Goal: Task Accomplishment & Management: Manage account settings

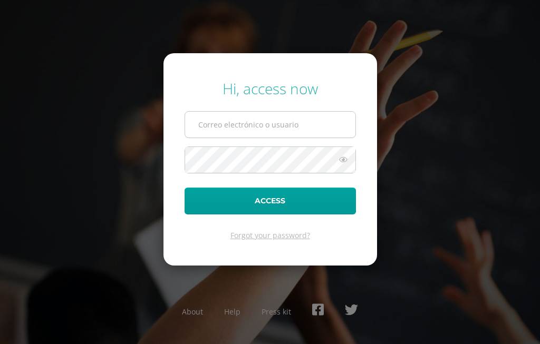
click at [246, 130] on input "text" at bounding box center [270, 125] width 170 height 26
type input "georgiosgirl1912@gmail.com"
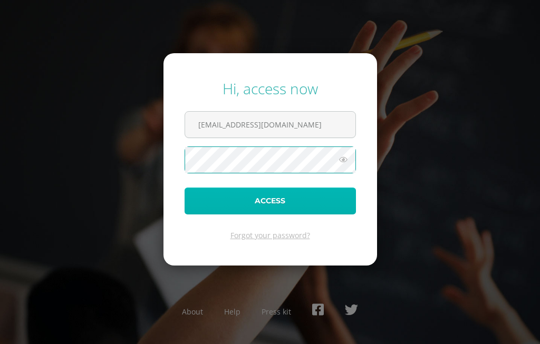
click at [289, 203] on button "Access" at bounding box center [269, 201] width 171 height 27
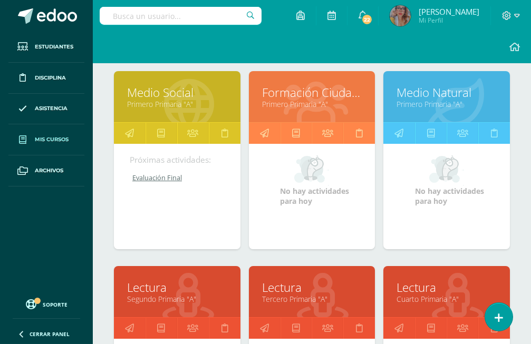
scroll to position [430, 0]
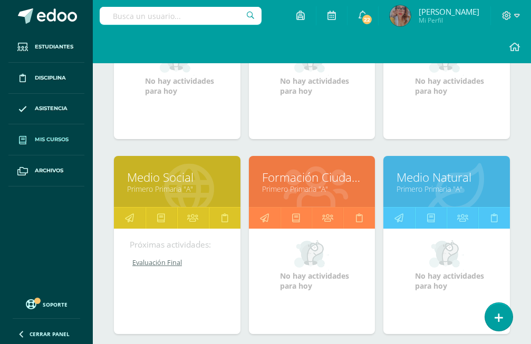
click at [186, 184] on link "Primero Primaria "A"" at bounding box center [177, 189] width 100 height 10
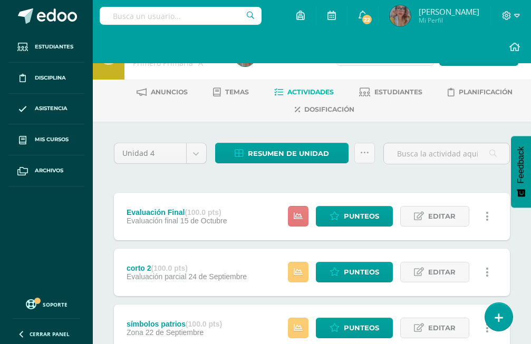
click at [306, 206] on link at bounding box center [298, 216] width 21 height 21
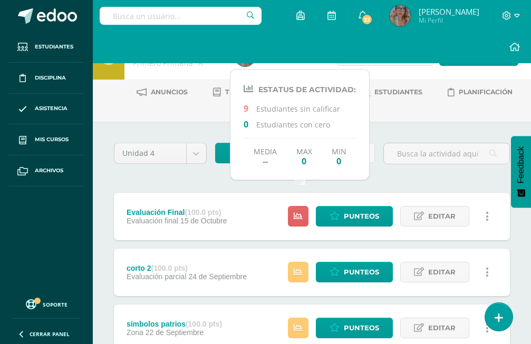
click at [287, 114] on div "Estatus de Actividad: 9 Estudiantes sin calificar 0 Estudiantes con cero Media …" at bounding box center [299, 124] width 139 height 89
click at [352, 207] on span "Punteos" at bounding box center [361, 217] width 35 height 20
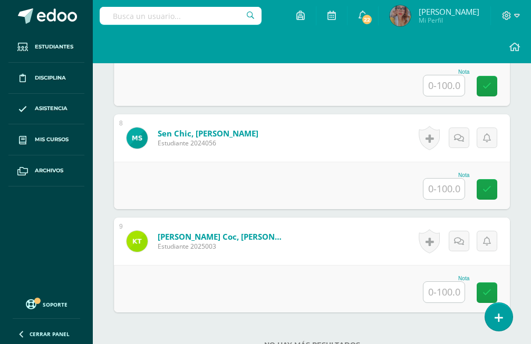
scroll to position [1032, 0]
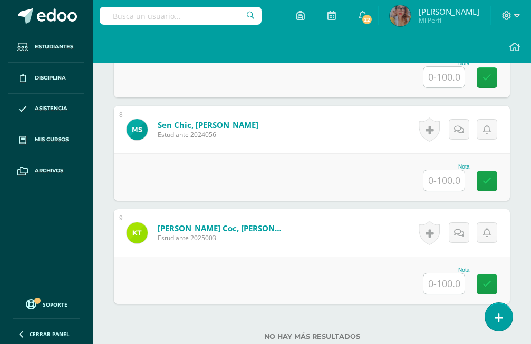
click at [449, 170] on input "text" at bounding box center [443, 180] width 41 height 21
type input "0"
click at [452, 274] on input "text" at bounding box center [443, 284] width 41 height 21
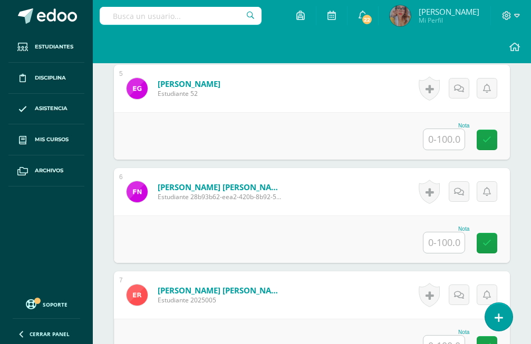
scroll to position [655, 0]
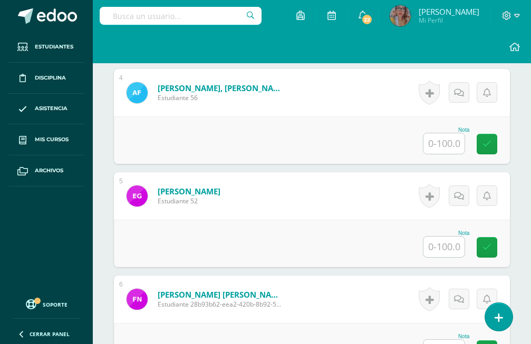
type input "60"
click at [455, 237] on input "text" at bounding box center [443, 247] width 41 height 21
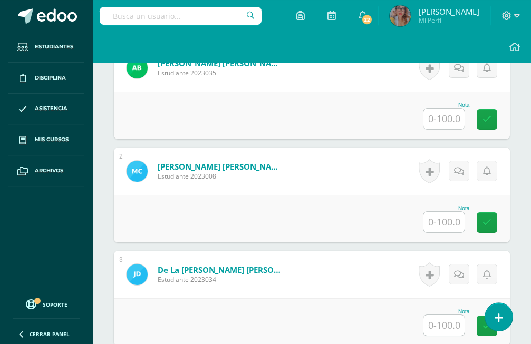
scroll to position [333, 0]
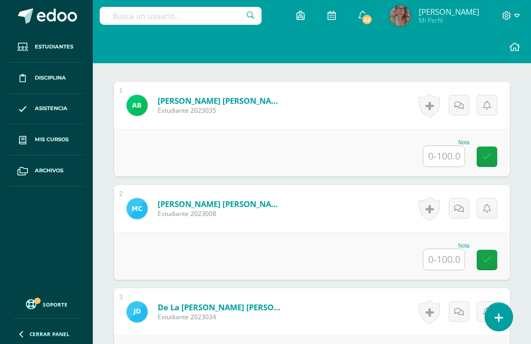
type input "85"
click at [451, 146] on input "text" at bounding box center [443, 156] width 41 height 21
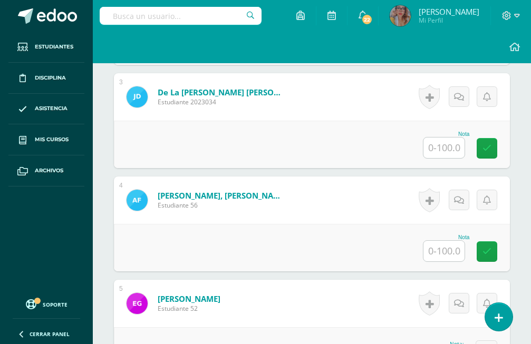
scroll to position [440, 0]
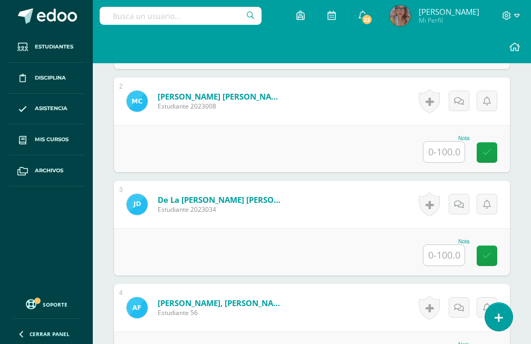
type input "98"
click at [451, 132] on div "Nota" at bounding box center [312, 148] width 396 height 47
click at [448, 142] on input "text" at bounding box center [443, 152] width 41 height 21
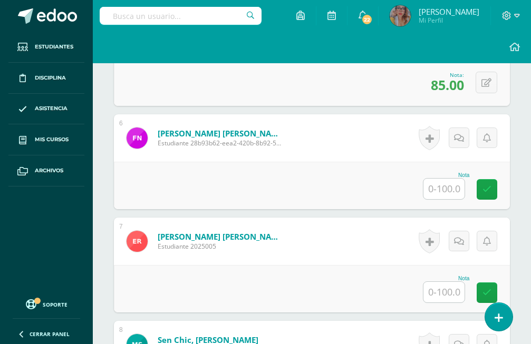
scroll to position [978, 0]
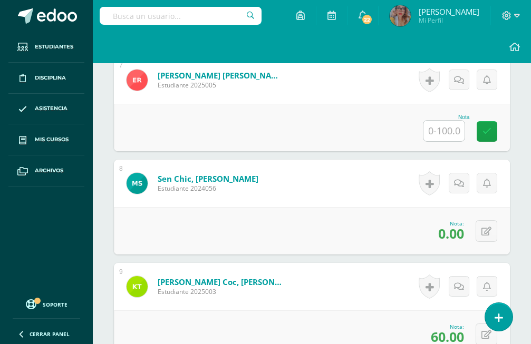
type input "85"
click at [439, 121] on input "text" at bounding box center [443, 131] width 41 height 21
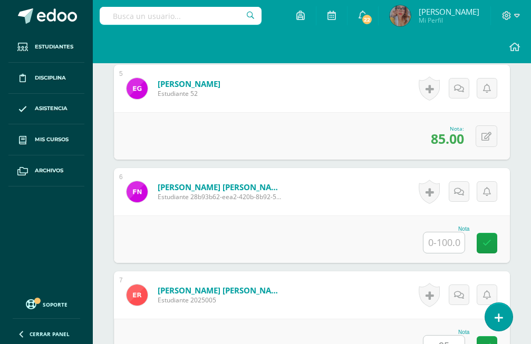
scroll to position [601, 0]
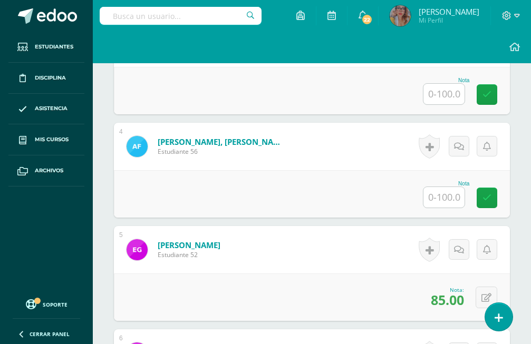
type input "95"
click at [442, 187] on input "text" at bounding box center [443, 197] width 41 height 21
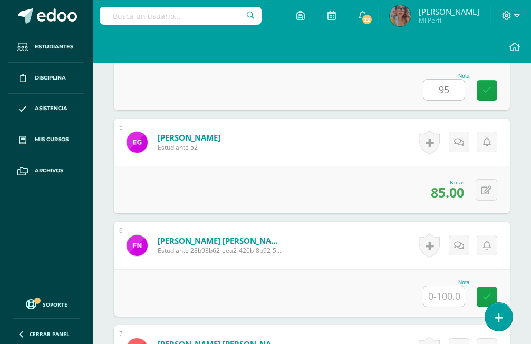
scroll to position [763, 0]
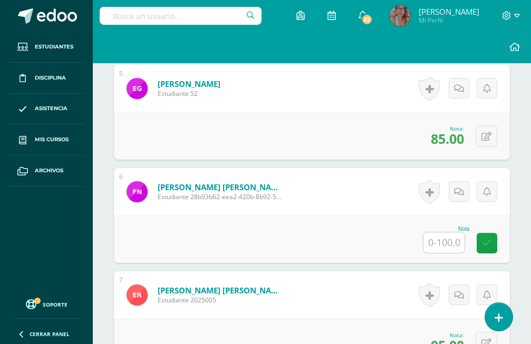
type input "95"
click at [451, 232] on input "text" at bounding box center [443, 242] width 41 height 21
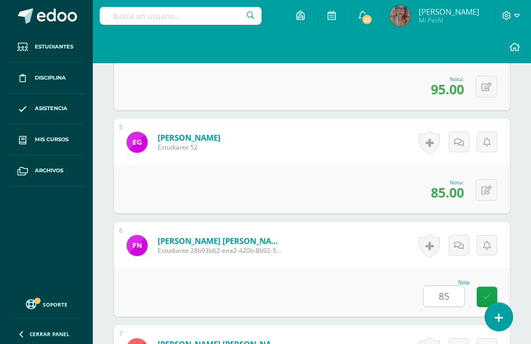
scroll to position [548, 0]
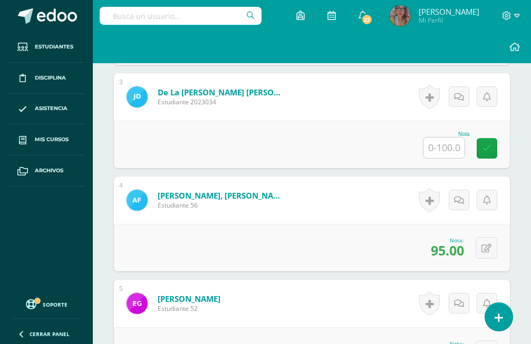
type input "85"
click at [452, 131] on div "Nota" at bounding box center [312, 144] width 396 height 47
click at [437, 138] on input "text" at bounding box center [443, 148] width 41 height 21
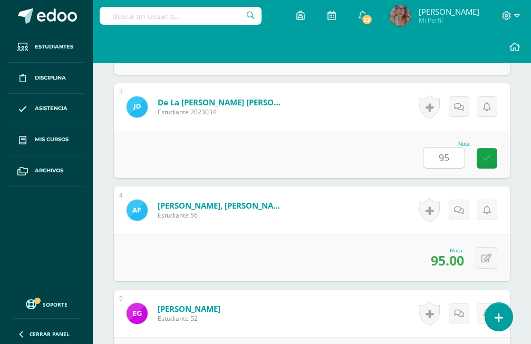
scroll to position [376, 0]
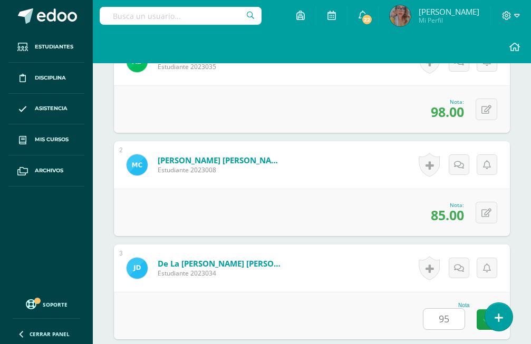
type input "95"
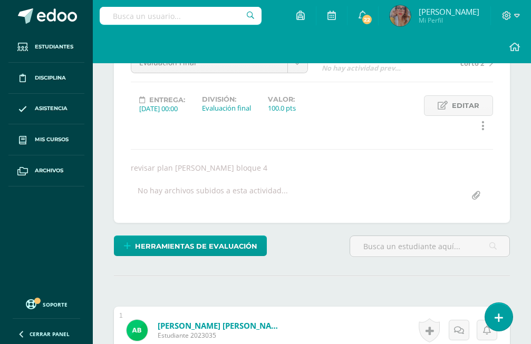
scroll to position [0, 0]
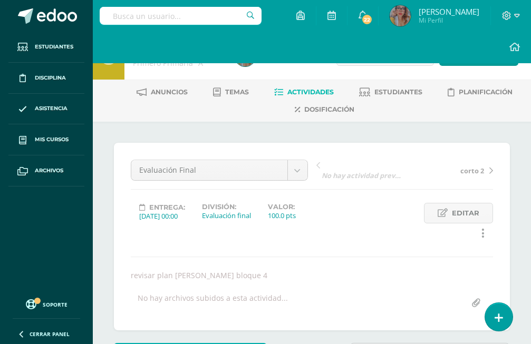
click at [304, 91] on span "Actividades" at bounding box center [310, 92] width 46 height 8
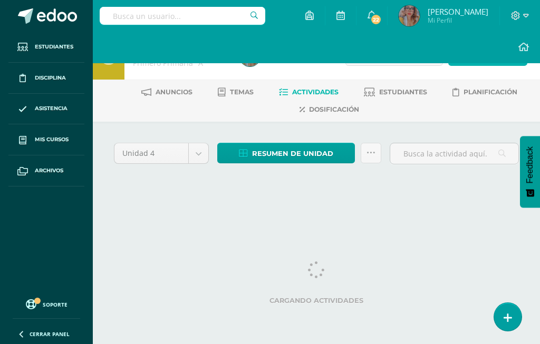
click at [487, 60] on span "Actividad" at bounding box center [493, 56] width 41 height 20
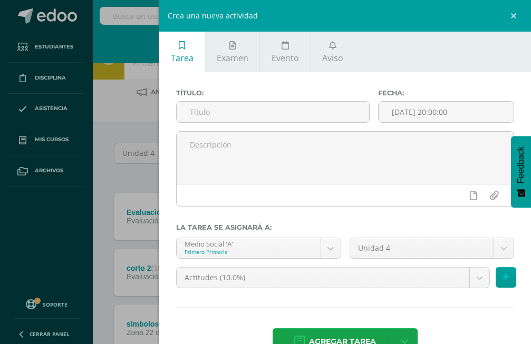
click at [311, 124] on div "Título:" at bounding box center [273, 110] width 202 height 42
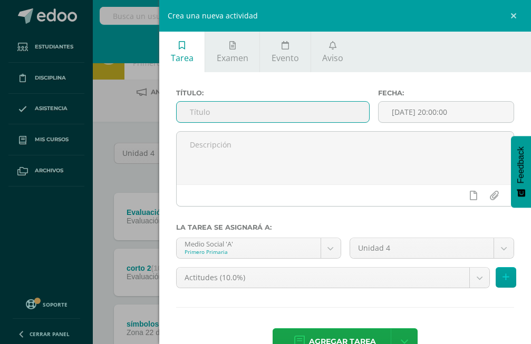
click at [238, 120] on input "text" at bounding box center [273, 112] width 192 height 21
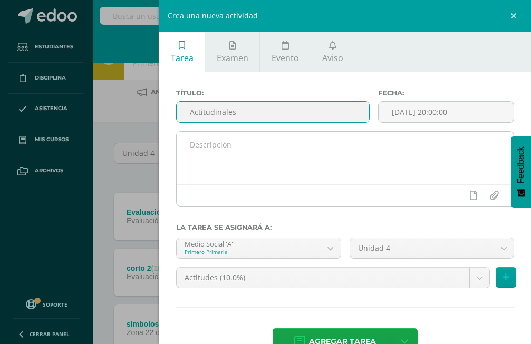
type input "Actitudinales"
click at [310, 147] on textarea at bounding box center [345, 158] width 337 height 53
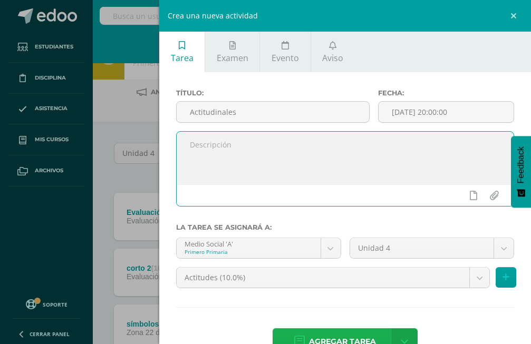
click at [375, 339] on link "Agregar tarea" at bounding box center [335, 341] width 124 height 27
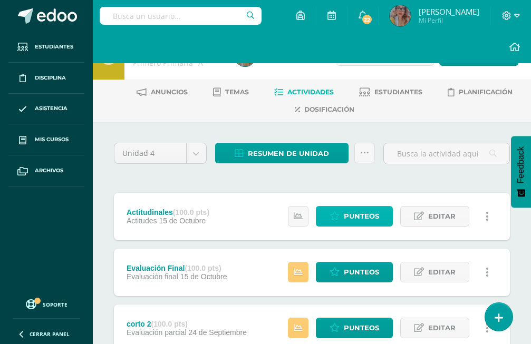
click at [361, 207] on span "Punteos" at bounding box center [361, 217] width 35 height 20
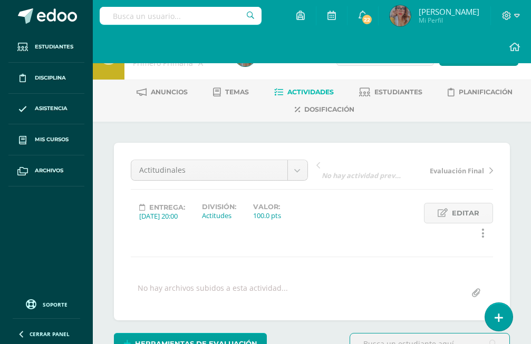
scroll to position [136, 0]
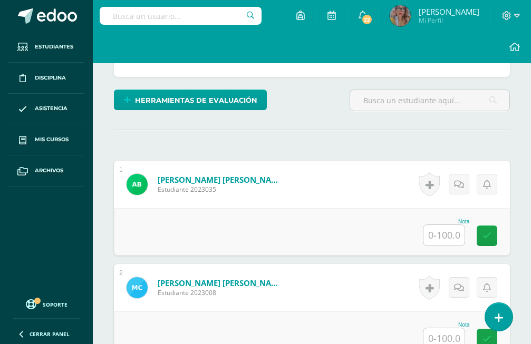
click at [431, 225] on input "text" at bounding box center [443, 235] width 41 height 21
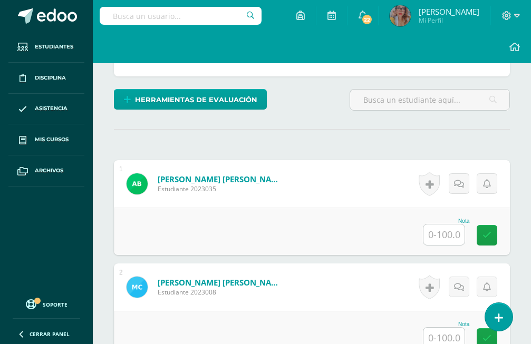
type input "5"
type input "100"
type input "90"
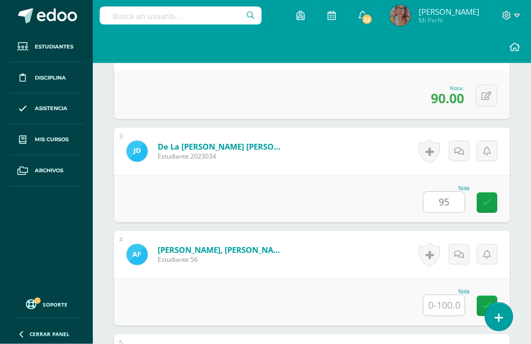
type input "95"
type input "100"
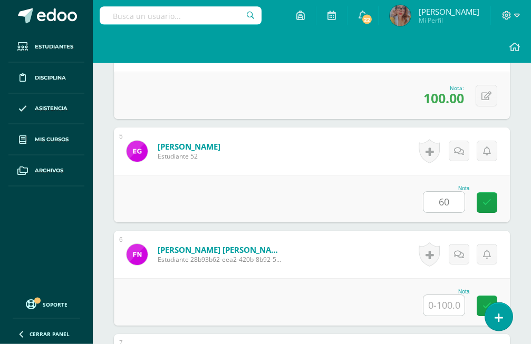
type input "60"
type input "85"
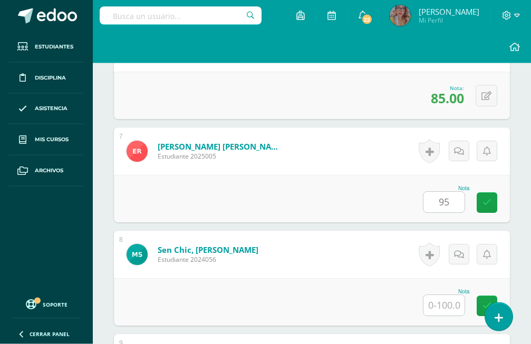
type input "95"
type input "30"
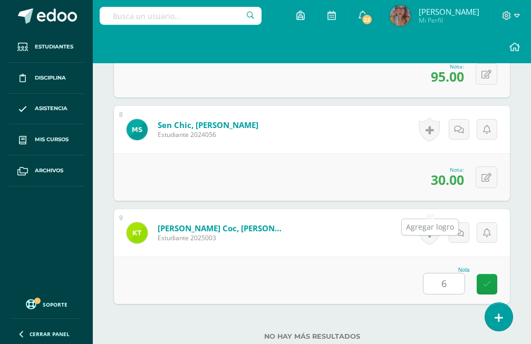
type input "65"
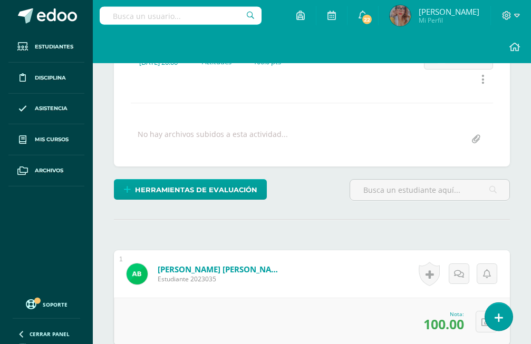
scroll to position [0, 0]
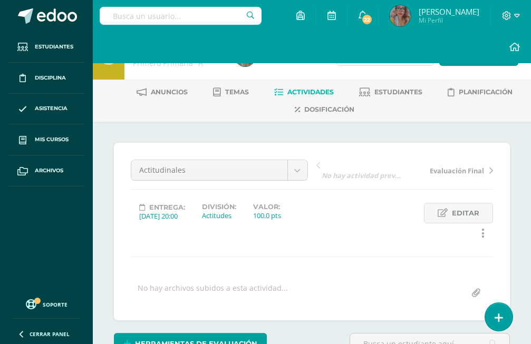
click at [309, 91] on span "Actividades" at bounding box center [310, 92] width 46 height 8
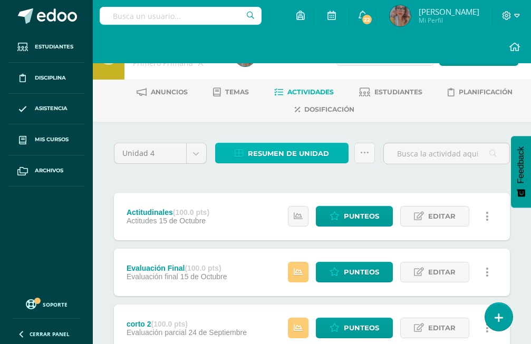
click at [277, 160] on span "Resumen de unidad" at bounding box center [288, 154] width 81 height 20
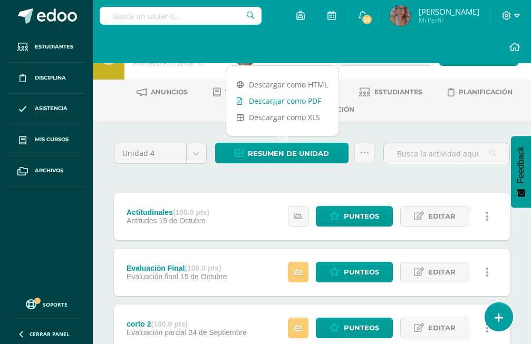
click at [285, 102] on link "Descargar como PDF" at bounding box center [282, 101] width 112 height 16
click at [285, 96] on link "Descargar como PDF" at bounding box center [282, 101] width 112 height 16
click at [284, 97] on link "Descargar como PDF" at bounding box center [282, 101] width 112 height 16
click at [59, 145] on link "Mis cursos" at bounding box center [46, 139] width 76 height 31
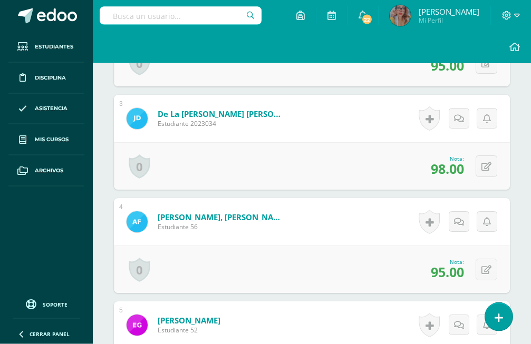
scroll to position [738, 0]
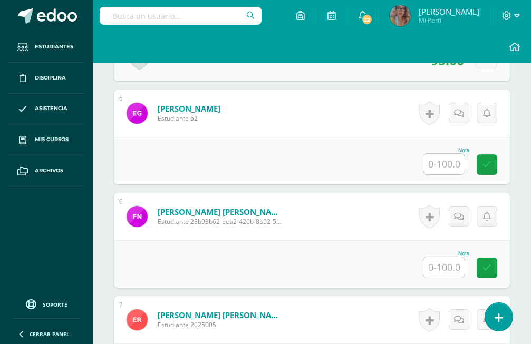
click at [458, 154] on input "text" at bounding box center [443, 164] width 41 height 21
type input "85"
click at [361, 193] on form "[PERSON_NAME] [PERSON_NAME] Estudiante 28b93b62-eea2-420b-8b92-5e53703d8b00 Not…" at bounding box center [312, 216] width 396 height 47
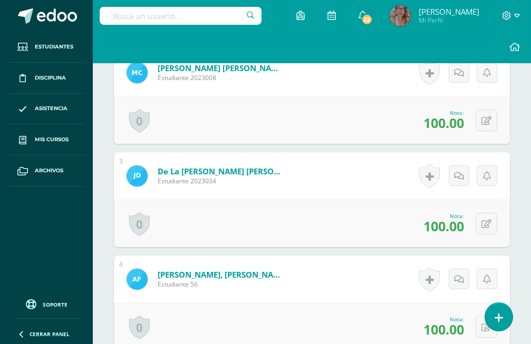
scroll to position [630, 0]
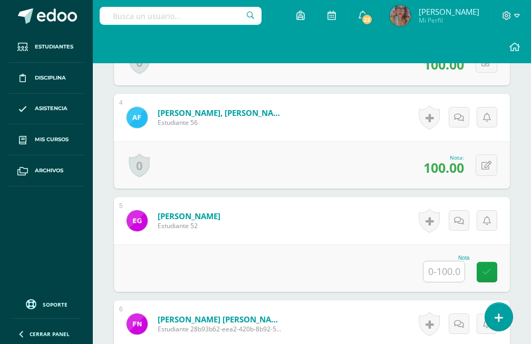
click at [463, 261] on input "text" at bounding box center [443, 271] width 41 height 21
type input "85"
click at [396, 266] on div "1 [PERSON_NAME] [PERSON_NAME] Estudiante 2023035 Nota 100.00 0 [GEOGRAPHIC_DATA…" at bounding box center [312, 244] width 396 height 921
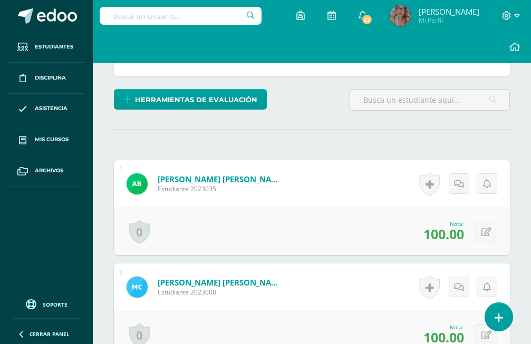
scroll to position [0, 0]
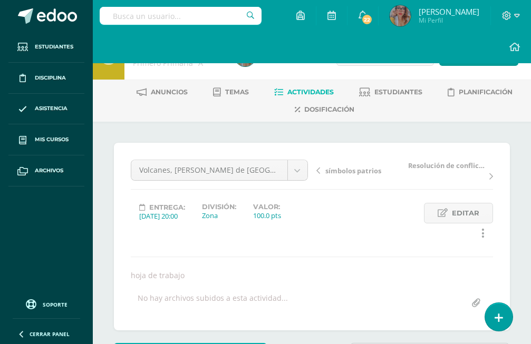
drag, startPoint x: 333, startPoint y: 157, endPoint x: 350, endPoint y: 175, distance: 25.4
click at [333, 158] on div "Volcanes, ríos de Guatemala Actitudinales Evaluación Final corto 2 símbolos pat…" at bounding box center [312, 237] width 396 height 188
click at [319, 172] on icon at bounding box center [318, 170] width 4 height 7
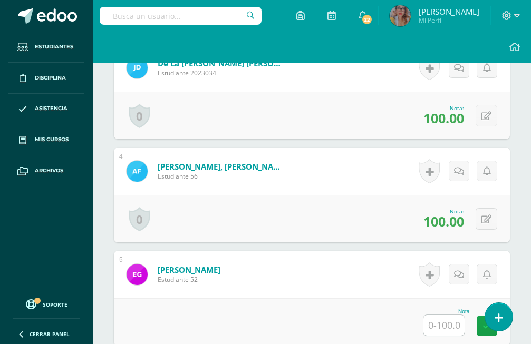
scroll to position [792, 0]
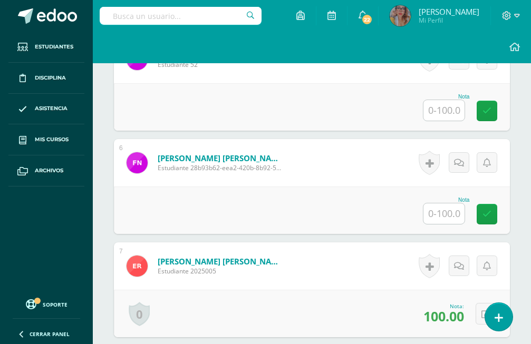
click at [448, 93] on div "Nota" at bounding box center [312, 106] width 396 height 47
click at [442, 100] on input "text" at bounding box center [443, 110] width 41 height 21
type input "85"
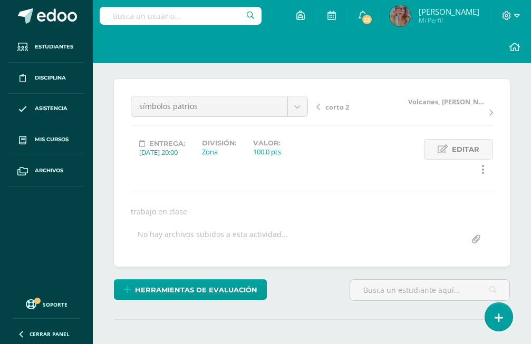
scroll to position [0, 0]
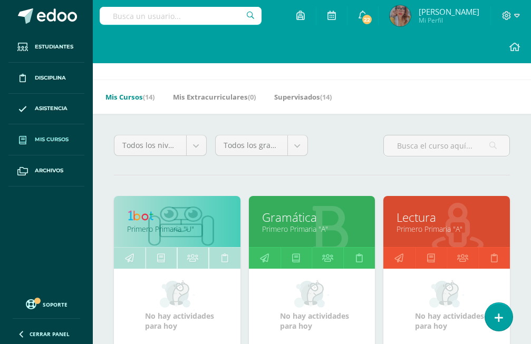
click at [295, 209] on link "Gramática" at bounding box center [312, 217] width 100 height 16
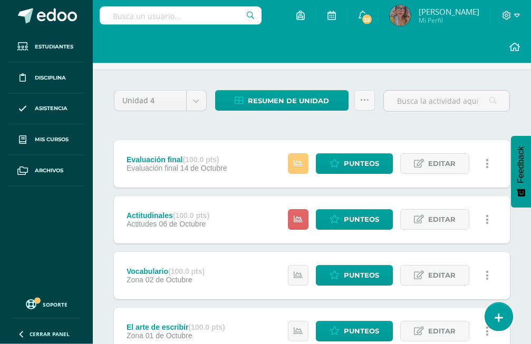
scroll to position [54, 0]
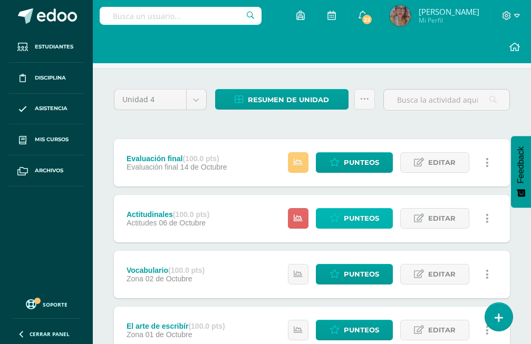
click at [354, 209] on span "Punteos" at bounding box center [361, 219] width 35 height 20
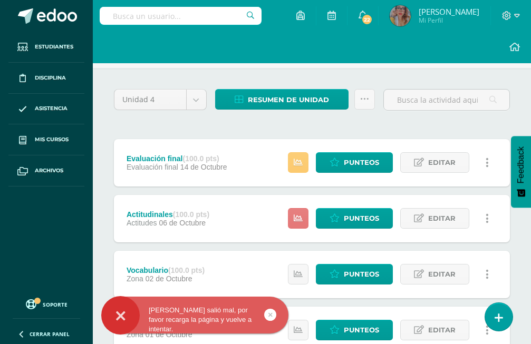
click at [303, 208] on link at bounding box center [298, 218] width 21 height 21
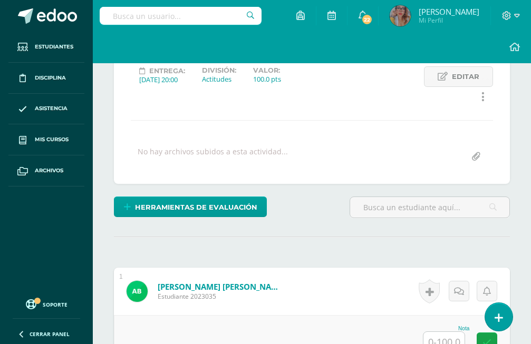
scroll to position [244, 0]
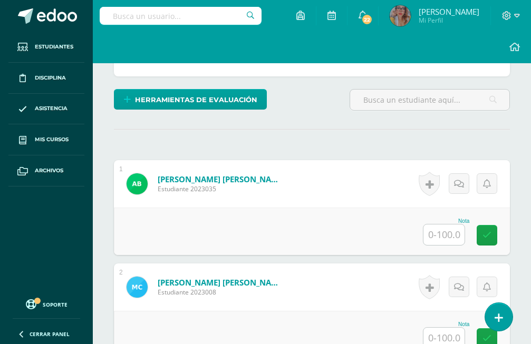
click at [449, 225] on input "text" at bounding box center [443, 235] width 41 height 21
type input "100"
type input "90"
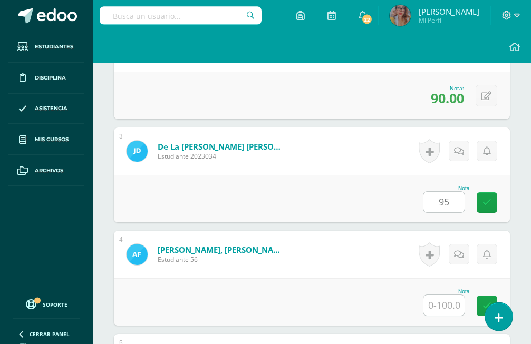
type input "95"
type input "100"
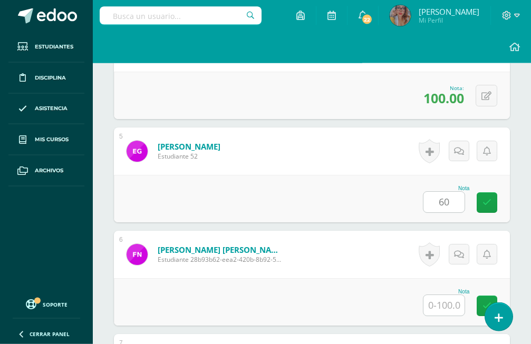
type input "60"
type input "85"
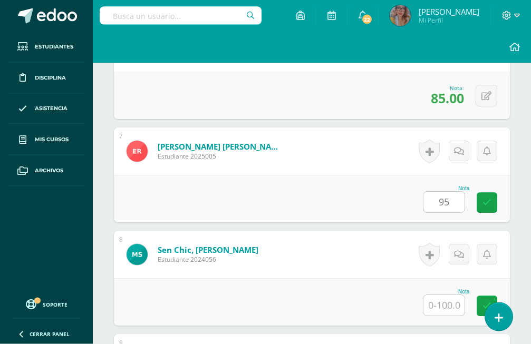
type input "95"
type input "30"
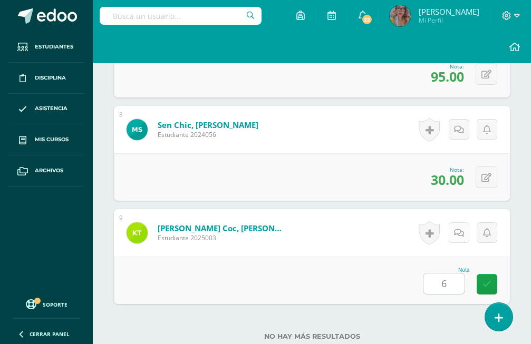
type input "65"
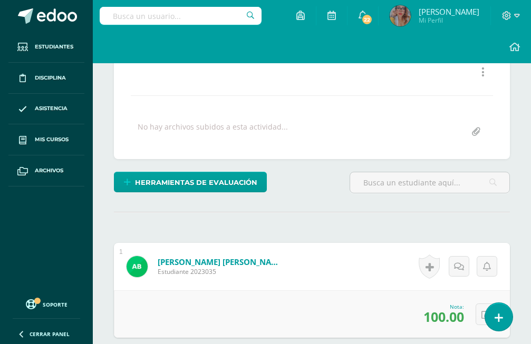
scroll to position [0, 0]
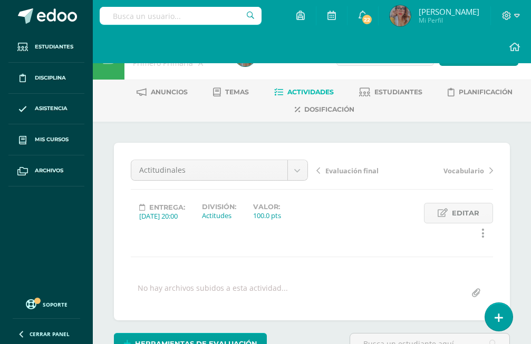
click at [363, 173] on span "Evaluación final" at bounding box center [351, 170] width 53 height 9
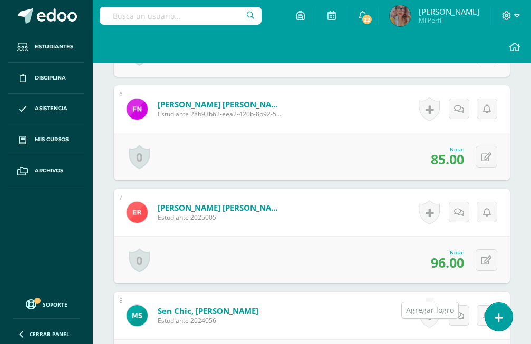
scroll to position [1032, 0]
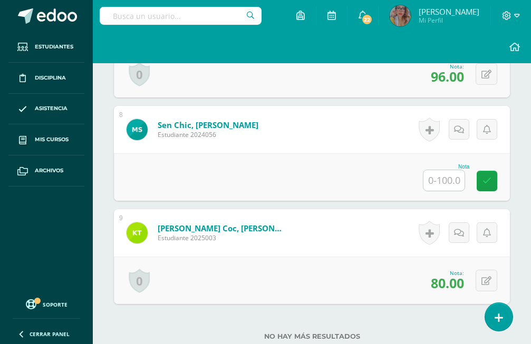
click at [456, 170] on input "text" at bounding box center [443, 180] width 41 height 21
type input "20"
click at [372, 109] on form "Sen Chic, Melany Valentina Estudiante 2024056 Nota 20 0 Logros" at bounding box center [312, 129] width 396 height 47
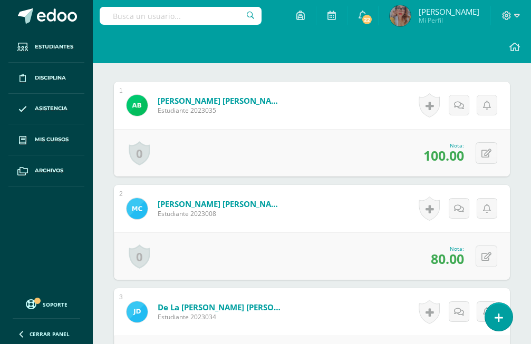
scroll to position [0, 0]
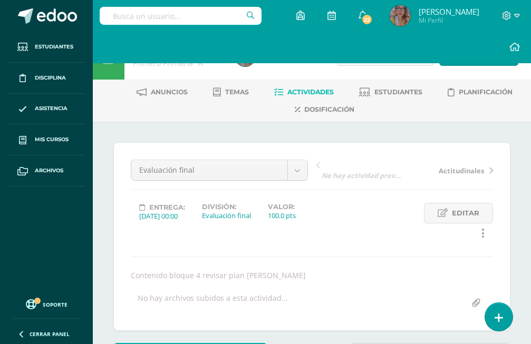
click at [313, 90] on span "Actividades" at bounding box center [310, 92] width 46 height 8
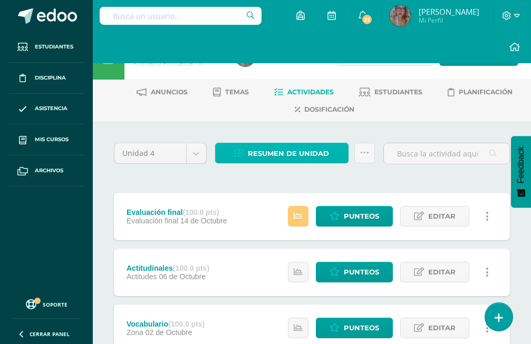
click at [274, 154] on span "Resumen de unidad" at bounding box center [288, 154] width 81 height 20
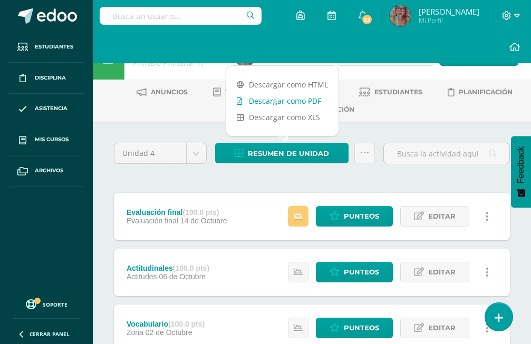
click at [289, 102] on link "Descargar como PDF" at bounding box center [282, 101] width 112 height 16
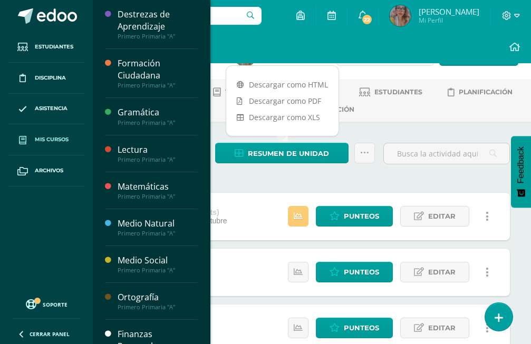
click at [65, 137] on span "Mis cursos" at bounding box center [52, 139] width 34 height 8
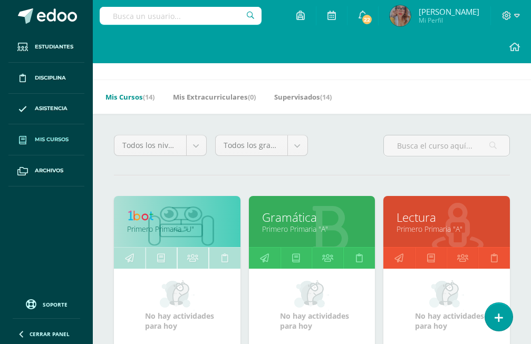
click at [421, 224] on link "Primero Primaria "A"" at bounding box center [446, 229] width 100 height 10
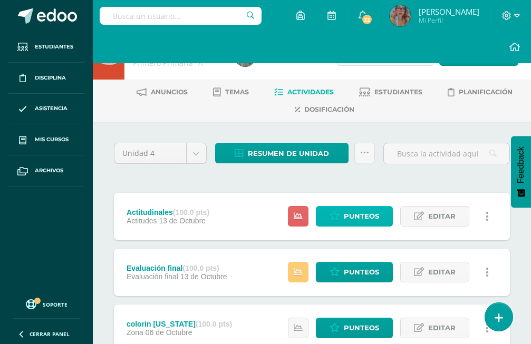
click at [354, 207] on span "Punteos" at bounding box center [361, 217] width 35 height 20
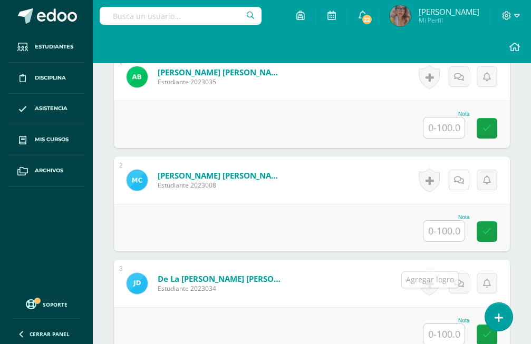
scroll to position [352, 0]
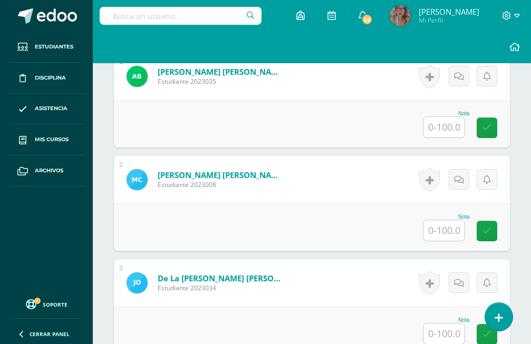
click at [435, 117] on input "text" at bounding box center [443, 127] width 41 height 21
type input "100"
type input "90"
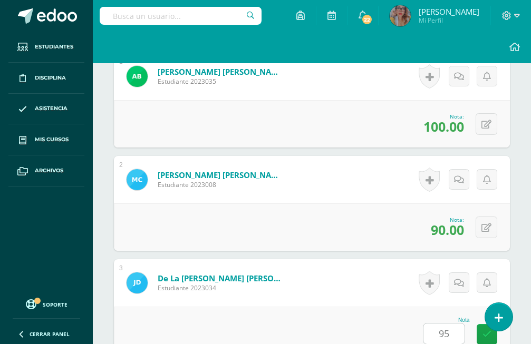
type input "95"
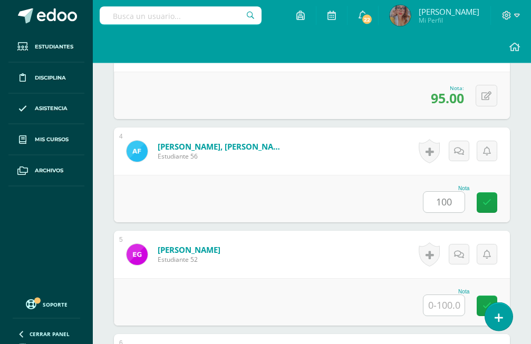
type input "100"
type input "60"
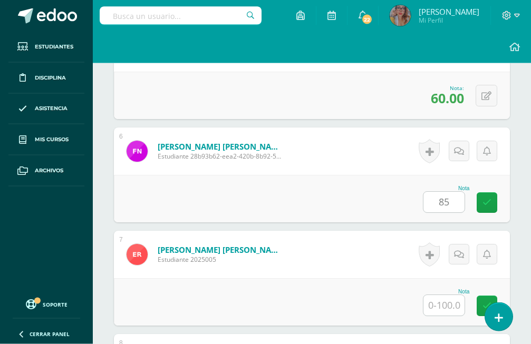
type input "85"
type input "95"
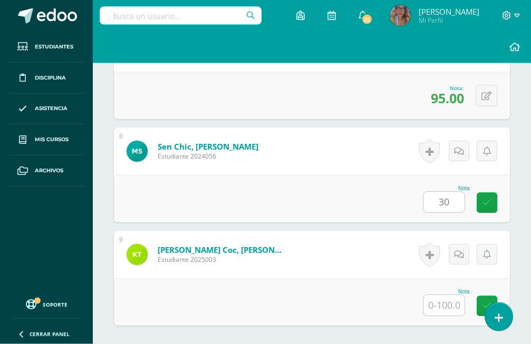
type input "30"
type input "65"
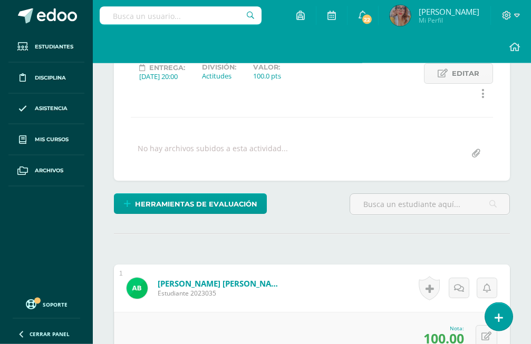
scroll to position [0, 0]
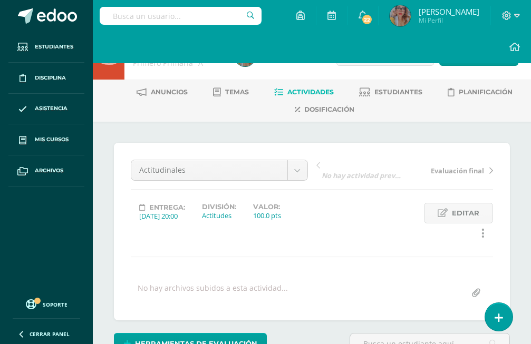
click at [304, 94] on span "Actividades" at bounding box center [310, 92] width 46 height 8
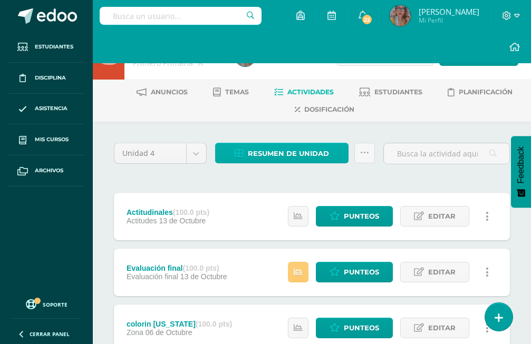
click at [282, 153] on span "Resumen de unidad" at bounding box center [288, 154] width 81 height 20
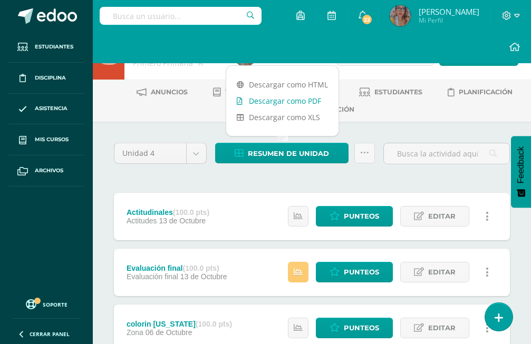
click at [289, 99] on link "Descargar como PDF" at bounding box center [282, 101] width 112 height 16
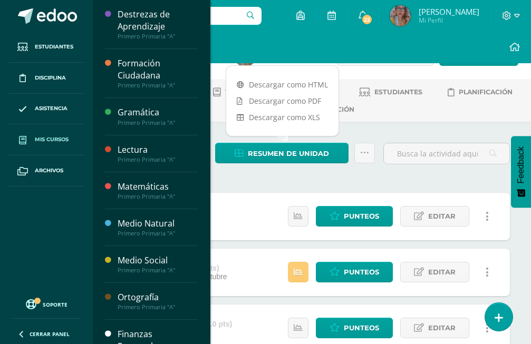
drag, startPoint x: 61, startPoint y: 139, endPoint x: 71, endPoint y: 134, distance: 11.1
click at [61, 138] on span "Mis cursos" at bounding box center [52, 139] width 34 height 8
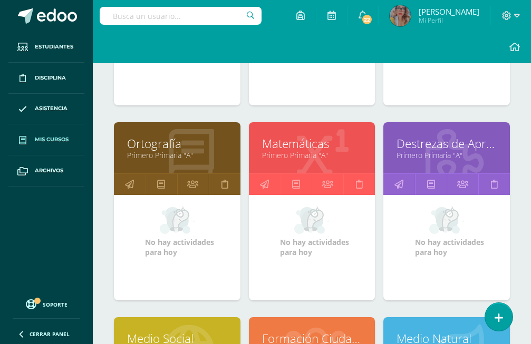
scroll to position [269, 0]
click at [168, 135] on link "Ortografía" at bounding box center [177, 143] width 100 height 16
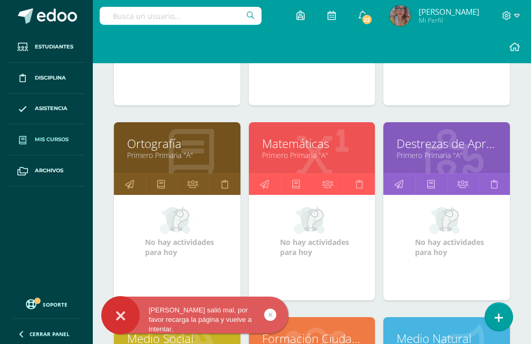
click at [176, 135] on link "Ortografía" at bounding box center [177, 143] width 100 height 16
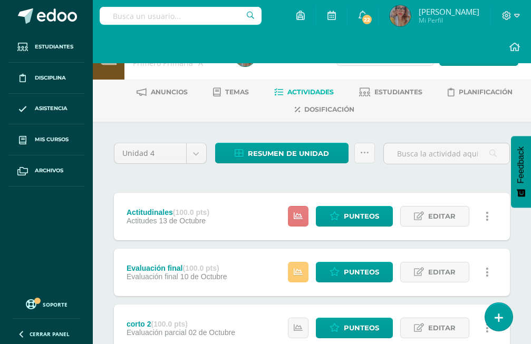
click at [305, 206] on link at bounding box center [298, 216] width 21 height 21
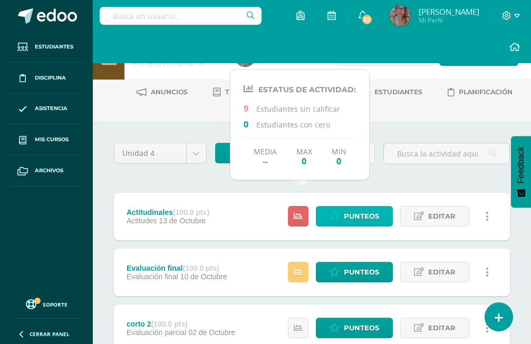
click at [356, 207] on span "Punteos" at bounding box center [361, 217] width 35 height 20
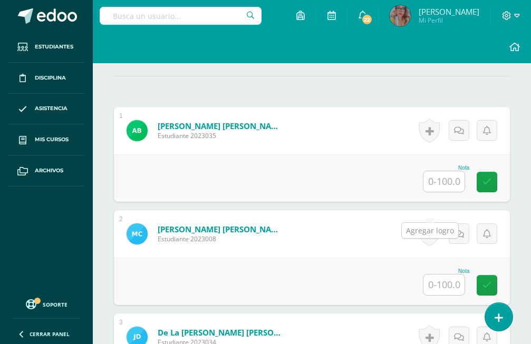
scroll to position [298, 0]
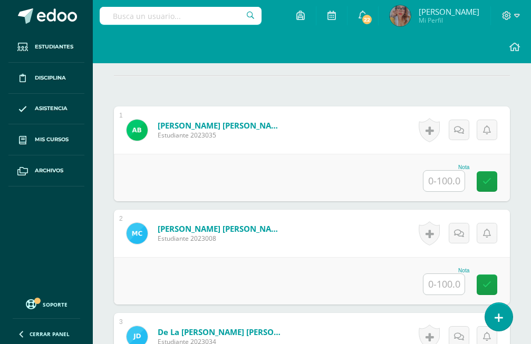
click at [427, 171] on input "text" at bounding box center [443, 181] width 41 height 21
type input "100"
type input "90"
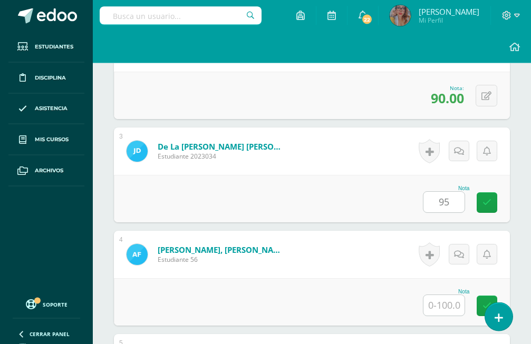
type input "95"
type input "100"
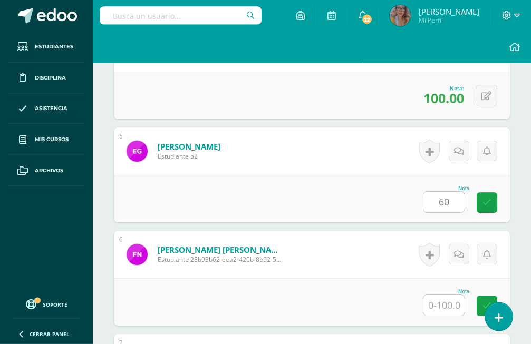
type input "60"
type input "85"
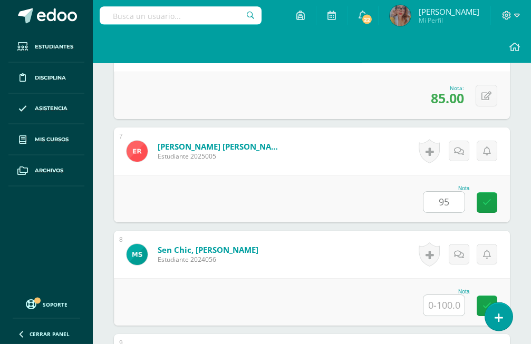
type input "95"
type input "30"
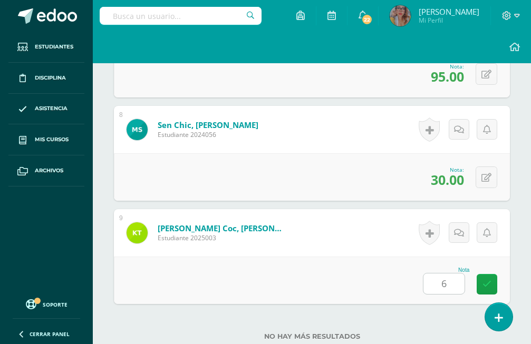
type input "65"
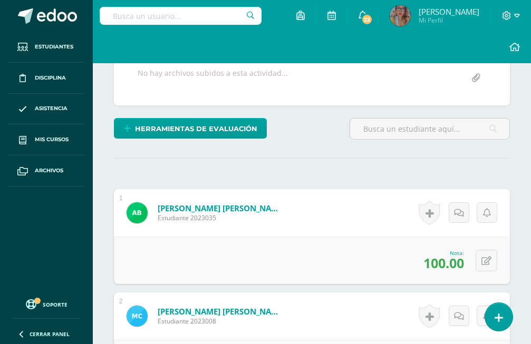
scroll to position [0, 0]
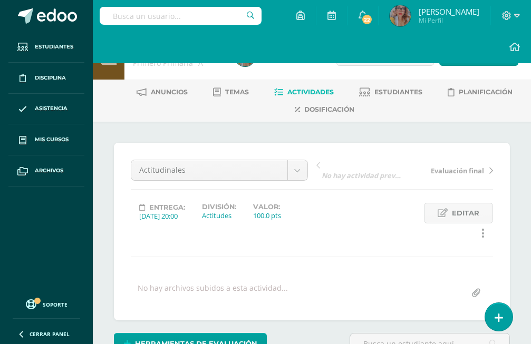
click at [295, 86] on link "Actividades" at bounding box center [304, 92] width 60 height 17
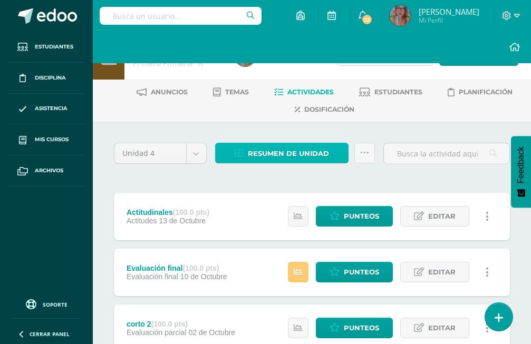
click at [284, 155] on span "Resumen de unidad" at bounding box center [288, 154] width 81 height 20
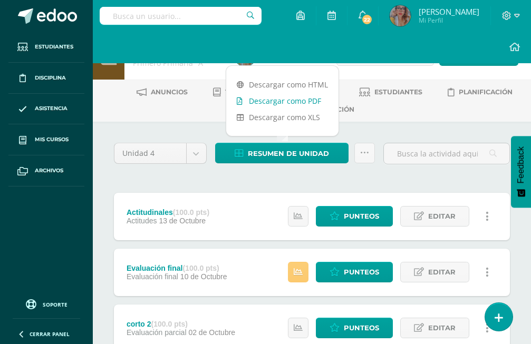
click at [303, 100] on link "Descargar como PDF" at bounding box center [282, 101] width 112 height 16
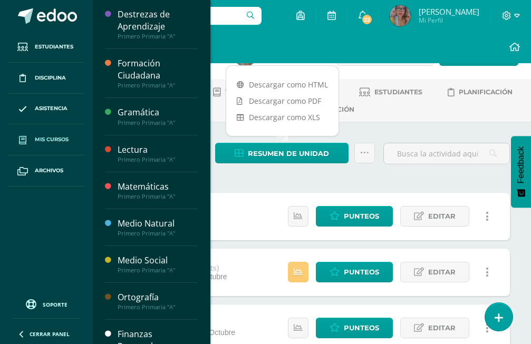
click at [69, 139] on span "Mis cursos" at bounding box center [52, 139] width 34 height 8
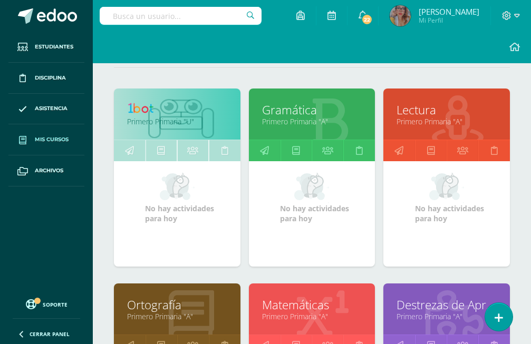
scroll to position [215, 0]
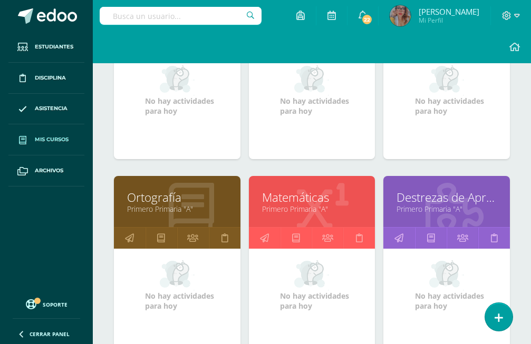
click at [293, 189] on link "Matemáticas" at bounding box center [312, 197] width 100 height 16
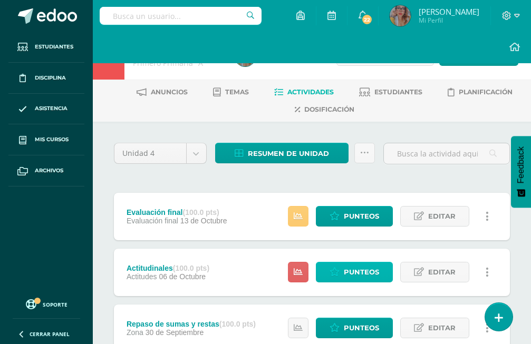
click at [351, 263] on span "Punteos" at bounding box center [361, 273] width 35 height 20
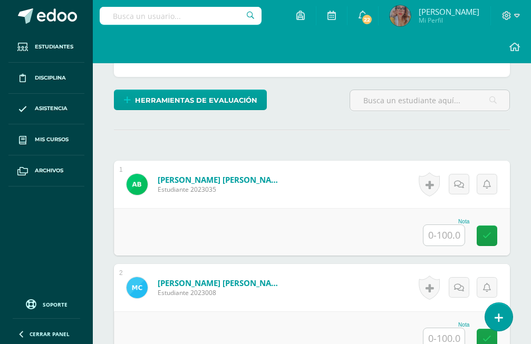
scroll to position [244, 0]
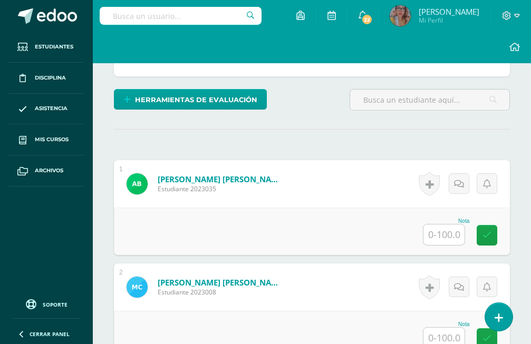
click at [440, 225] on input "text" at bounding box center [443, 235] width 41 height 21
type input "100"
type input "90"
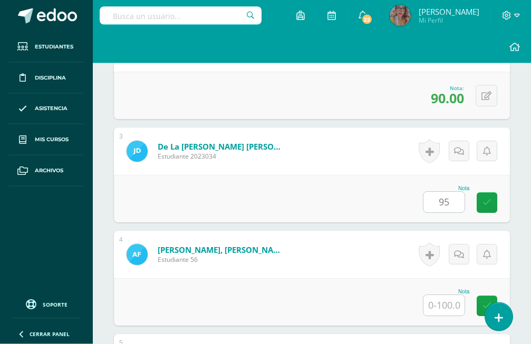
type input "95"
type input "100"
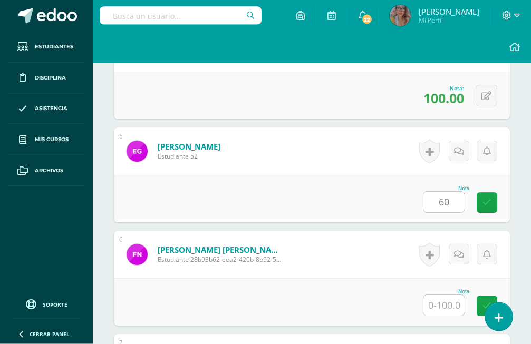
type input "60"
type input "85"
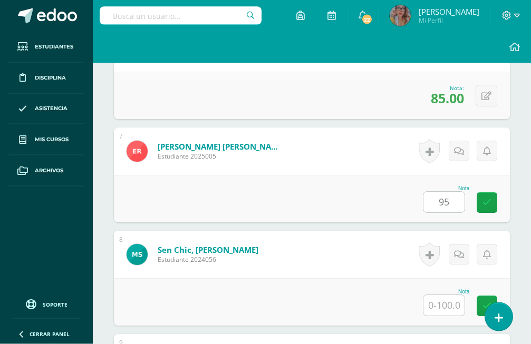
type input "95"
type input "30"
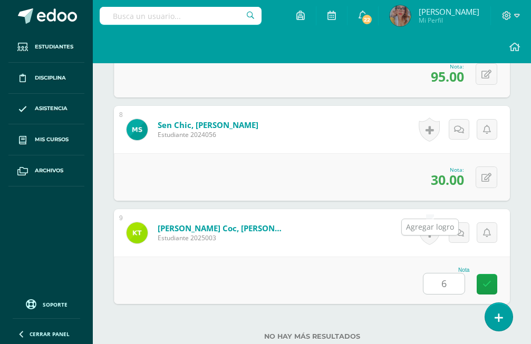
type input "65"
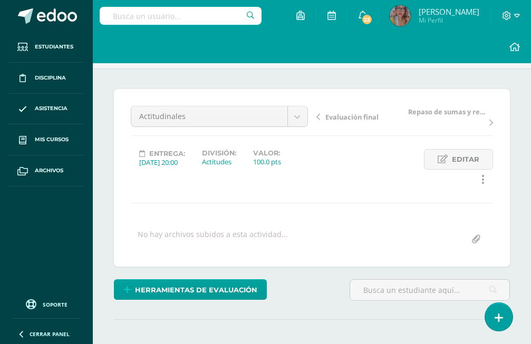
scroll to position [0, 0]
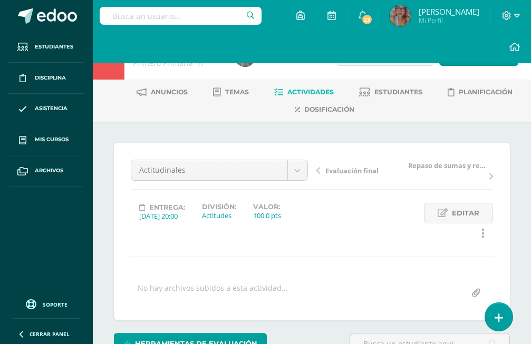
click at [299, 91] on span "Actividades" at bounding box center [310, 92] width 46 height 8
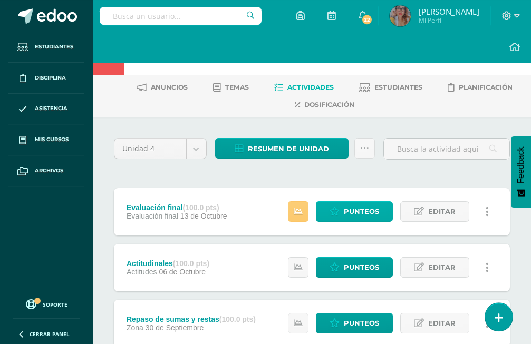
scroll to position [54, 0]
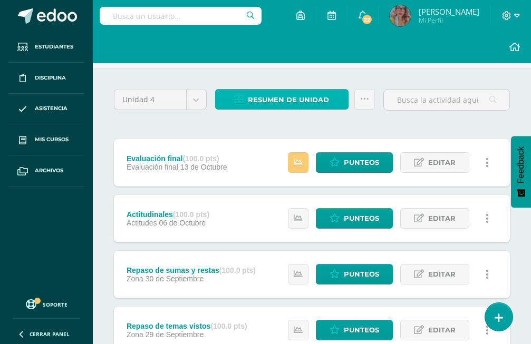
click at [295, 89] on link "Resumen de unidad" at bounding box center [282, 99] width 134 height 21
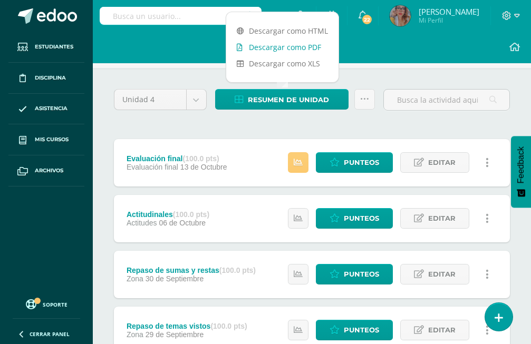
click at [293, 48] on link "Descargar como PDF" at bounding box center [282, 47] width 112 height 16
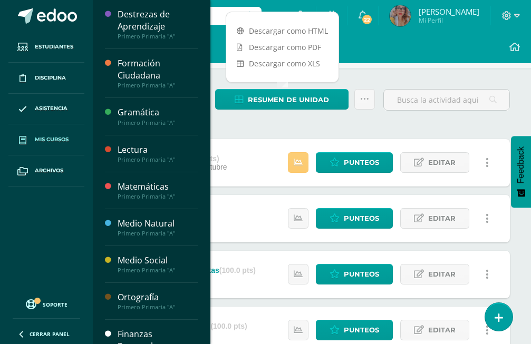
click at [59, 140] on span "Mis cursos" at bounding box center [52, 139] width 34 height 8
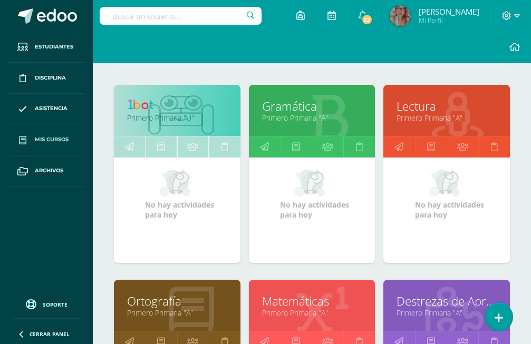
scroll to position [161, 0]
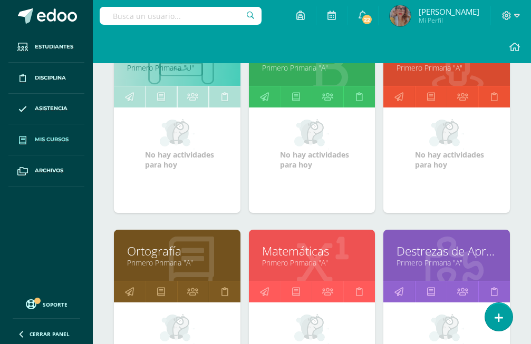
click at [435, 243] on link "Destrezas de Aprendizaje" at bounding box center [446, 251] width 100 height 16
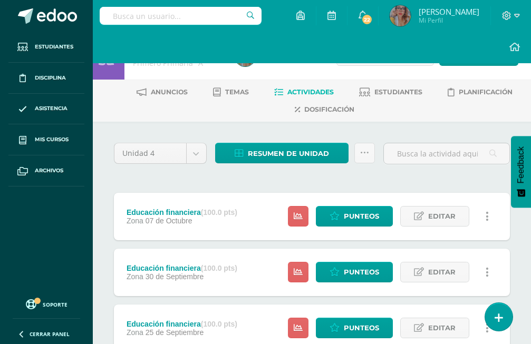
click at [460, 71] on div "Herramientas Detalle de asistencias Actividad" at bounding box center [427, 56] width 182 height 48
click at [462, 66] on div "Herramientas Detalle de asistencias Actividad" at bounding box center [427, 56] width 182 height 48
click at [474, 59] on span "Actividad" at bounding box center [484, 56] width 41 height 20
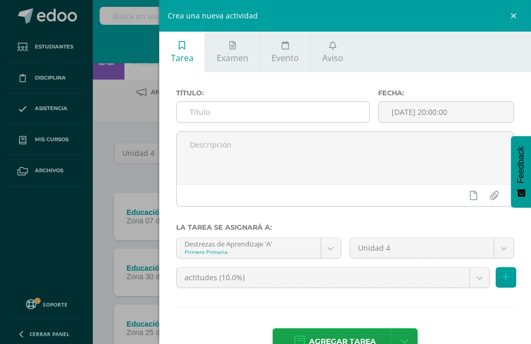
click at [286, 112] on input "text" at bounding box center [273, 112] width 192 height 21
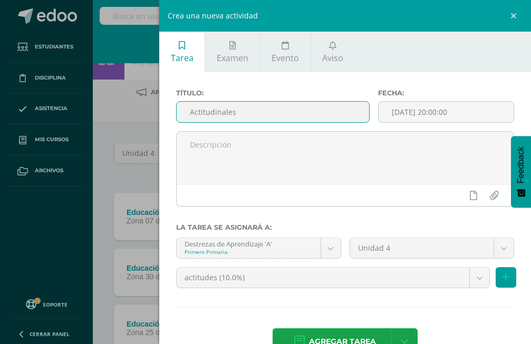
type input "Actitudinales"
click at [310, 317] on div "Título: Actitudinales Fecha: 2025-10-15 20:00:00 La tarea se asignará a: Destre…" at bounding box center [345, 223] width 372 height 302
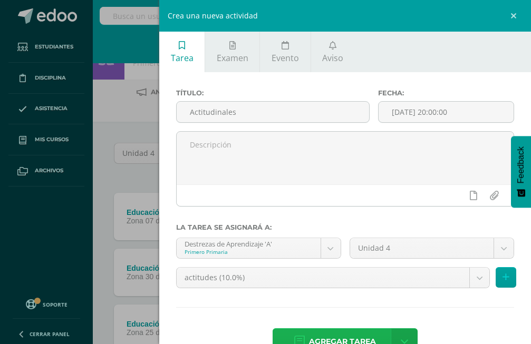
click at [310, 329] on span "Agregar tarea" at bounding box center [342, 342] width 67 height 26
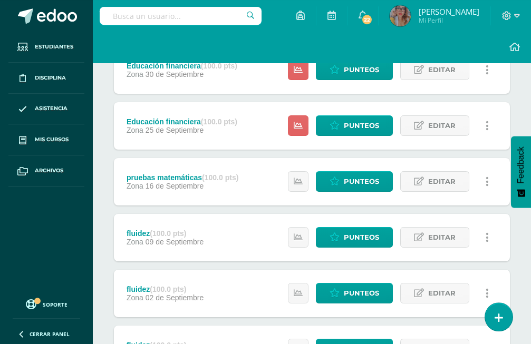
scroll to position [269, 0]
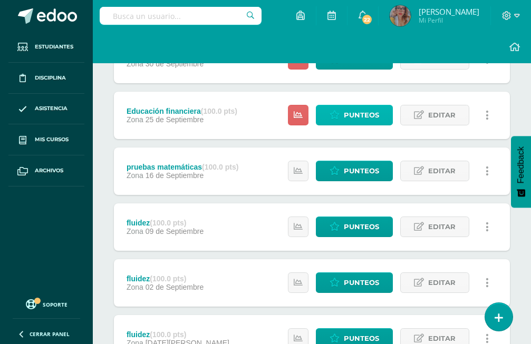
click at [367, 105] on span "Punteos" at bounding box center [361, 115] width 35 height 20
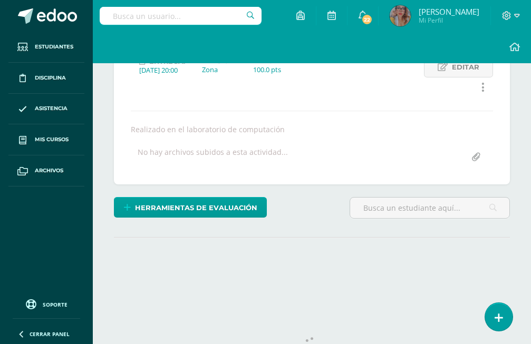
scroll to position [146, 0]
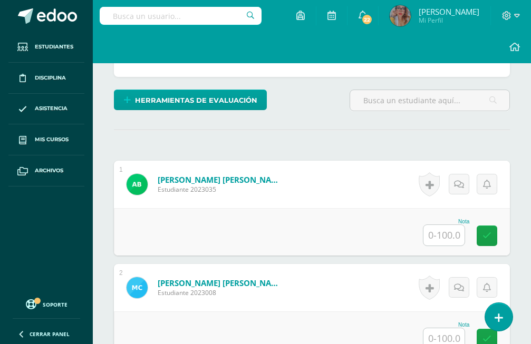
click at [453, 225] on input "text" at bounding box center [443, 235] width 41 height 21
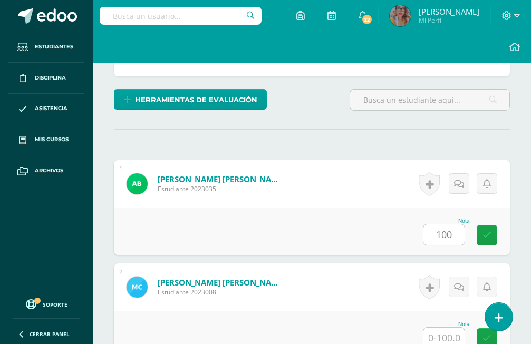
type input "100"
type input "80"
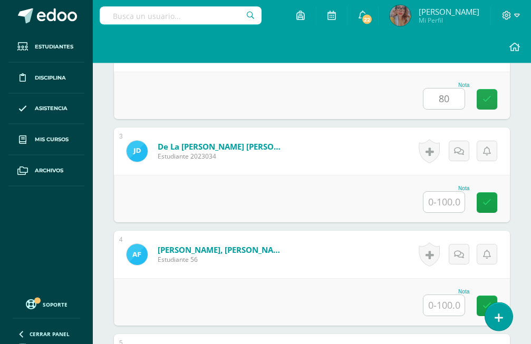
type input "8"
type input "100"
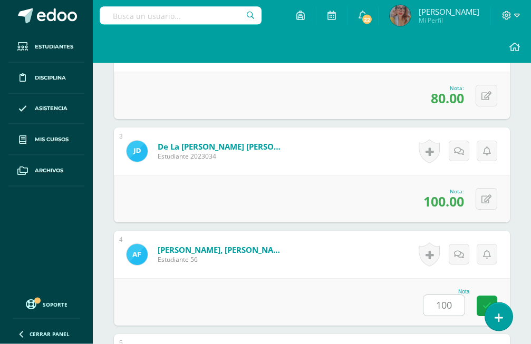
type input "100"
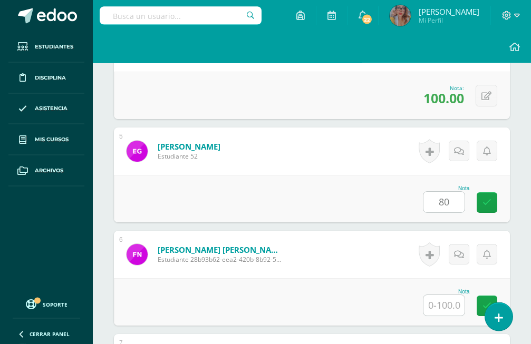
type input "80"
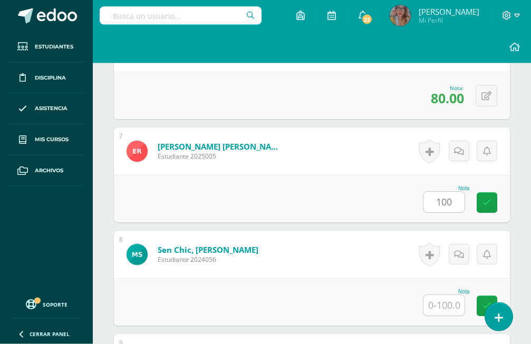
type input "100"
type input "20"
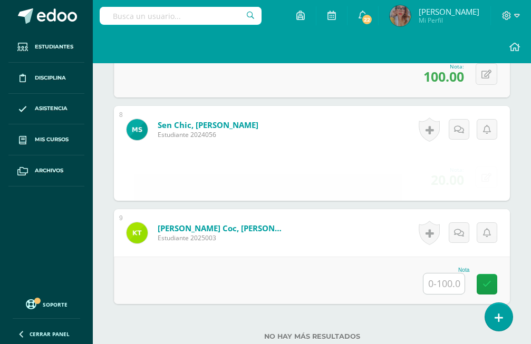
type input "6"
type input "80."
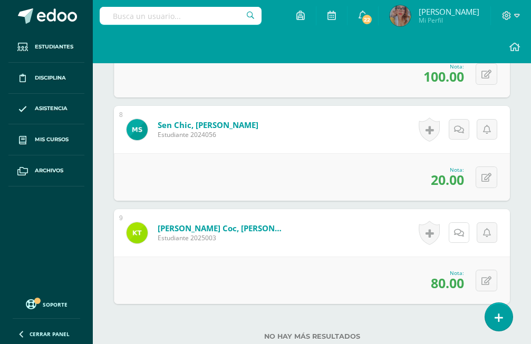
drag, startPoint x: 449, startPoint y: 197, endPoint x: 433, endPoint y: 200, distance: 16.1
click at [324, 61] on div "0 Logros Logros obtenidos Aún no hay logros agregados Nota: 100.00" at bounding box center [312, 73] width 396 height 47
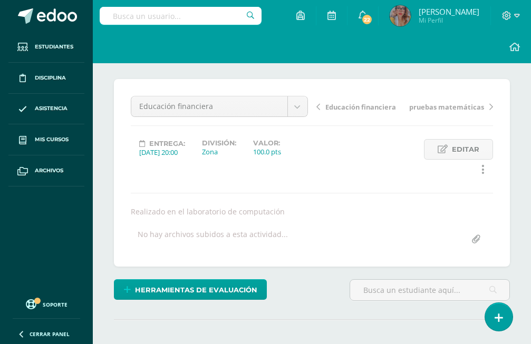
scroll to position [0, 0]
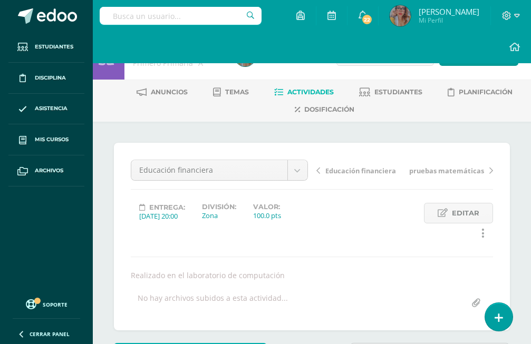
click at [342, 172] on span "Educación financiera" at bounding box center [360, 170] width 71 height 9
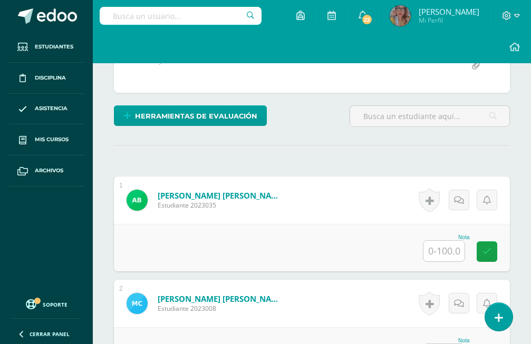
scroll to position [430, 0]
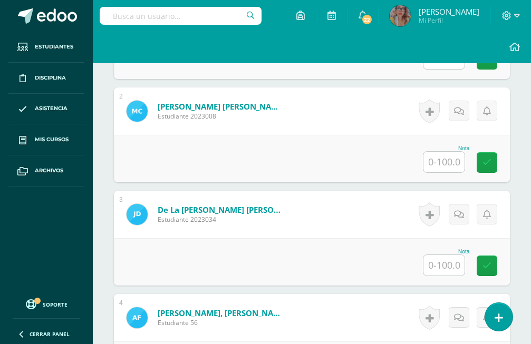
click at [449, 152] on input "text" at bounding box center [443, 162] width 41 height 21
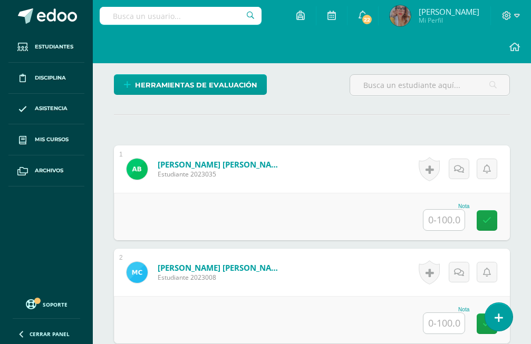
click at [435, 210] on input "text" at bounding box center [443, 220] width 41 height 21
type input "100"
type input "80"
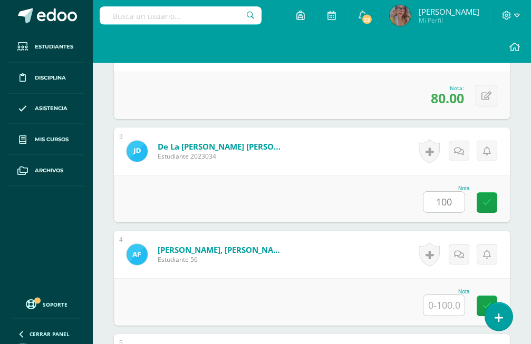
type input "100"
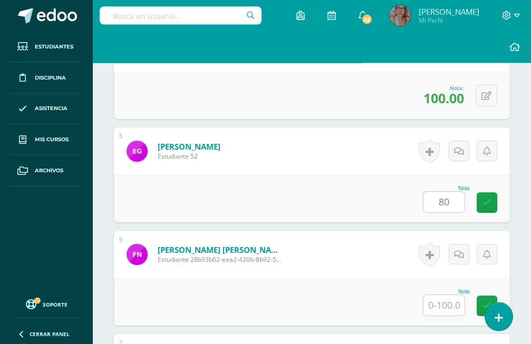
type input "80"
type input "9"
type input "80"
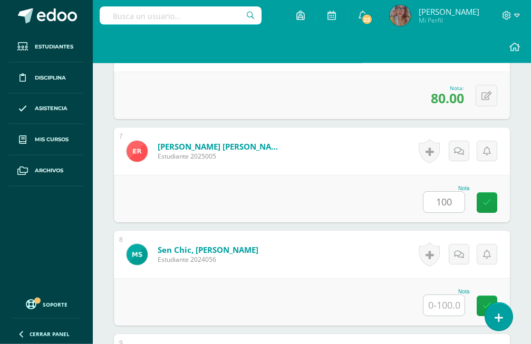
type input "100"
type input "20"
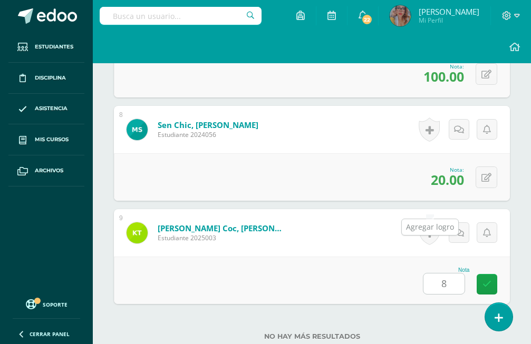
type input "80"
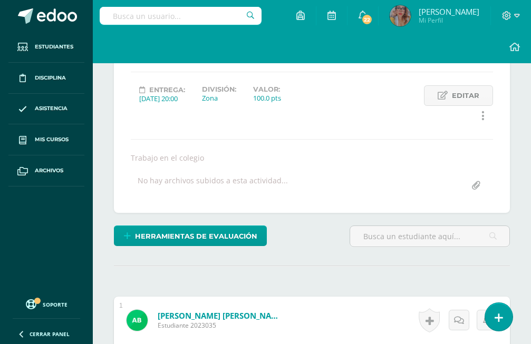
scroll to position [0, 0]
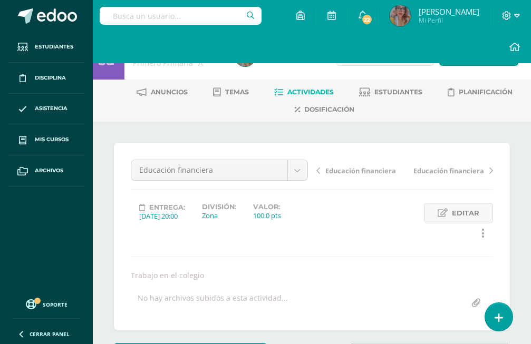
click at [325, 165] on link "Educación financiera" at bounding box center [360, 170] width 89 height 11
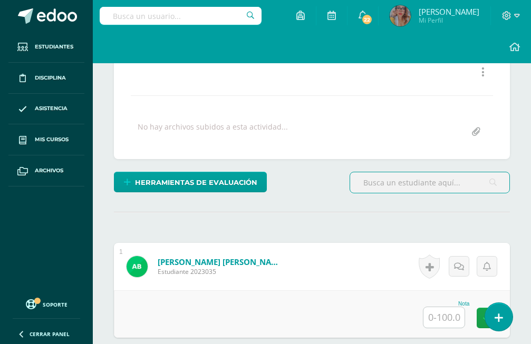
scroll to position [323, 0]
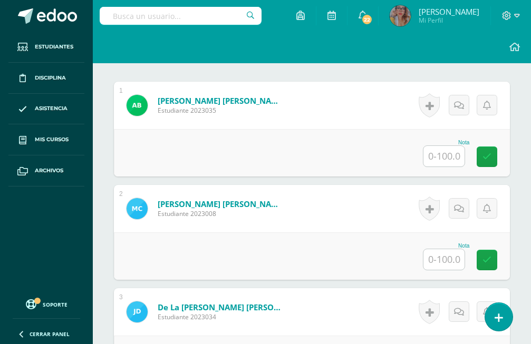
click at [453, 146] on input "text" at bounding box center [443, 156] width 41 height 21
type input "100"
type input "80"
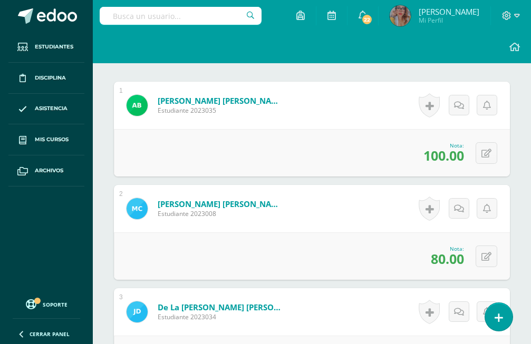
type input "100"
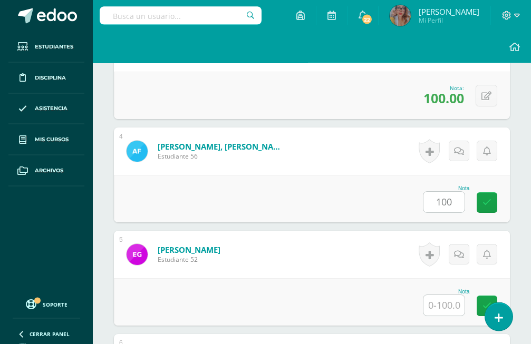
type input "100"
type input "80"
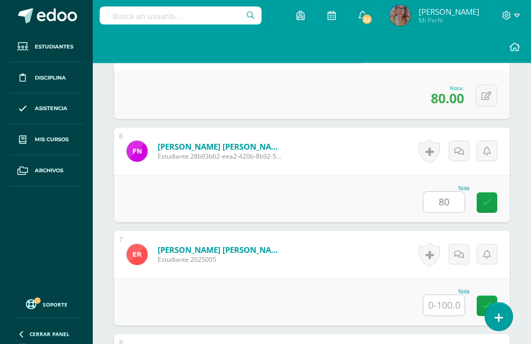
type input "80"
type input "100"
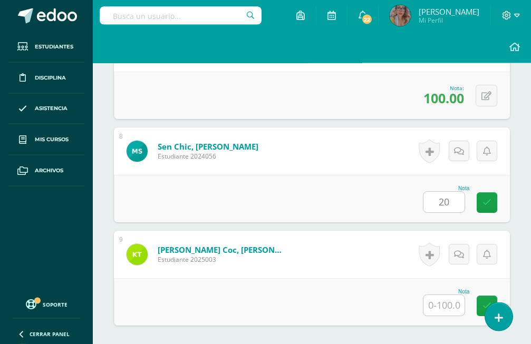
type input "20"
type input "60"
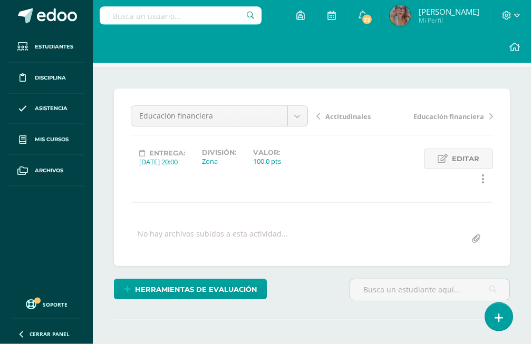
scroll to position [0, 0]
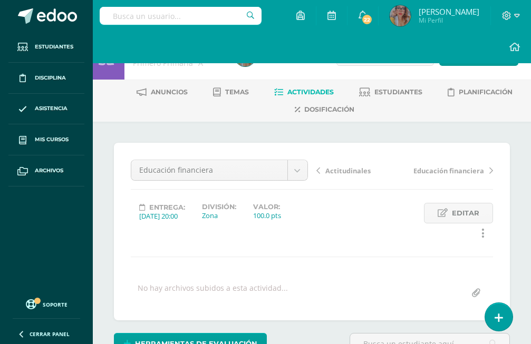
click at [333, 169] on span "Actitudinales" at bounding box center [347, 170] width 45 height 9
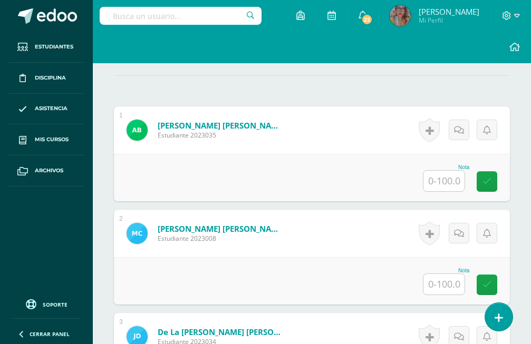
scroll to position [298, 0]
click at [442, 171] on input "text" at bounding box center [443, 181] width 41 height 21
type input "100"
type input "90"
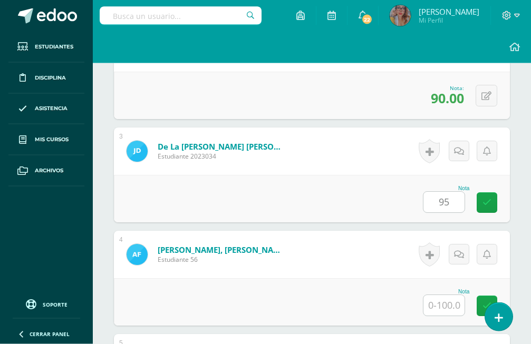
type input "95"
type input "100"
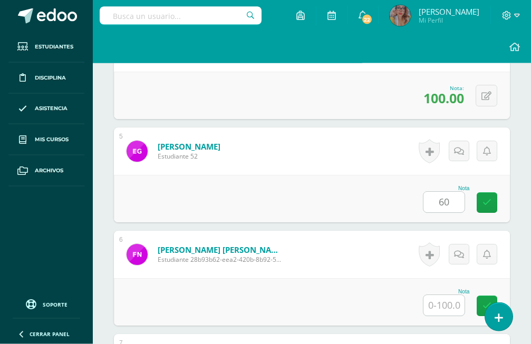
type input "60"
type input "3"
type input "85"
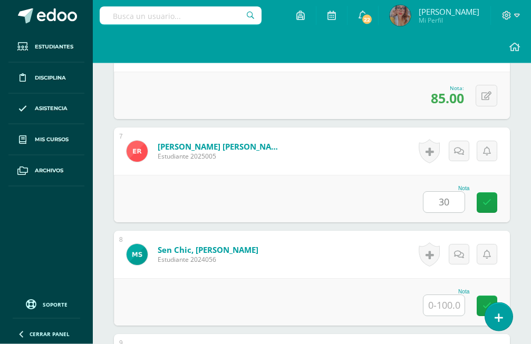
type input "30"
type input "65"
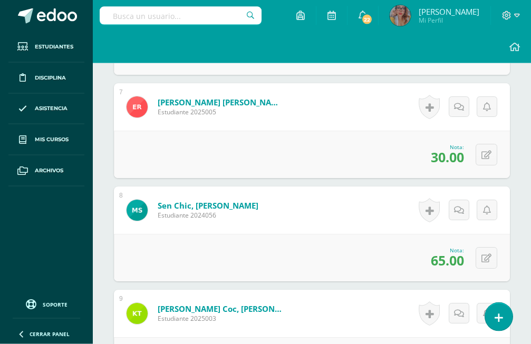
scroll to position [860, 0]
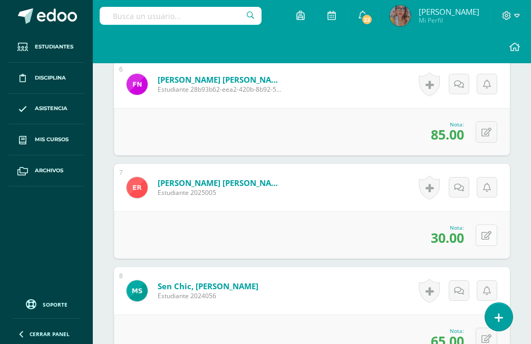
click at [483, 225] on button at bounding box center [486, 236] width 22 height 22
type input "95"
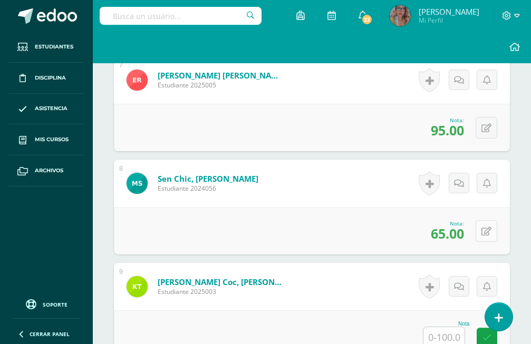
click at [489, 227] on icon at bounding box center [486, 231] width 10 height 9
type input "30"
type input "65"
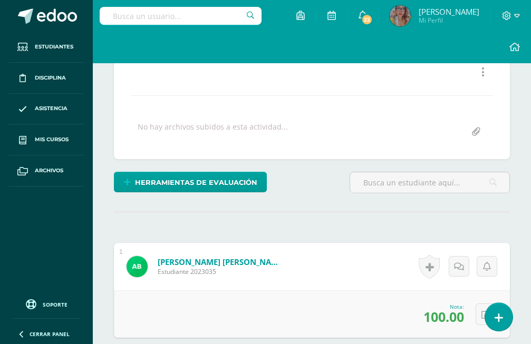
scroll to position [0, 0]
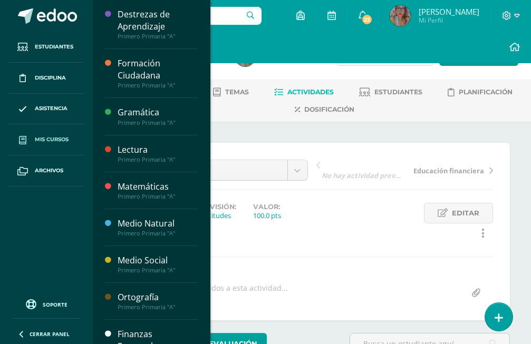
click at [64, 142] on span "Mis cursos" at bounding box center [52, 139] width 34 height 8
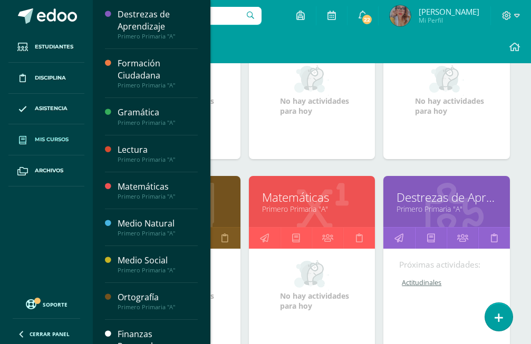
scroll to position [376, 0]
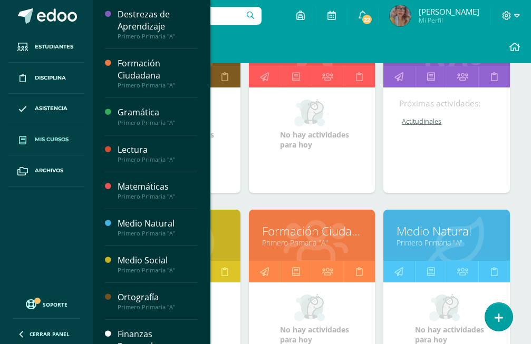
click at [223, 223] on link "Medio Social" at bounding box center [177, 231] width 100 height 16
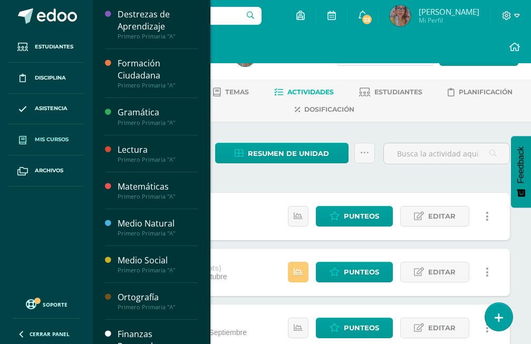
click at [51, 147] on link "Mis cursos" at bounding box center [46, 139] width 76 height 31
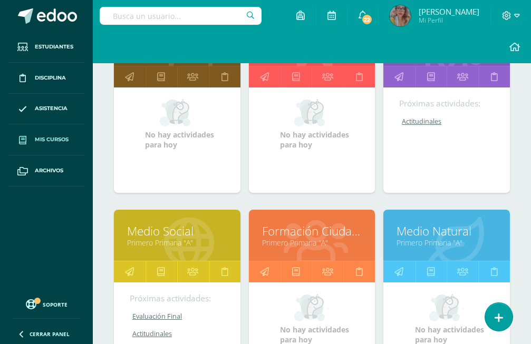
scroll to position [430, 0]
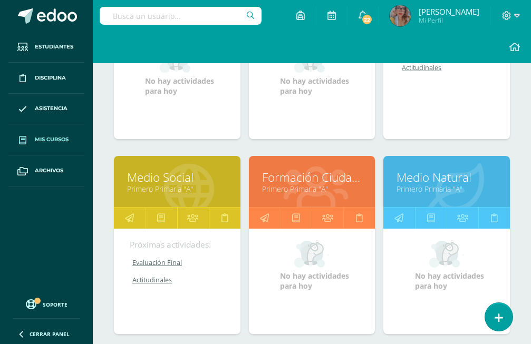
click at [338, 184] on link "Primero Primaria "A"" at bounding box center [312, 189] width 100 height 10
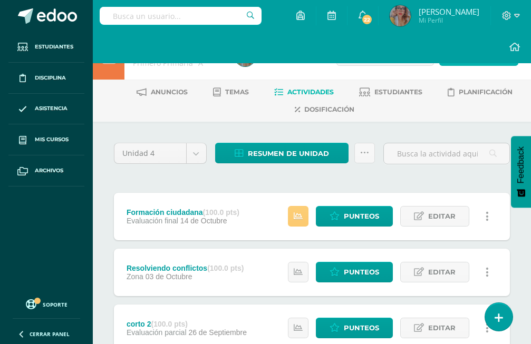
click at [477, 63] on span "Actividad" at bounding box center [484, 56] width 41 height 20
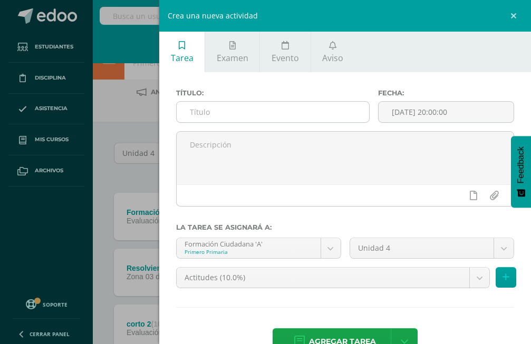
click at [302, 113] on input "text" at bounding box center [273, 112] width 192 height 21
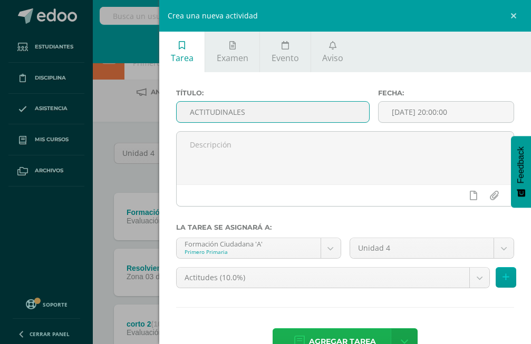
type input "ACTITUDINALES"
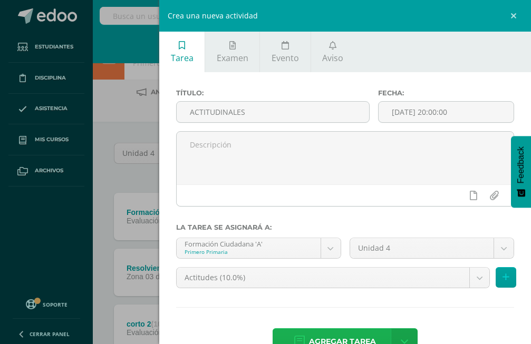
click at [334, 336] on span "Agregar tarea" at bounding box center [342, 342] width 67 height 26
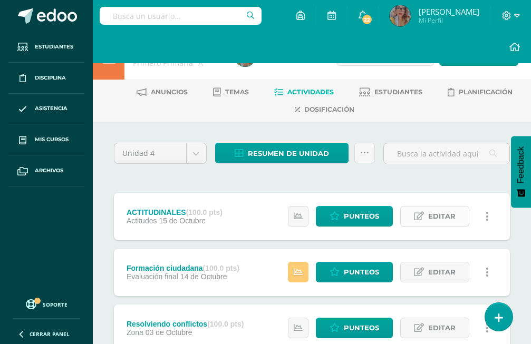
click at [440, 207] on span "Editar" at bounding box center [441, 217] width 27 height 20
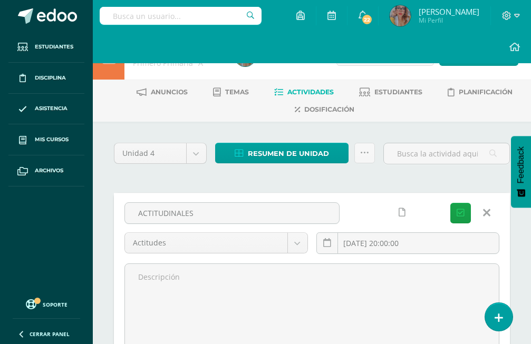
click at [482, 203] on link at bounding box center [486, 213] width 27 height 20
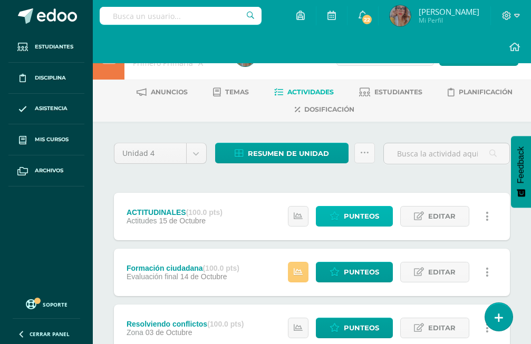
click at [339, 212] on icon at bounding box center [334, 216] width 10 height 9
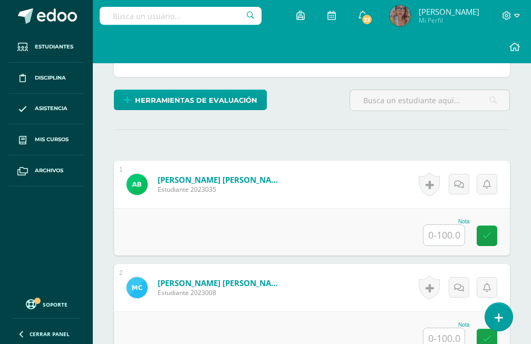
scroll to position [244, 0]
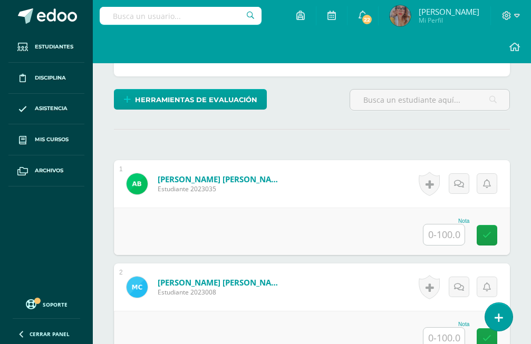
click at [434, 225] on input "text" at bounding box center [443, 235] width 41 height 21
type input "100"
type input "90"
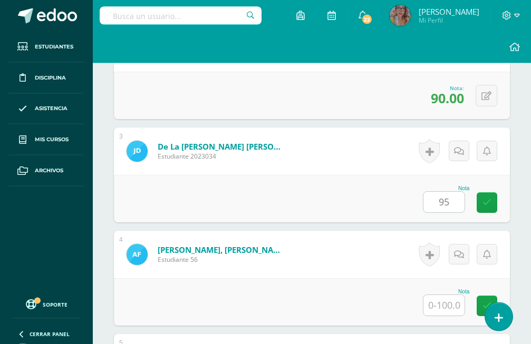
type input "95"
type input "100"
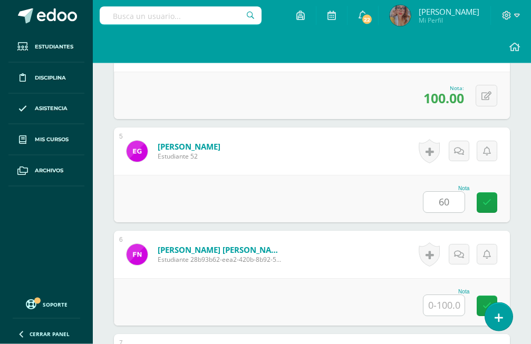
type input "60"
type input "85"
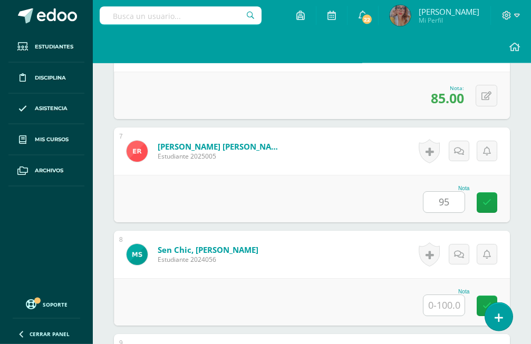
type input "95"
type input "30"
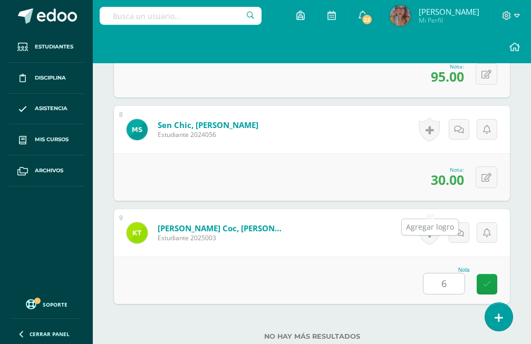
type input "65"
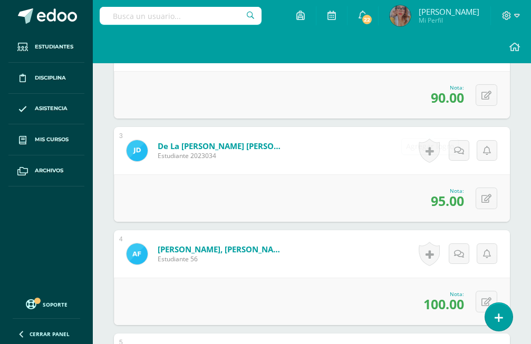
scroll to position [0, 0]
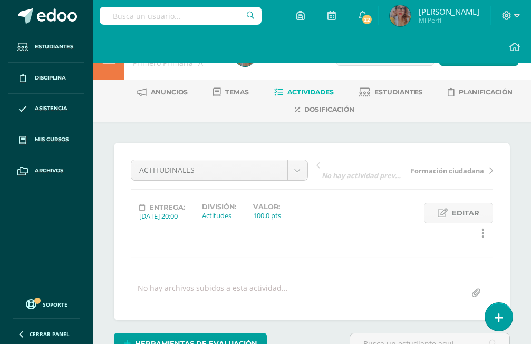
click at [439, 170] on span "Formación ciudadana" at bounding box center [447, 170] width 73 height 9
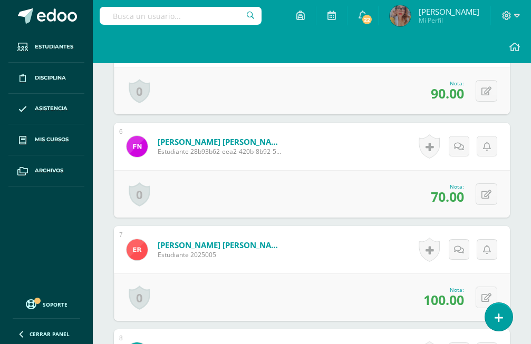
scroll to position [969, 0]
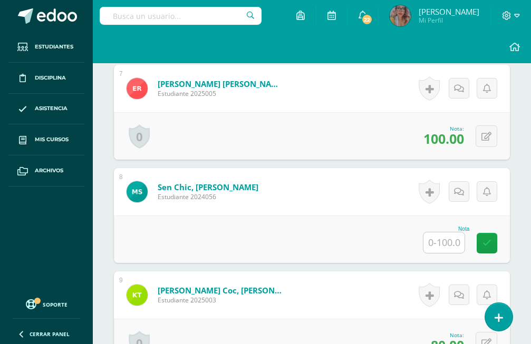
drag, startPoint x: 453, startPoint y: 226, endPoint x: 453, endPoint y: 218, distance: 7.9
click at [453, 225] on div "Nota" at bounding box center [312, 239] width 396 height 47
click at [453, 232] on input "text" at bounding box center [443, 242] width 41 height 21
type input "20"
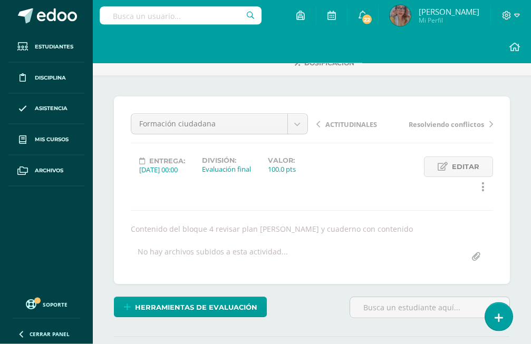
scroll to position [0, 0]
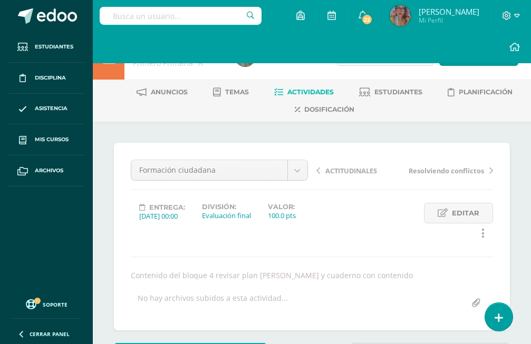
click at [297, 90] on span "Actividades" at bounding box center [310, 92] width 46 height 8
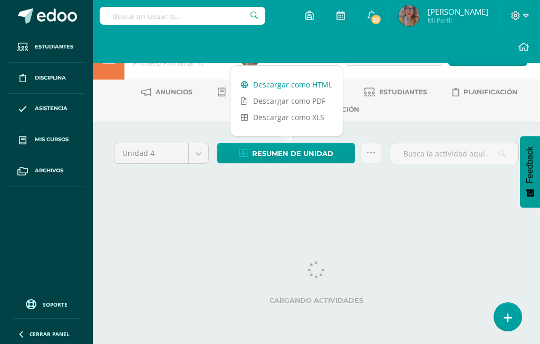
click at [286, 88] on link "Descargar como HTML" at bounding box center [286, 84] width 112 height 16
click at [274, 101] on link "Descargar como PDF" at bounding box center [286, 101] width 112 height 16
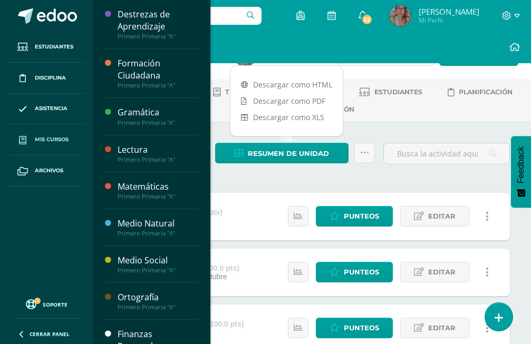
click at [62, 137] on span "Mis cursos" at bounding box center [52, 139] width 34 height 8
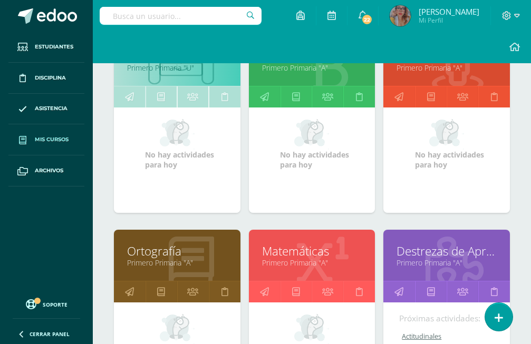
scroll to position [376, 0]
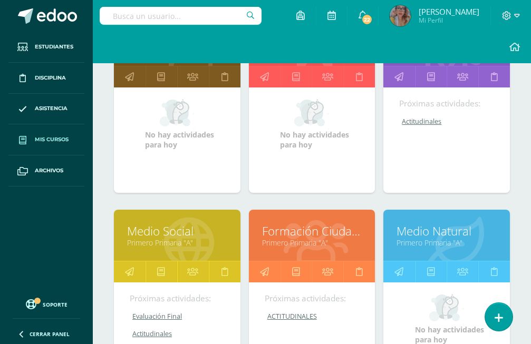
click at [411, 223] on link "Medio Natural" at bounding box center [446, 231] width 100 height 16
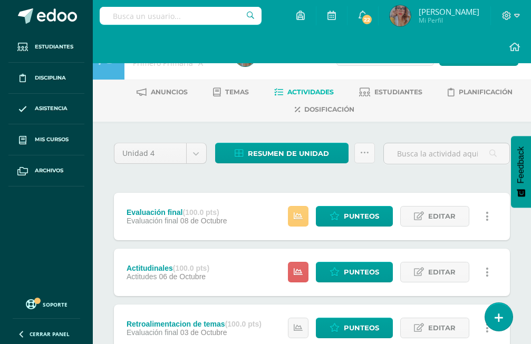
scroll to position [108, 0]
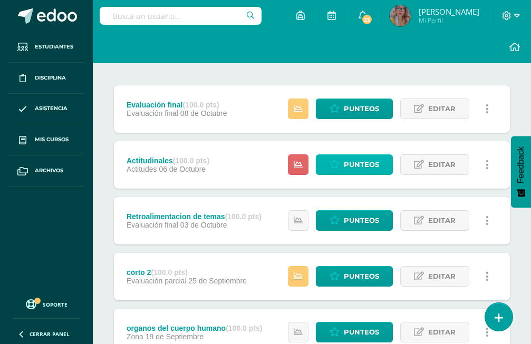
click at [336, 160] on icon at bounding box center [334, 164] width 10 height 9
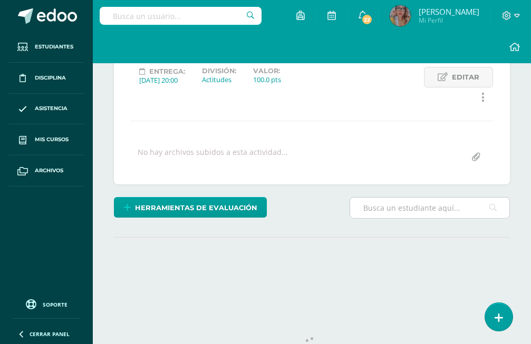
scroll to position [136, 0]
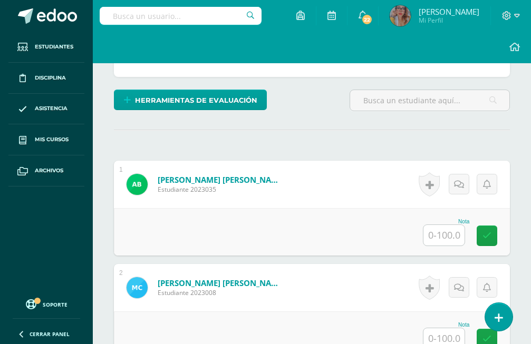
click at [444, 219] on div "Nota" at bounding box center [446, 222] width 46 height 6
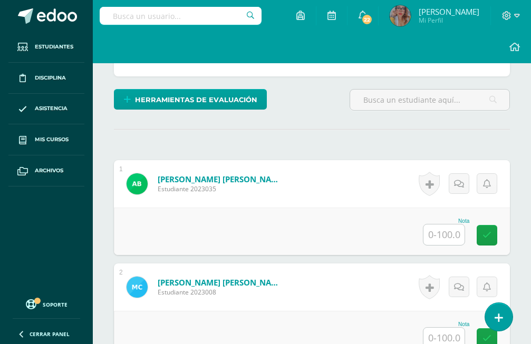
click at [446, 225] on input "text" at bounding box center [443, 235] width 41 height 21
type input "100"
type input "90"
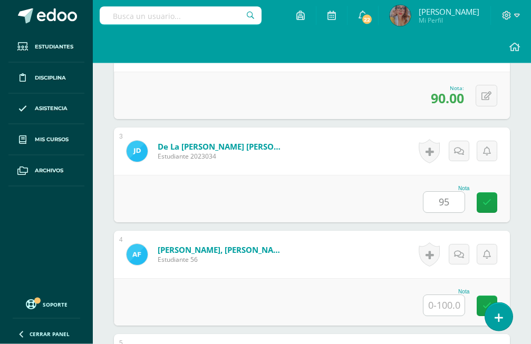
type input "95"
type input "100"
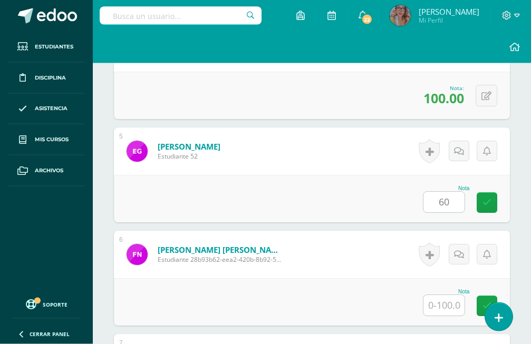
type input "60"
type input "85"
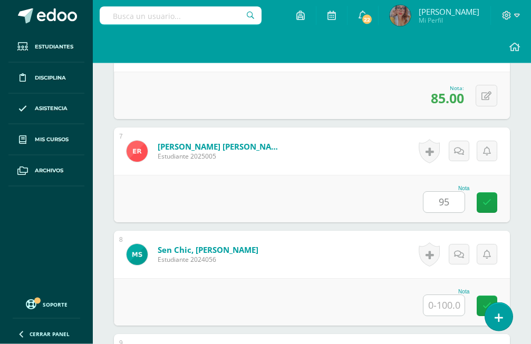
type input "95"
type input "30"
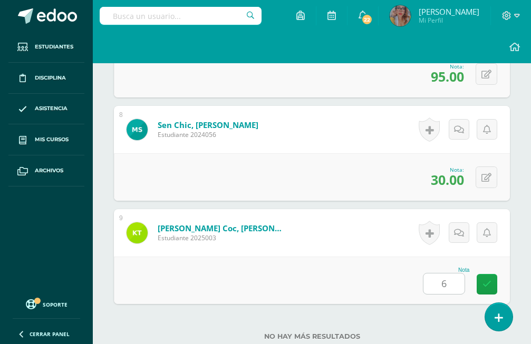
type input "65"
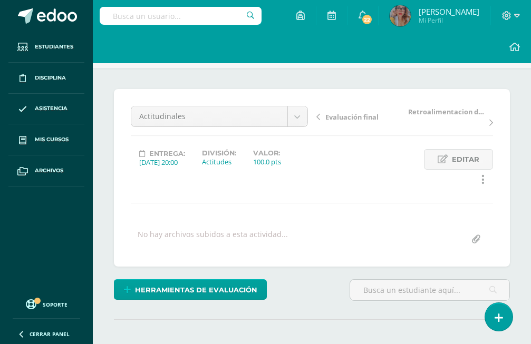
scroll to position [0, 0]
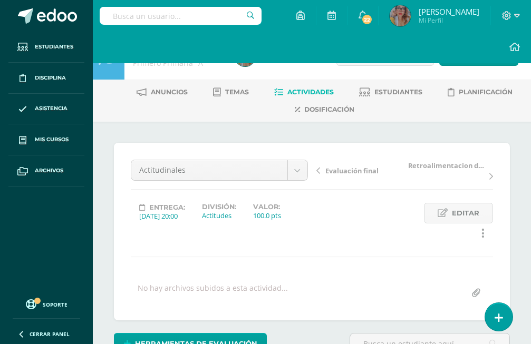
click at [286, 96] on link "Actividades" at bounding box center [304, 92] width 60 height 17
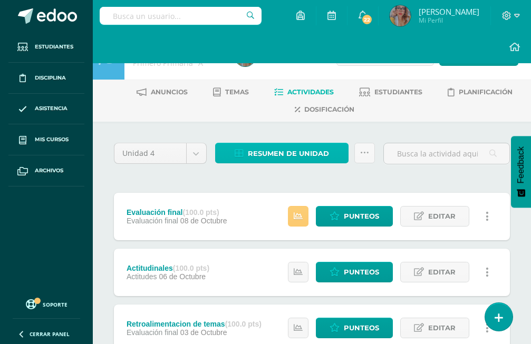
click at [283, 147] on span "Resumen de unidad" at bounding box center [288, 154] width 81 height 20
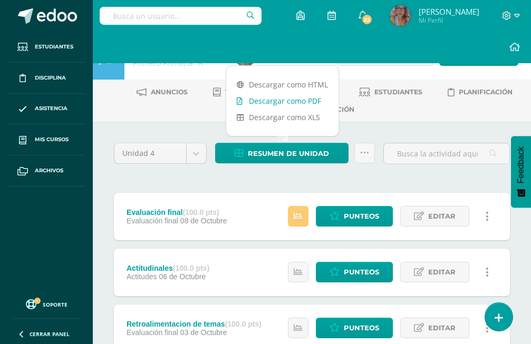
click at [303, 98] on link "Descargar como PDF" at bounding box center [282, 101] width 112 height 16
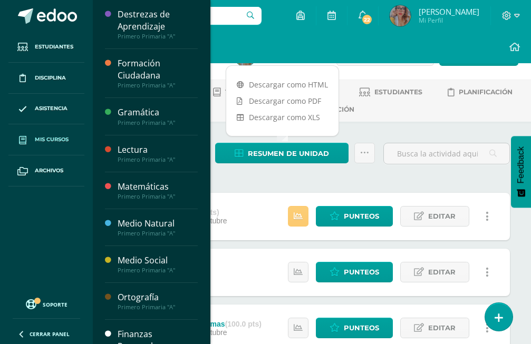
click at [61, 140] on span "Mis cursos" at bounding box center [52, 139] width 34 height 8
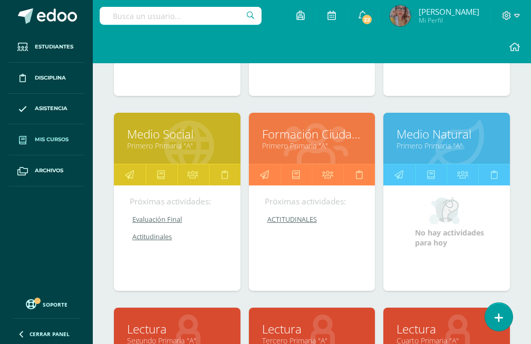
scroll to position [581, 0]
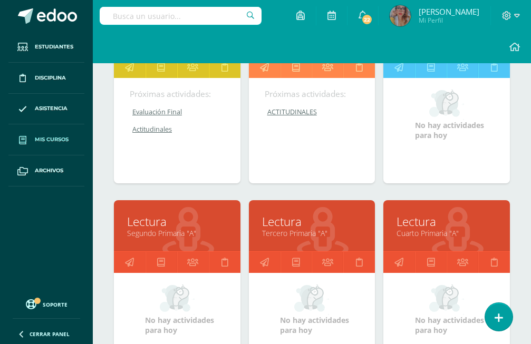
click at [152, 228] on link "Segundo Primaria "A"" at bounding box center [177, 233] width 100 height 10
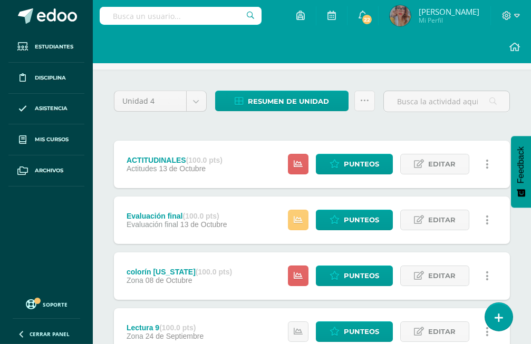
scroll to position [54, 0]
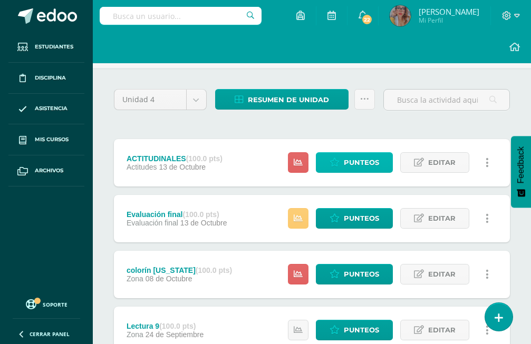
click at [355, 153] on span "Punteos" at bounding box center [361, 163] width 35 height 20
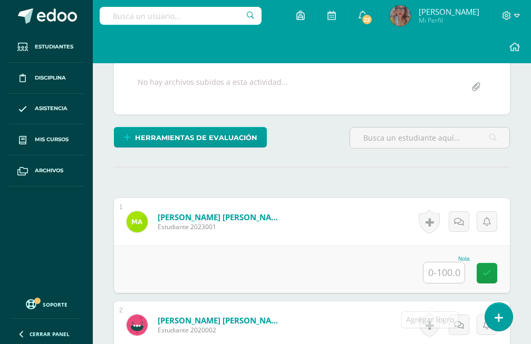
scroll to position [207, 0]
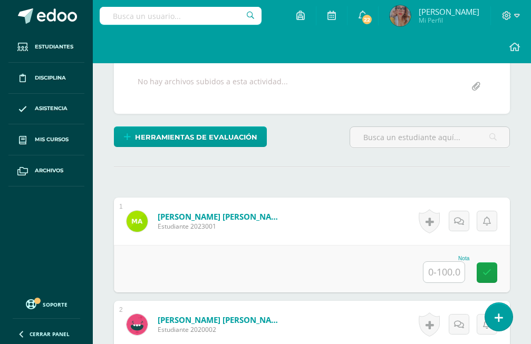
click at [439, 262] on input "text" at bounding box center [443, 272] width 41 height 21
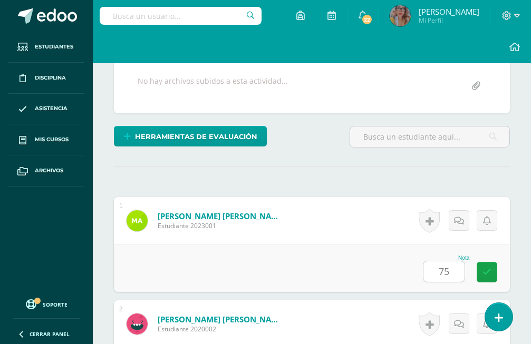
type input "75"
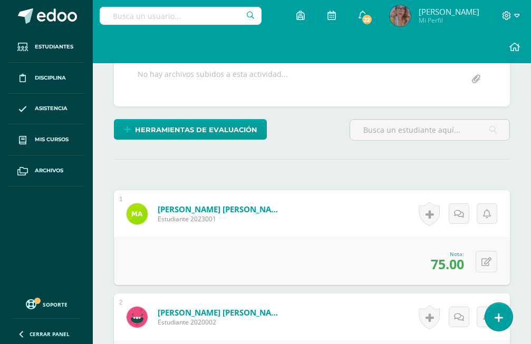
type input "60"
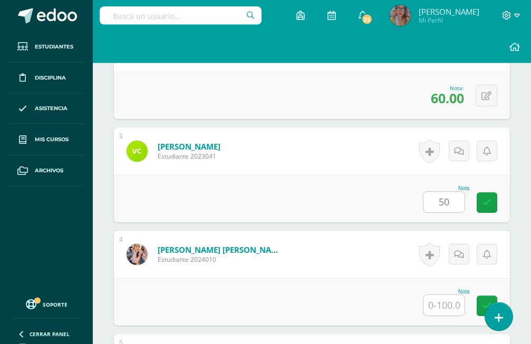
type input "50"
type input "60"
type input "90"
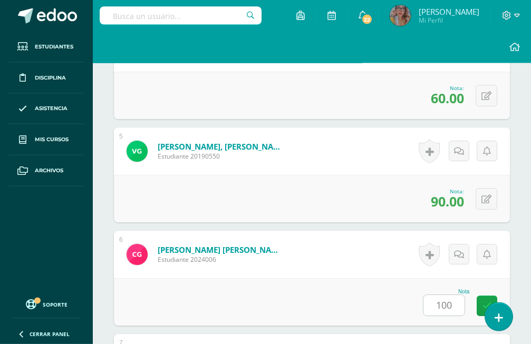
type input "100"
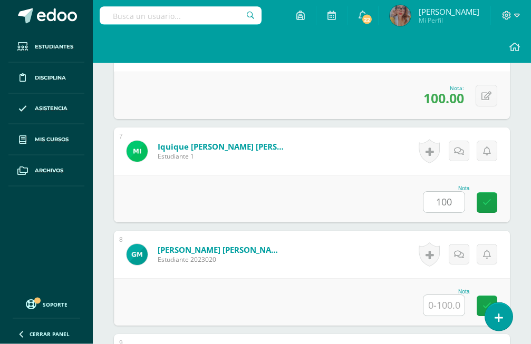
type input "100"
type input "65"
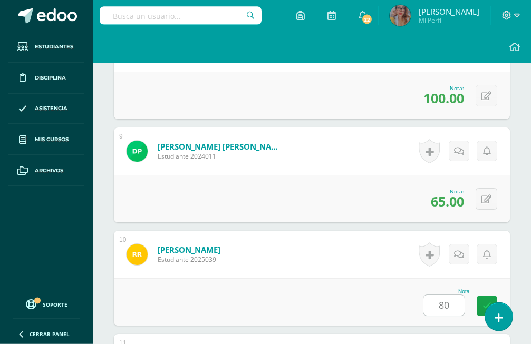
type input "80"
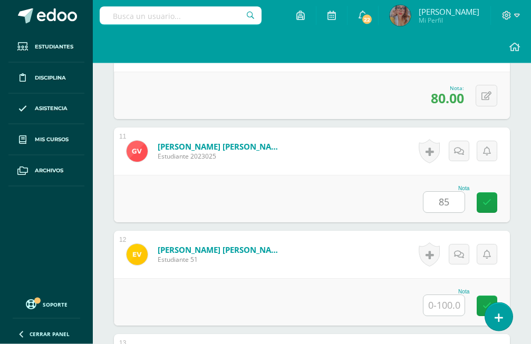
type input "85"
type input "80"
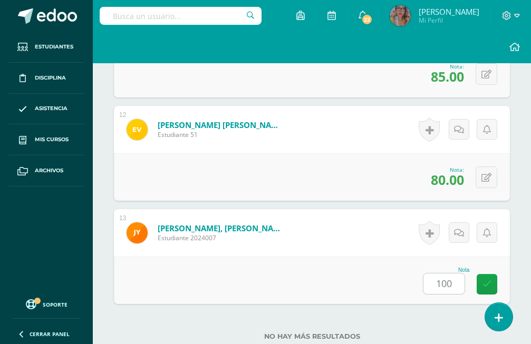
type input "100."
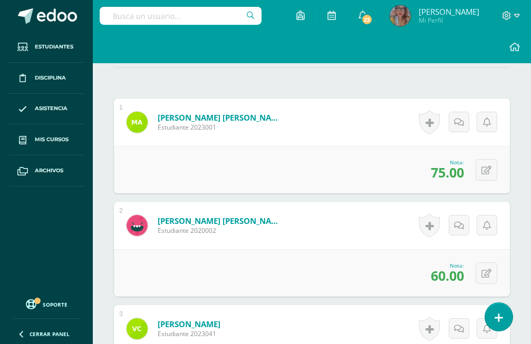
scroll to position [0, 0]
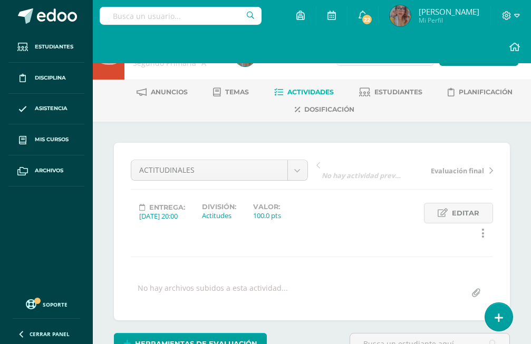
click at [294, 88] on link "Actividades" at bounding box center [304, 92] width 60 height 17
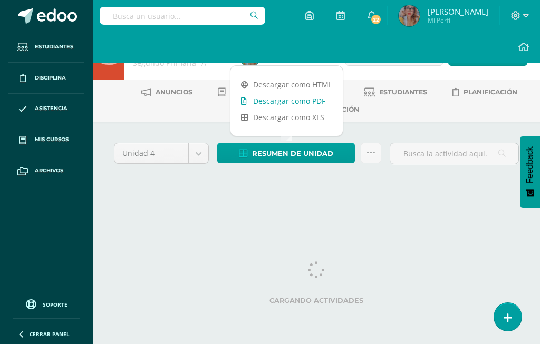
click at [291, 106] on link "Descargar como PDF" at bounding box center [286, 101] width 112 height 16
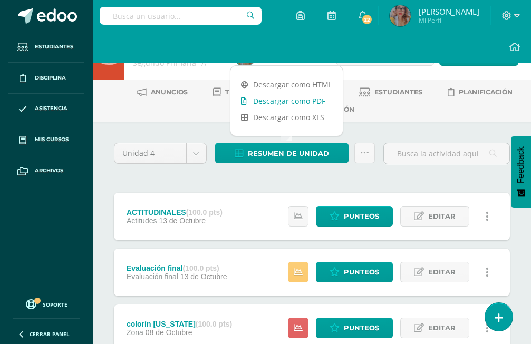
click at [254, 94] on link "Descargar como PDF" at bounding box center [286, 101] width 112 height 16
click at [290, 97] on link "Descargar como PDF" at bounding box center [286, 101] width 112 height 16
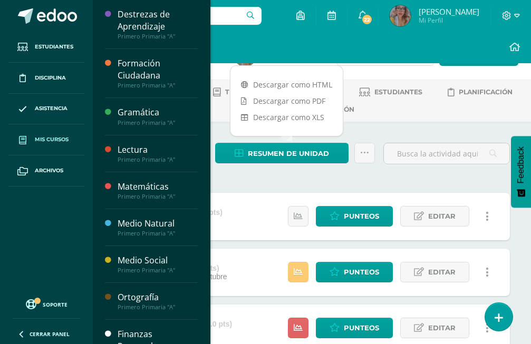
click at [46, 132] on link "Mis cursos" at bounding box center [46, 139] width 76 height 31
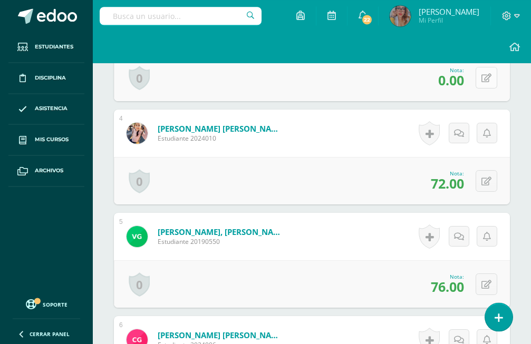
scroll to position [453, 0]
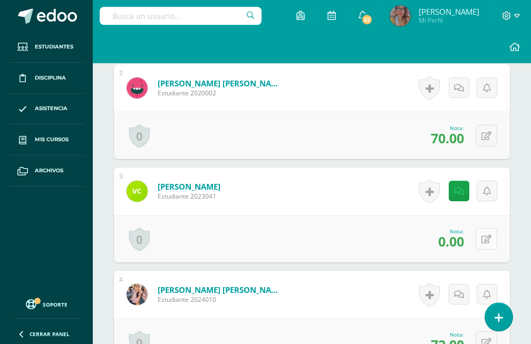
click at [488, 235] on icon at bounding box center [486, 239] width 10 height 9
type input "90"
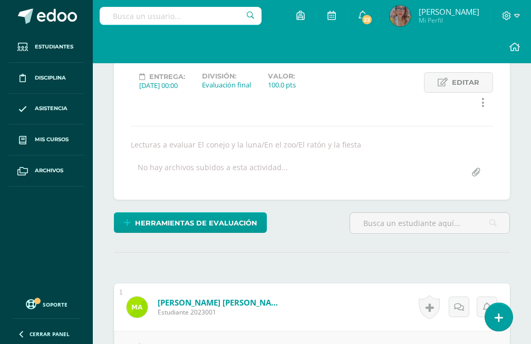
scroll to position [0, 0]
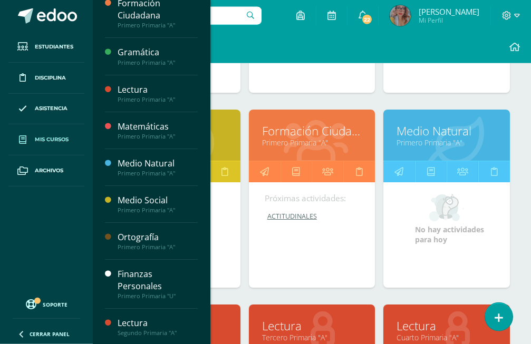
scroll to position [581, 0]
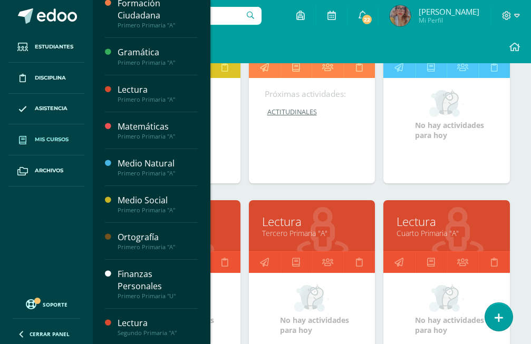
click at [285, 213] on link "Lectura" at bounding box center [312, 221] width 100 height 16
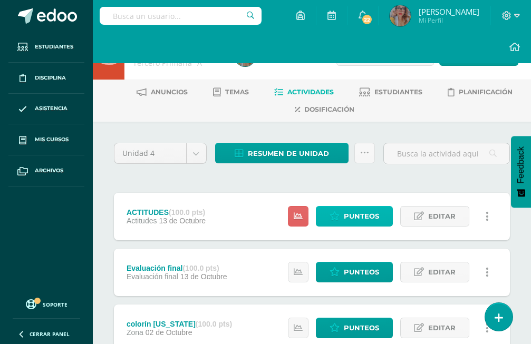
click at [339, 212] on icon at bounding box center [334, 216] width 10 height 9
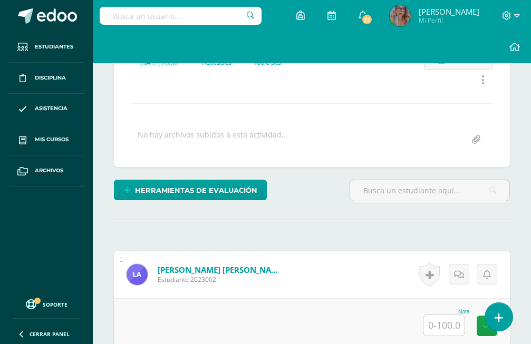
scroll to position [261, 0]
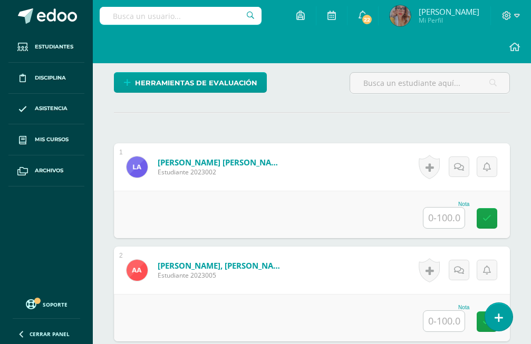
click at [453, 208] on input "text" at bounding box center [443, 218] width 41 height 21
type input "90"
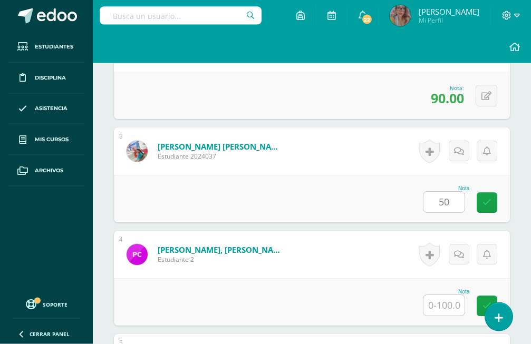
type input "50"
type input "80"
type input "60"
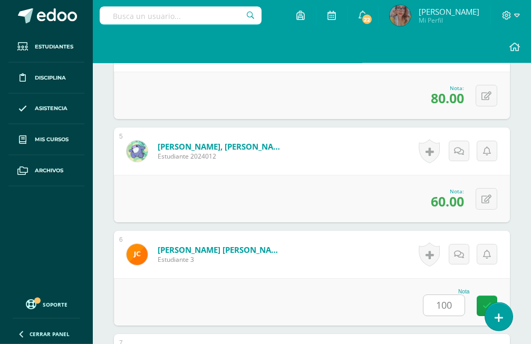
type input "100"
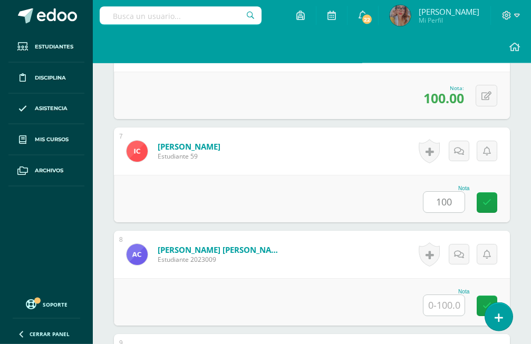
type input "100"
type input "95"
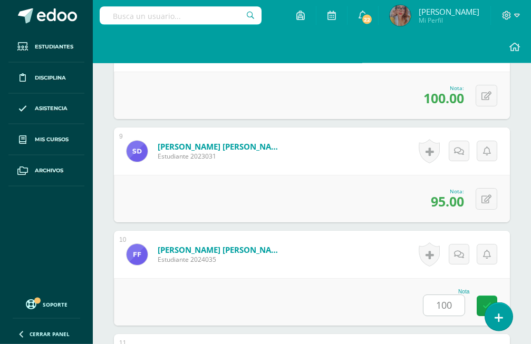
type input "100"
type input "75"
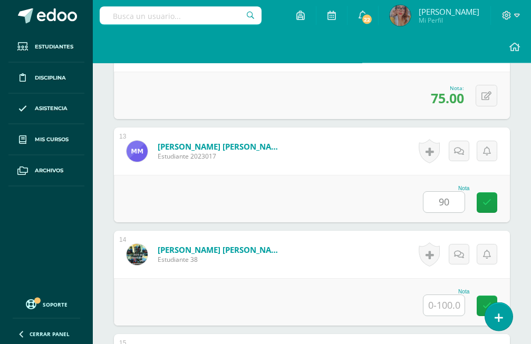
type input "90"
type input "95"
type input "85"
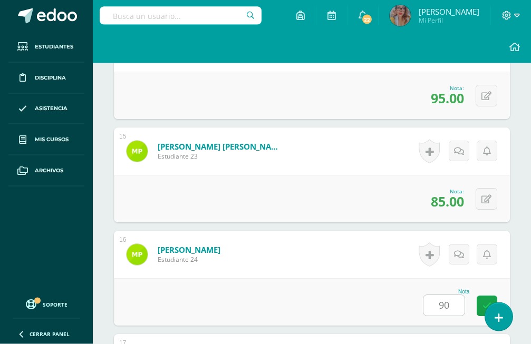
type input "90"
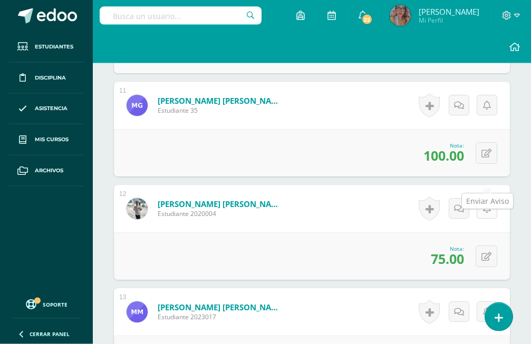
scroll to position [1392, 0]
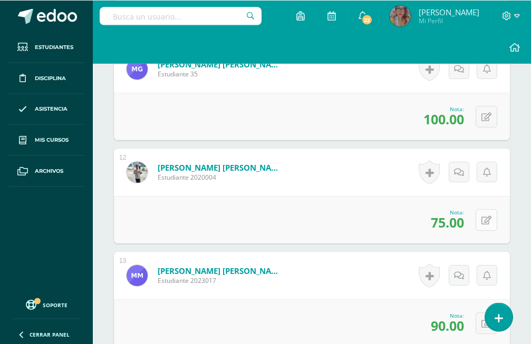
click at [489, 216] on icon at bounding box center [486, 220] width 10 height 9
type input "100"
click at [484, 106] on button at bounding box center [486, 117] width 22 height 22
type input "8"
type input "92"
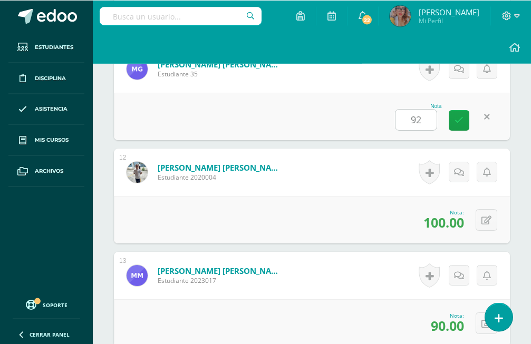
click at [343, 154] on form "Herrera Reyes, Mía Isabella Estudiante 2020004 Nota 100.00 0 Logros" at bounding box center [312, 172] width 396 height 47
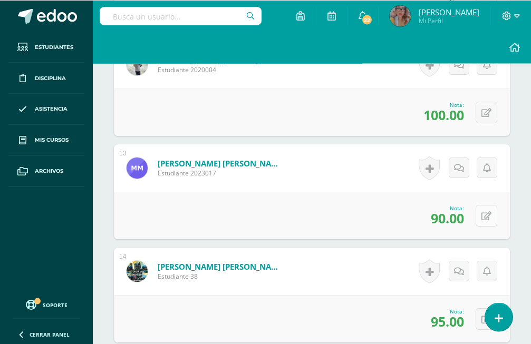
click at [490, 212] on icon at bounding box center [486, 216] width 10 height 9
type input "100"
click at [480, 308] on button at bounding box center [486, 319] width 22 height 22
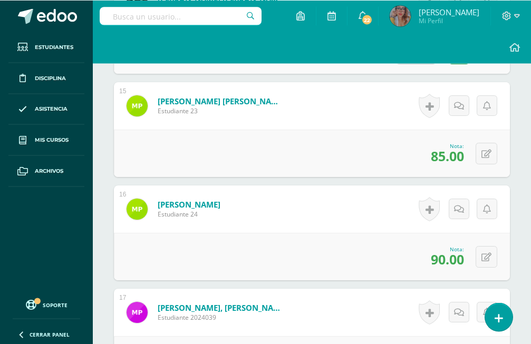
scroll to position [1876, 0]
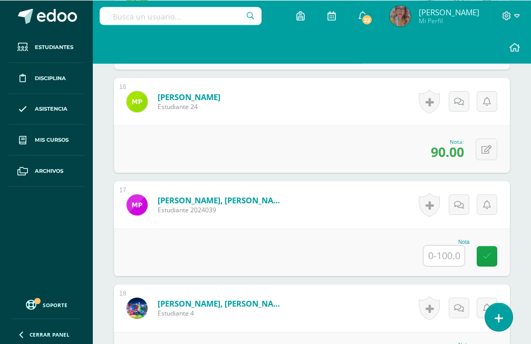
type input "75"
click at [458, 246] on input "text" at bounding box center [443, 256] width 41 height 21
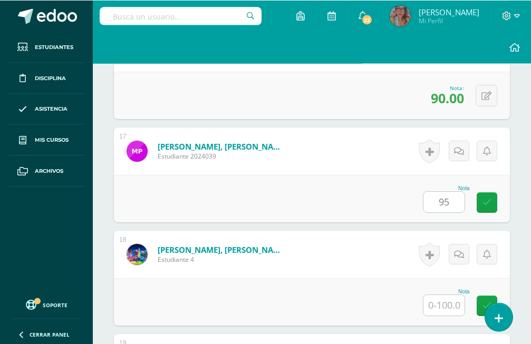
scroll to position [1984, 0]
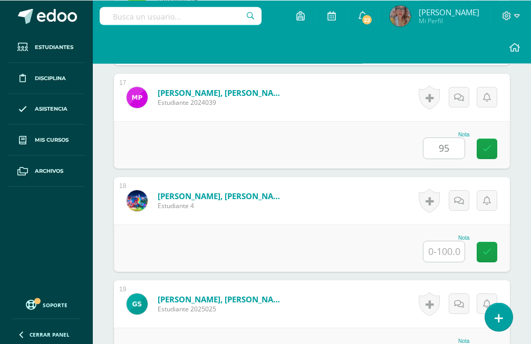
type input "95"
click at [456, 241] on input "text" at bounding box center [443, 251] width 41 height 21
type input "85"
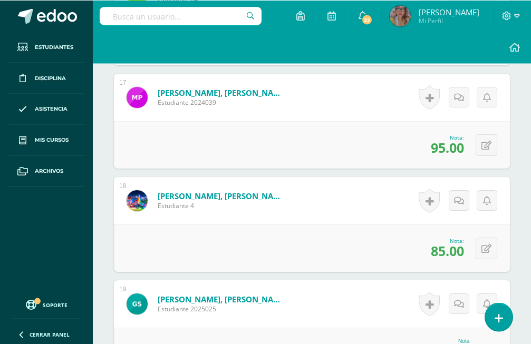
type input "9"
type input "85"
click at [491, 238] on button at bounding box center [486, 249] width 22 height 22
type input "90"
click at [485, 134] on button at bounding box center [486, 145] width 22 height 22
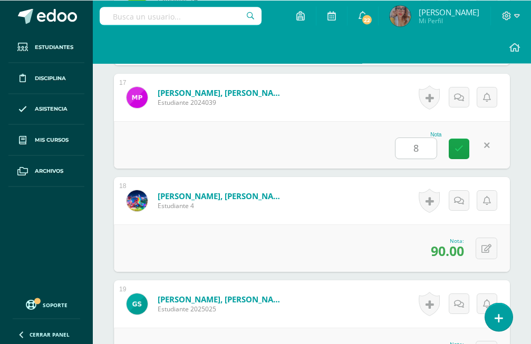
type input "85"
click at [457, 139] on link at bounding box center [459, 149] width 21 height 21
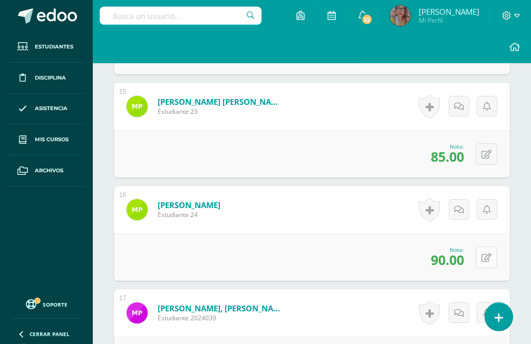
scroll to position [1714, 0]
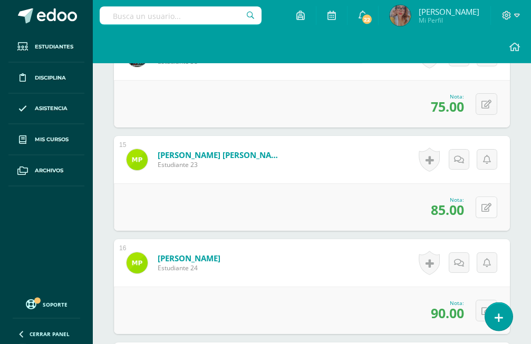
click at [490, 204] on icon at bounding box center [486, 208] width 10 height 9
type input "95"
click at [351, 240] on form "Palacios Ortíz, Mariandree Estudiante 24 Nota 90.00 0 Logros" at bounding box center [312, 263] width 396 height 47
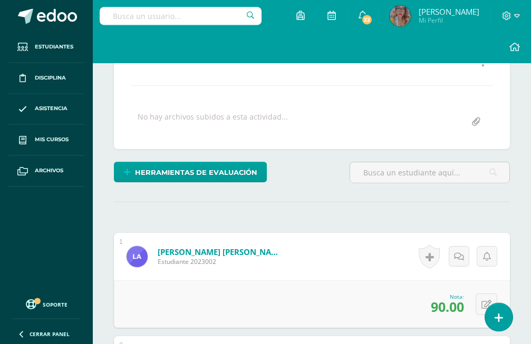
scroll to position [0, 0]
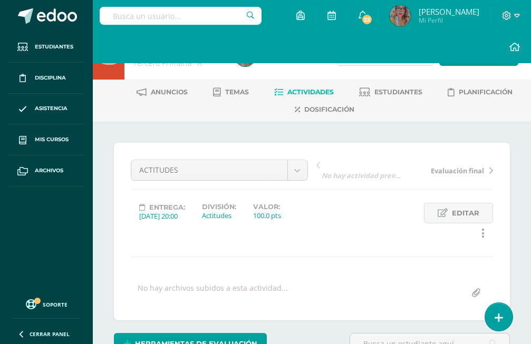
click at [300, 90] on span "Actividades" at bounding box center [310, 92] width 46 height 8
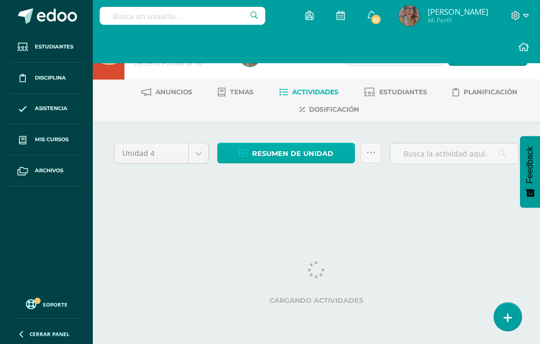
click at [300, 154] on span "Resumen de unidad" at bounding box center [292, 154] width 81 height 20
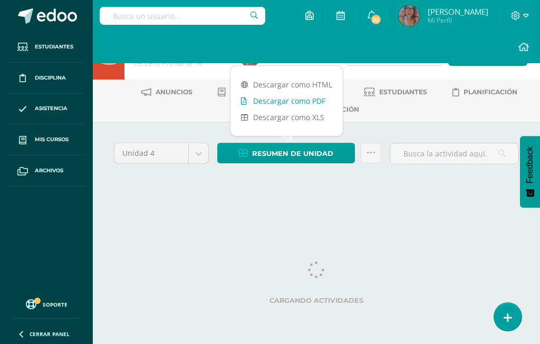
click at [309, 104] on link "Descargar como PDF" at bounding box center [286, 101] width 112 height 16
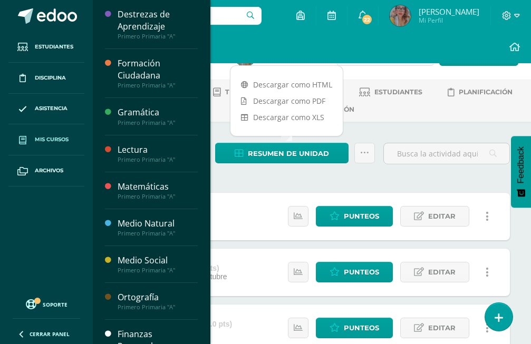
click at [62, 142] on span "Mis cursos" at bounding box center [52, 139] width 34 height 8
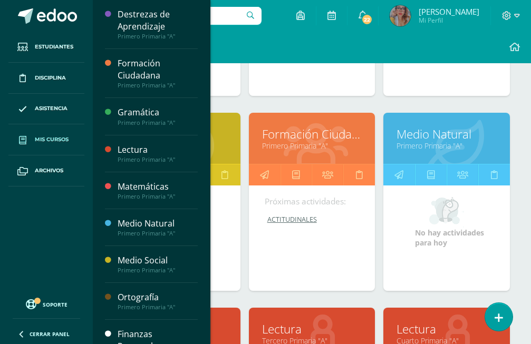
scroll to position [688, 0]
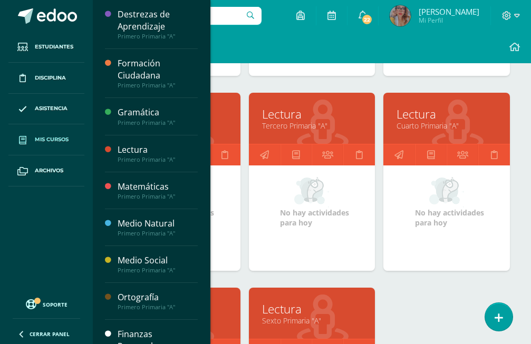
click at [424, 106] on link "Lectura" at bounding box center [446, 114] width 100 height 16
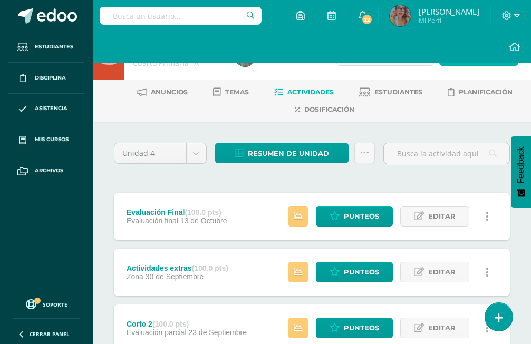
click at [446, 51] on link "Actividad" at bounding box center [478, 55] width 79 height 21
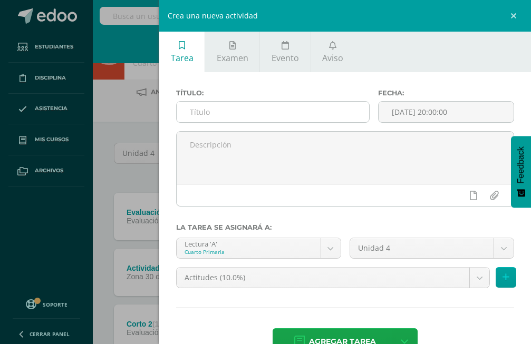
click at [302, 117] on input "text" at bounding box center [273, 112] width 192 height 21
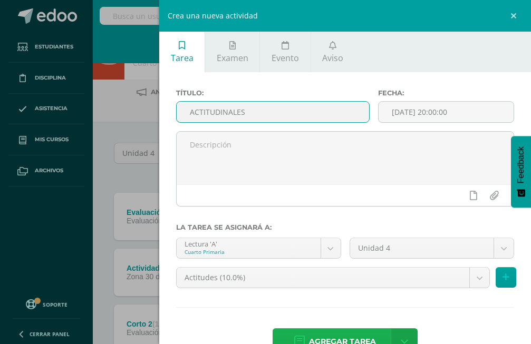
type input "ACTITUDINALES"
click at [361, 332] on span "Agregar tarea" at bounding box center [342, 342] width 67 height 26
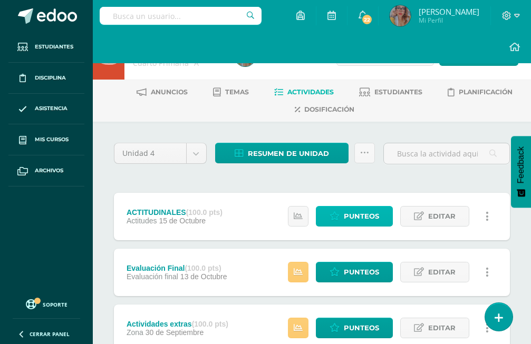
click at [358, 207] on span "Punteos" at bounding box center [361, 217] width 35 height 20
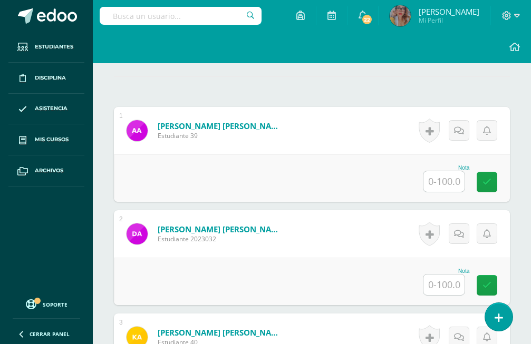
scroll to position [298, 0]
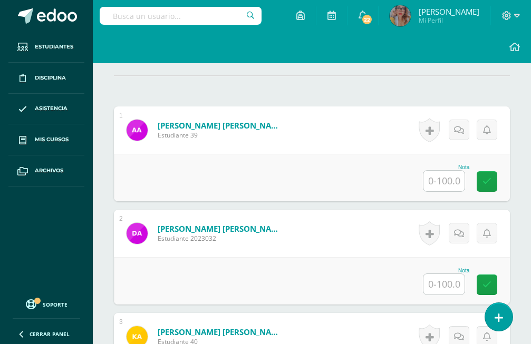
click at [441, 163] on div "Nota" at bounding box center [312, 177] width 396 height 47
click at [442, 171] on input "text" at bounding box center [443, 181] width 41 height 21
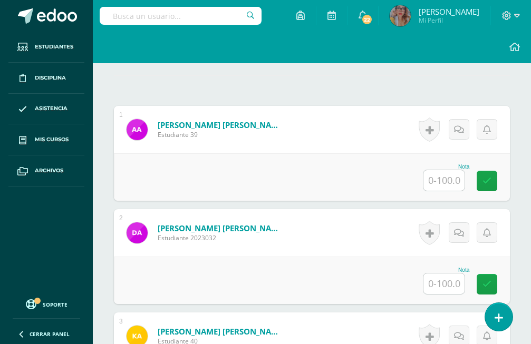
scroll to position [299, 0]
type input "85"
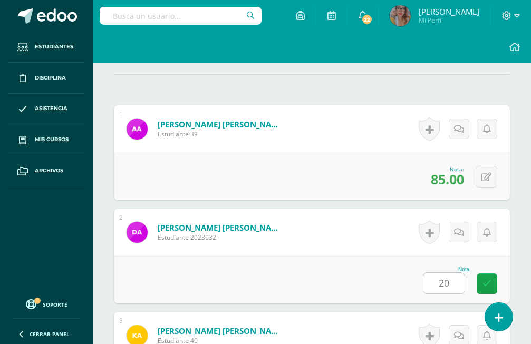
type input "20"
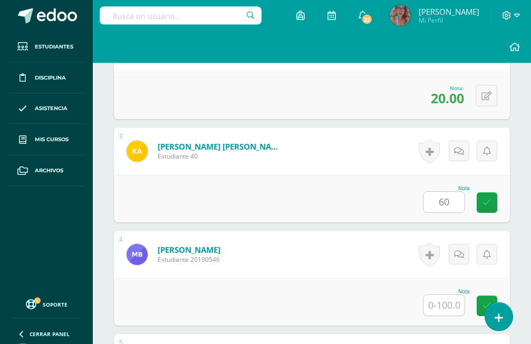
type input "60"
type input "70"
type input "100"
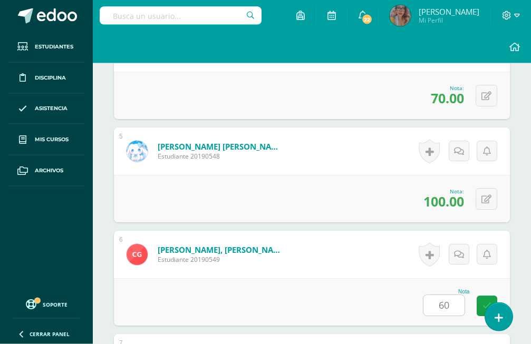
type input "60"
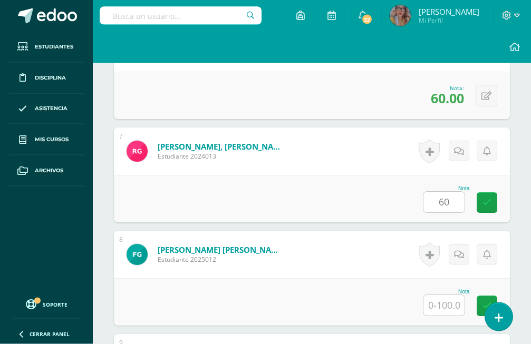
type input "6"
type input "40"
type input "85"
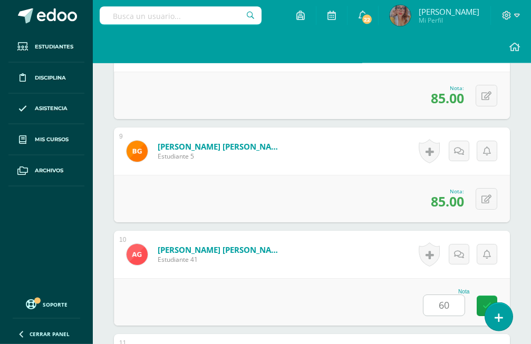
type input "60"
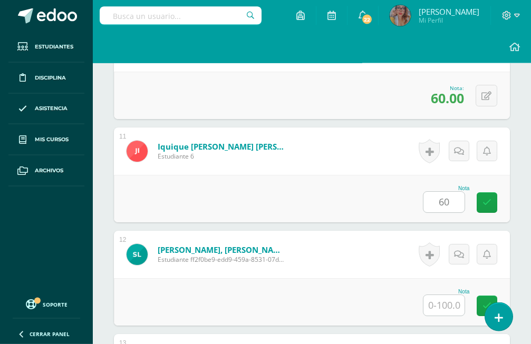
type input "60"
type input "90"
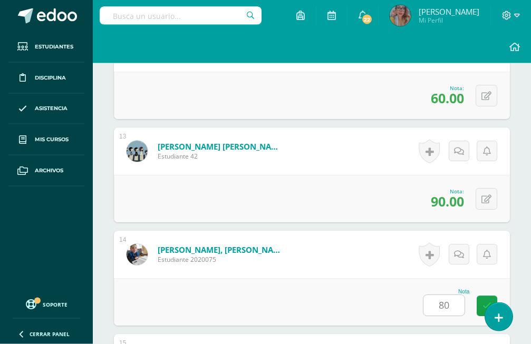
type input "80"
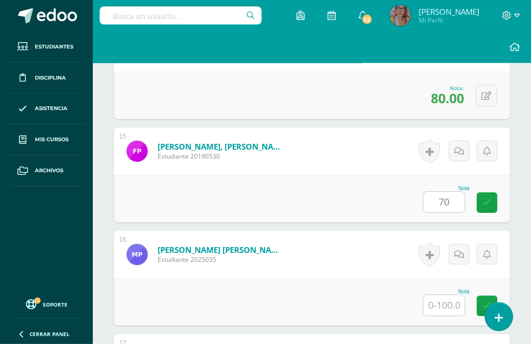
type input "7"
type input "50"
type input "60"
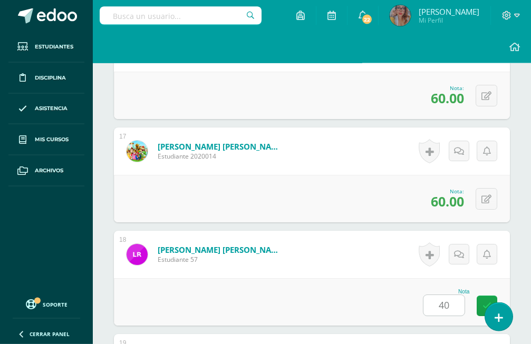
type input "40"
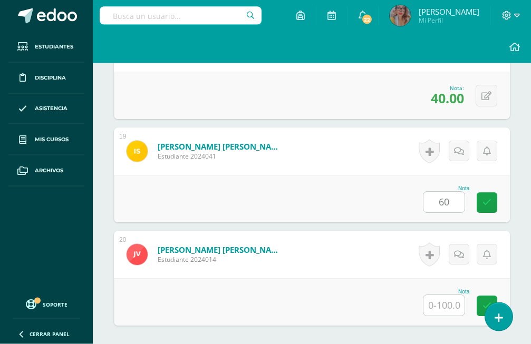
type input "60"
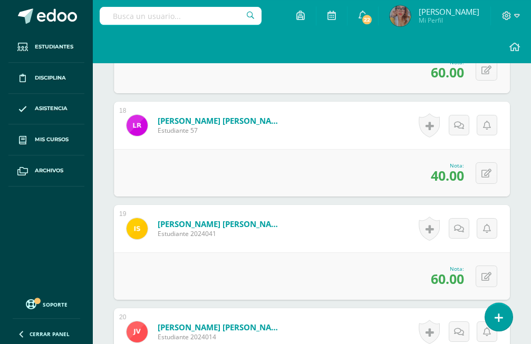
drag, startPoint x: 428, startPoint y: 153, endPoint x: 415, endPoint y: 129, distance: 27.3
click at [428, 205] on div "19 Sarceño Gómez, Ian Alejandro Estudiante 2024041 Nota 60.00 0 Logros" at bounding box center [312, 252] width 396 height 95
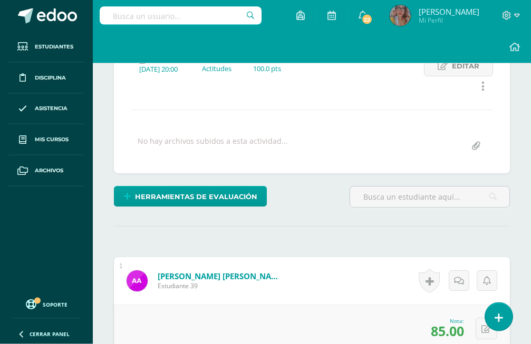
scroll to position [0, 0]
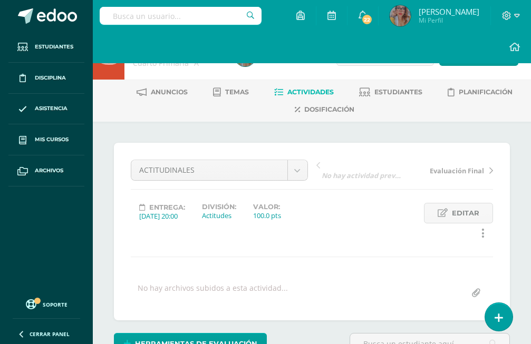
click at [294, 90] on span "Actividades" at bounding box center [310, 92] width 46 height 8
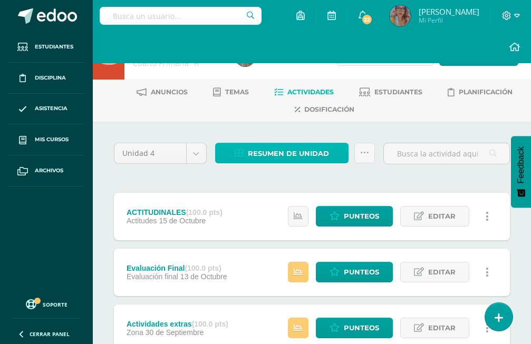
click at [322, 158] on span "Resumen de unidad" at bounding box center [288, 154] width 81 height 20
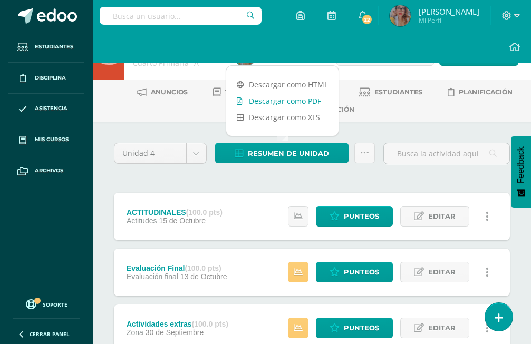
click at [307, 105] on link "Descargar como PDF" at bounding box center [282, 101] width 112 height 16
click at [290, 95] on link "Descargar como PDF" at bounding box center [282, 101] width 112 height 16
click at [292, 101] on link "Descargar como PDF" at bounding box center [282, 101] width 112 height 16
click at [253, 100] on link "Descargar como PDF" at bounding box center [282, 101] width 112 height 16
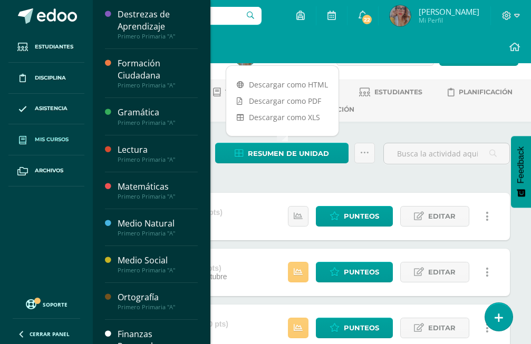
click at [57, 142] on span "Mis cursos" at bounding box center [52, 139] width 34 height 8
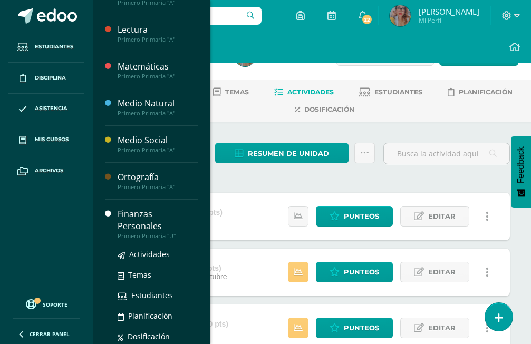
scroll to position [238, 0]
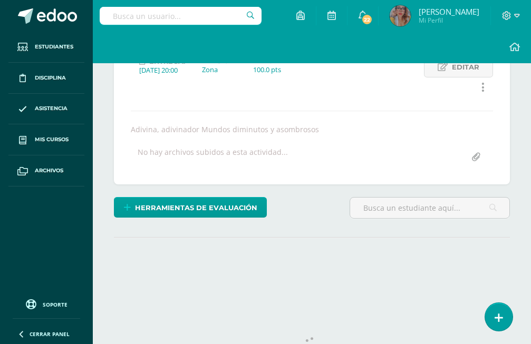
scroll to position [146, 0]
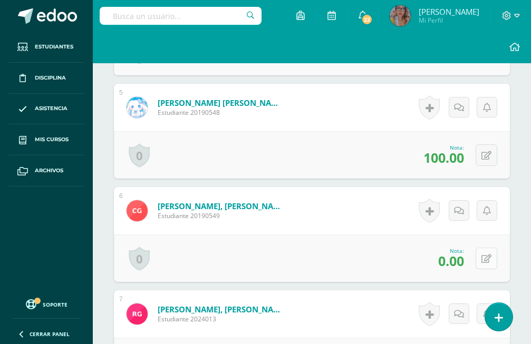
click at [490, 255] on icon at bounding box center [486, 259] width 10 height 9
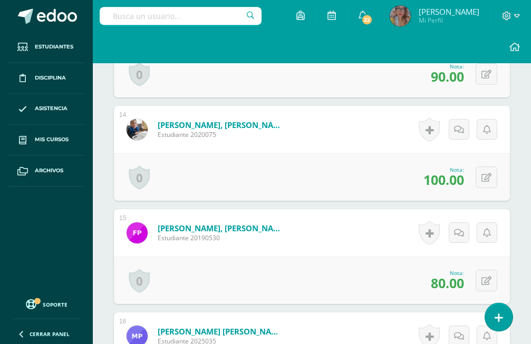
scroll to position [1658, 0]
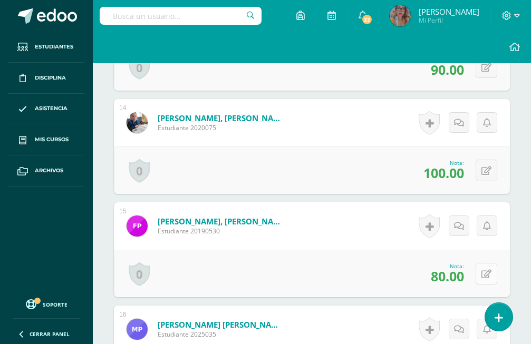
type input "100"
click at [487, 270] on icon at bounding box center [486, 274] width 10 height 9
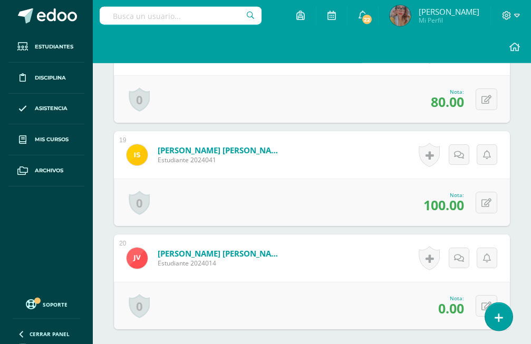
scroll to position [2168, 0]
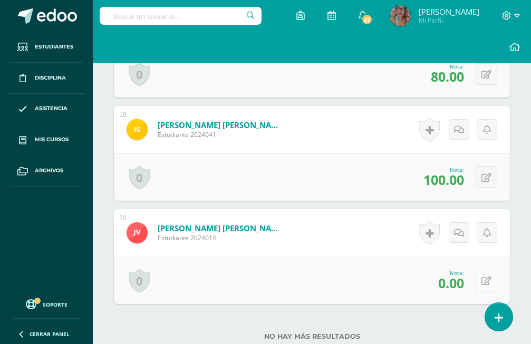
type input "100"
click at [492, 270] on button at bounding box center [486, 281] width 22 height 22
type input "100"
click at [456, 280] on icon at bounding box center [458, 284] width 9 height 9
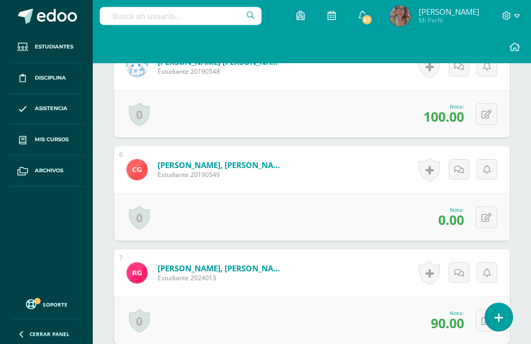
scroll to position [786, 0]
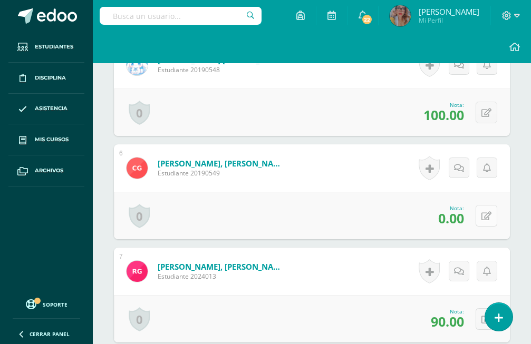
click at [490, 212] on icon at bounding box center [486, 216] width 10 height 9
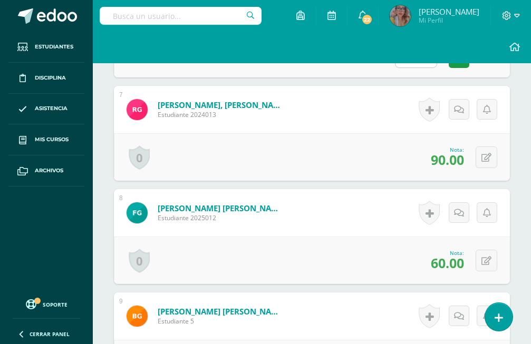
scroll to position [1110, 0]
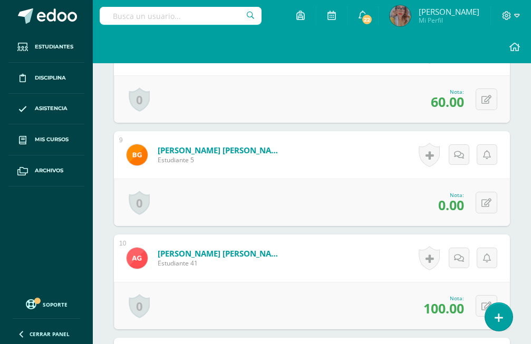
type input "100"
click at [485, 179] on div "0 Logros Logros obtenidos Aún no hay logros agregados Nota: 0.00" at bounding box center [312, 202] width 396 height 47
click at [488, 199] on icon at bounding box center [486, 203] width 10 height 9
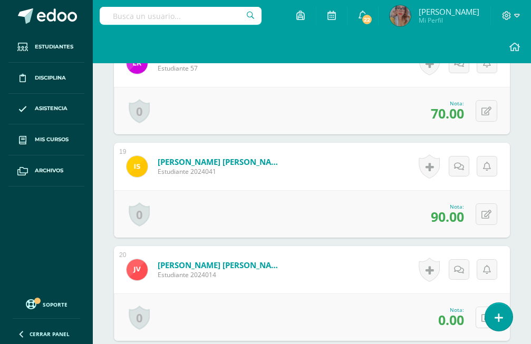
scroll to position [2168, 0]
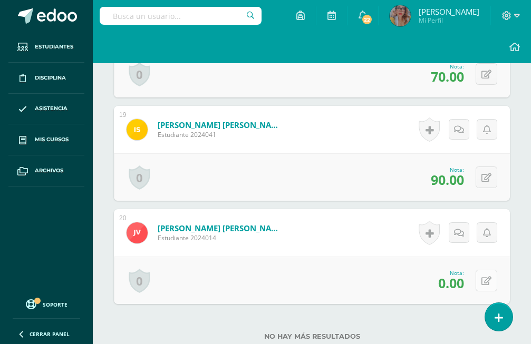
type input "80"
click at [483, 277] on icon at bounding box center [486, 281] width 10 height 9
type input "80"
click at [455, 280] on icon at bounding box center [458, 284] width 9 height 9
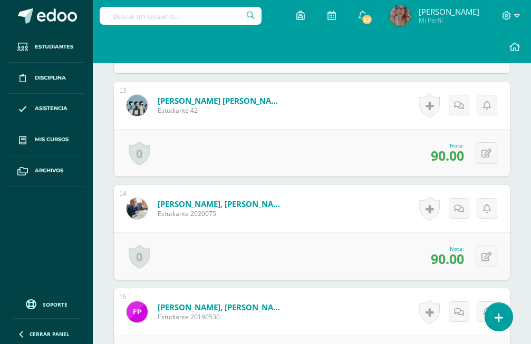
scroll to position [1626, 0]
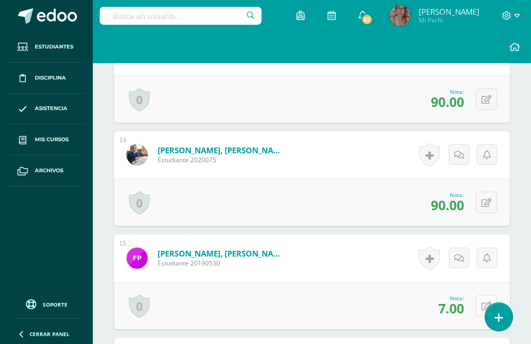
click at [483, 295] on button at bounding box center [486, 306] width 22 height 22
type input "80"
click at [468, 299] on link at bounding box center [459, 309] width 21 height 21
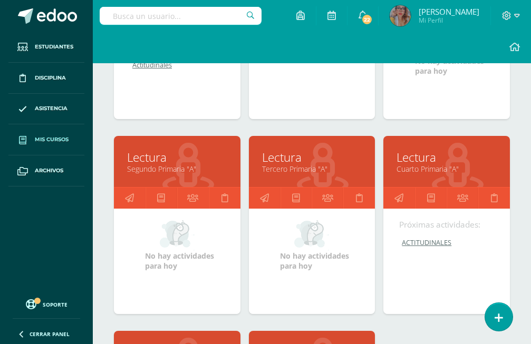
scroll to position [806, 0]
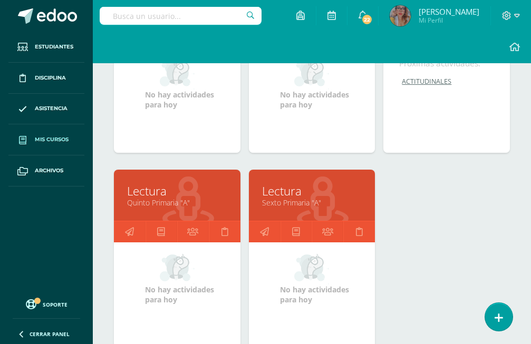
click at [165, 198] on link "Quinto Primaria "A"" at bounding box center [177, 203] width 100 height 10
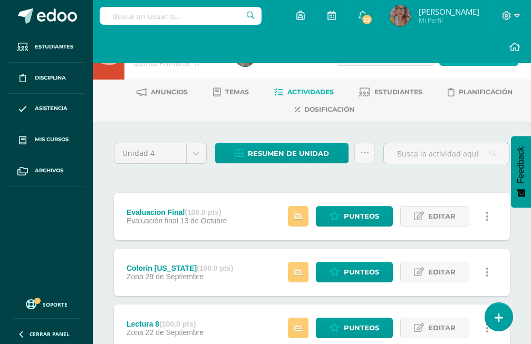
click at [470, 57] on span "Actividad" at bounding box center [484, 56] width 41 height 20
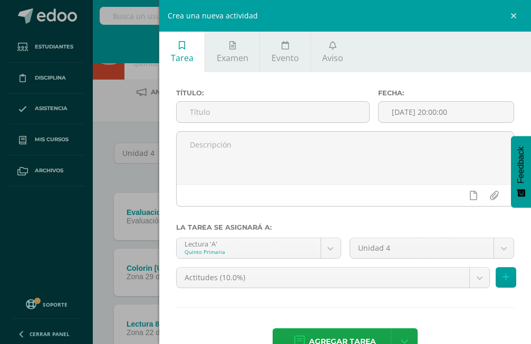
drag, startPoint x: 256, startPoint y: 101, endPoint x: 262, endPoint y: 101, distance: 6.3
click at [256, 102] on div "Título:" at bounding box center [273, 110] width 202 height 42
click at [262, 116] on input "text" at bounding box center [273, 112] width 192 height 21
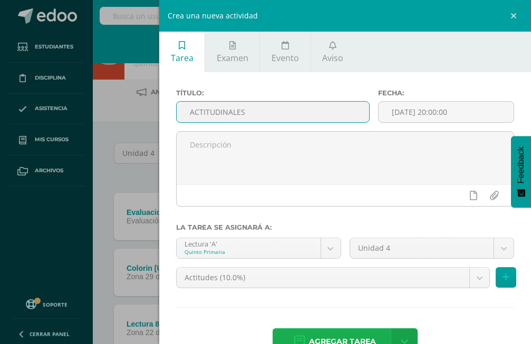
type input "ACTITUDINALES"
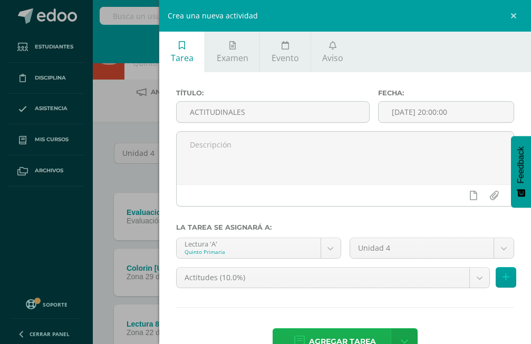
click at [364, 336] on span "Agregar tarea" at bounding box center [342, 342] width 67 height 26
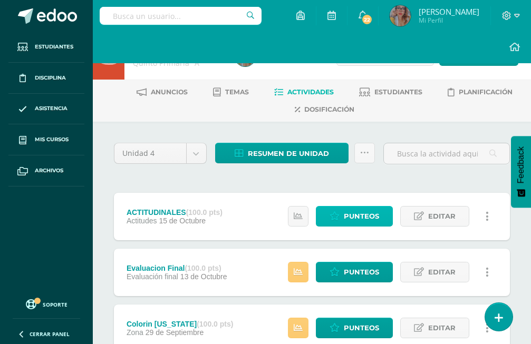
click at [368, 207] on span "Punteos" at bounding box center [361, 217] width 35 height 20
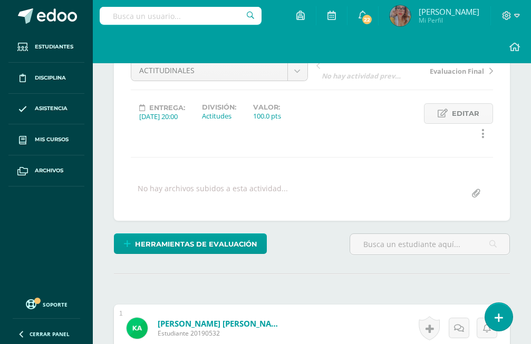
scroll to position [207, 0]
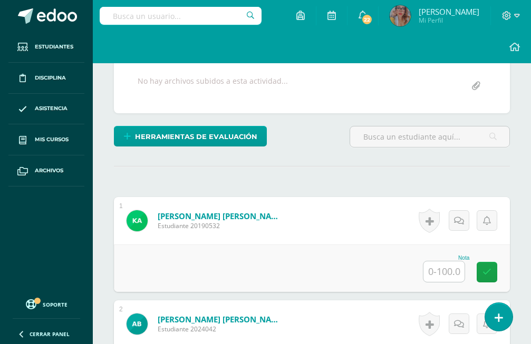
click at [451, 261] on input "text" at bounding box center [443, 271] width 41 height 21
type input "60"
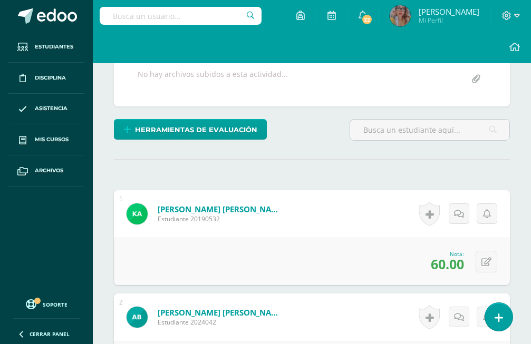
type input "60"
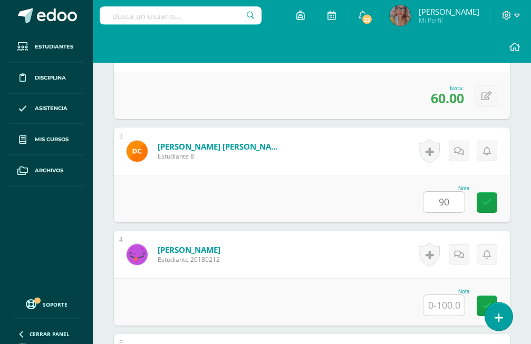
type input "90"
type input "100"
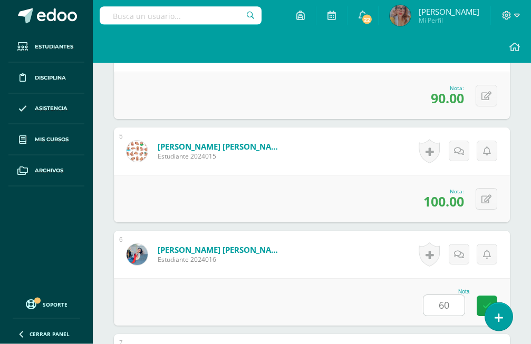
type input "60"
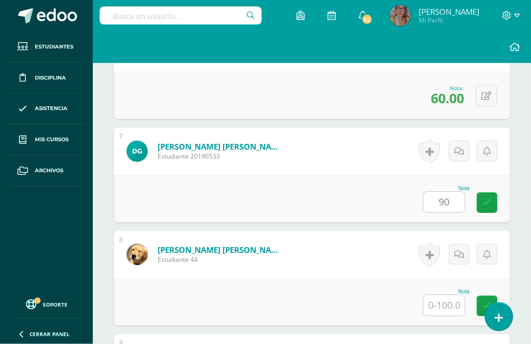
type input "90"
type input "60"
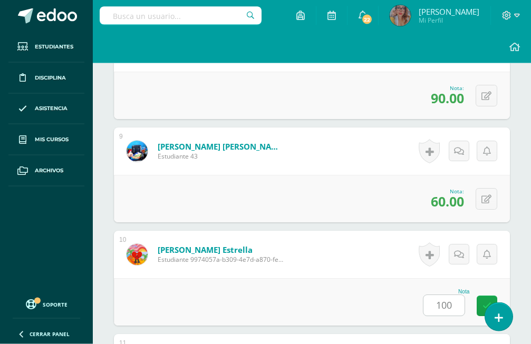
type input "100"
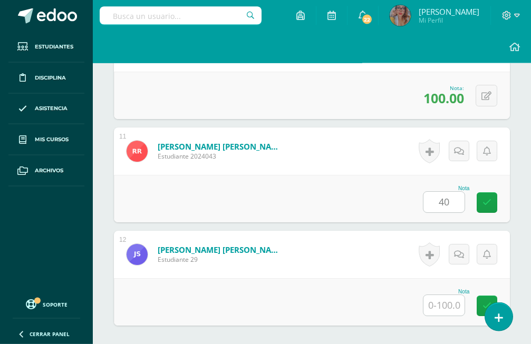
type input "40"
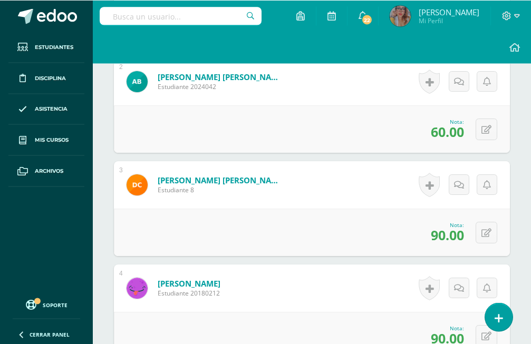
scroll to position [557, 0]
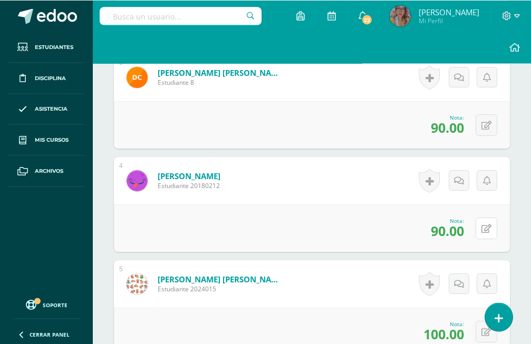
click at [484, 225] on icon at bounding box center [486, 229] width 10 height 9
type input "60"
click at [319, 260] on form "Chávez Paz, José Pablo Estudiante 2024015 Nota 100.00 0 Logros" at bounding box center [312, 283] width 396 height 47
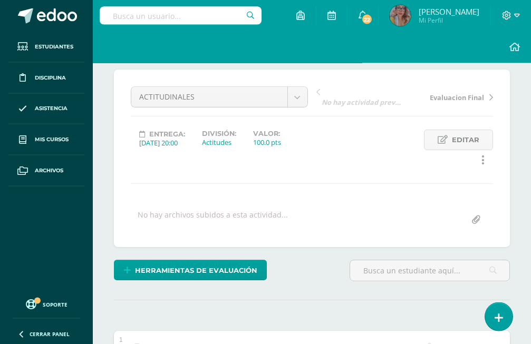
scroll to position [0, 0]
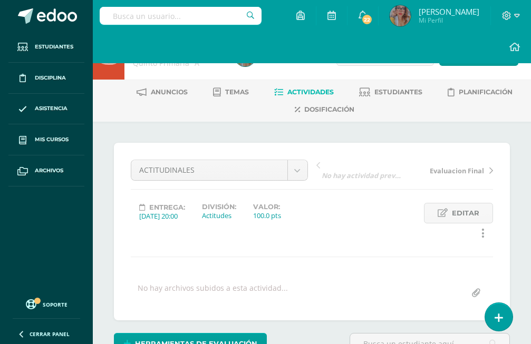
click at [293, 94] on span "Actividades" at bounding box center [310, 92] width 46 height 8
click at [292, 94] on span "Actividades" at bounding box center [310, 92] width 46 height 8
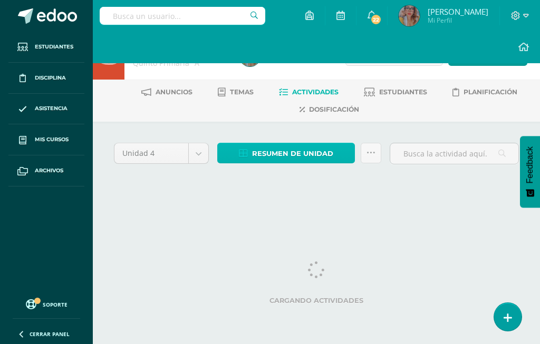
click at [307, 154] on span "Resumen de unidad" at bounding box center [292, 154] width 81 height 20
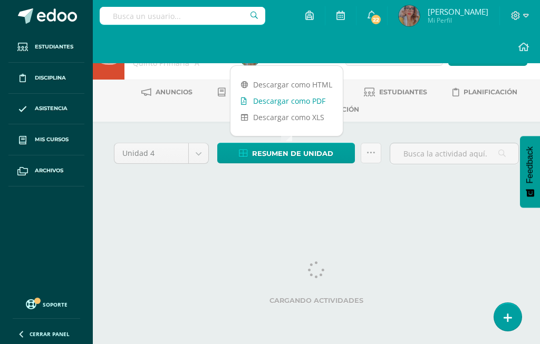
click at [316, 103] on link "Descargar como PDF" at bounding box center [286, 101] width 112 height 16
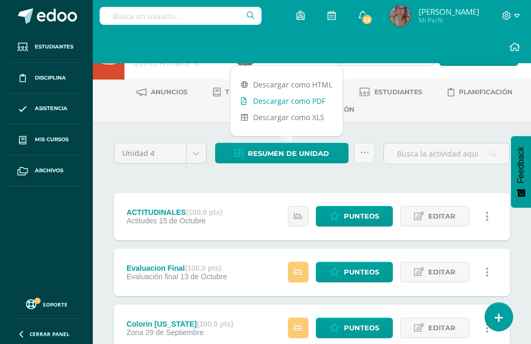
click at [294, 95] on link "Descargar como PDF" at bounding box center [286, 101] width 112 height 16
click at [271, 104] on link "Descargar como PDF" at bounding box center [286, 101] width 112 height 16
click at [305, 103] on link "Descargar como PDF" at bounding box center [286, 101] width 112 height 16
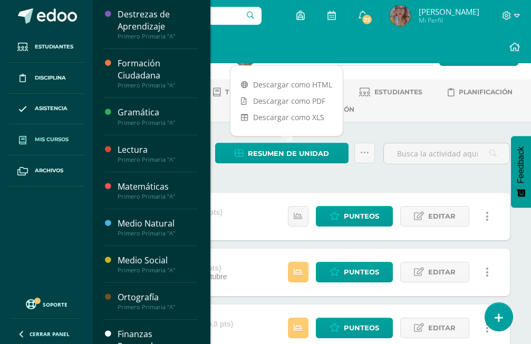
click at [65, 140] on span "Mis cursos" at bounding box center [52, 139] width 34 height 8
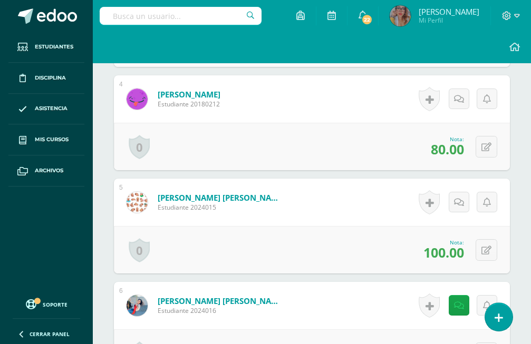
scroll to position [766, 0]
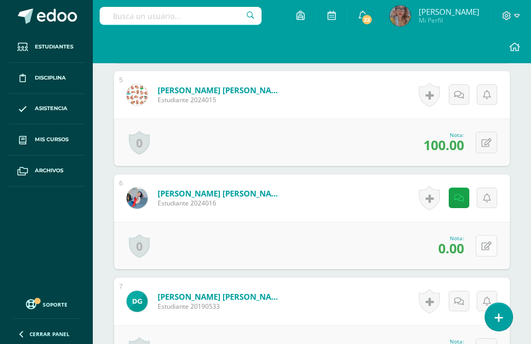
click at [485, 242] on icon at bounding box center [486, 246] width 10 height 9
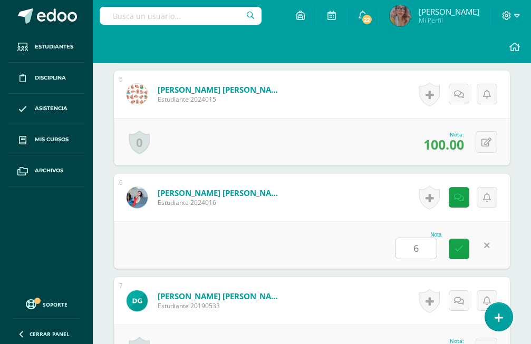
type input "60"
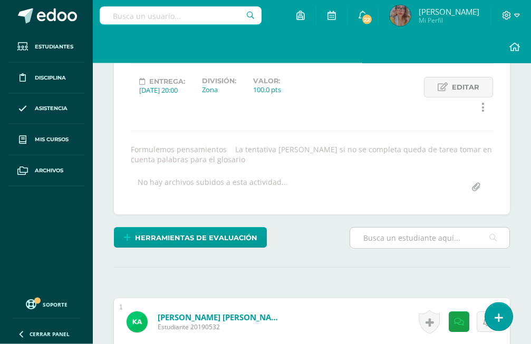
scroll to position [227, 0]
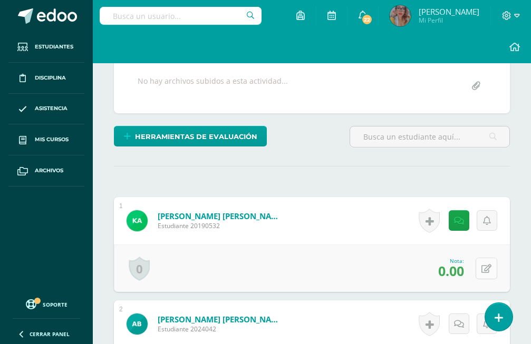
click at [485, 265] on icon at bounding box center [486, 269] width 10 height 9
type input "80"
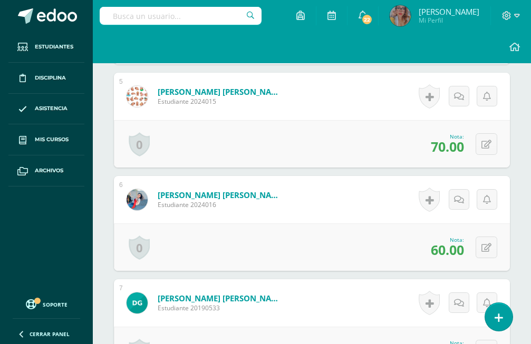
scroll to position [819, 0]
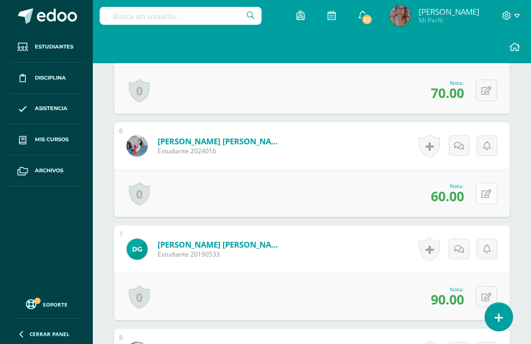
click at [490, 190] on icon at bounding box center [486, 194] width 10 height 9
type input "100"
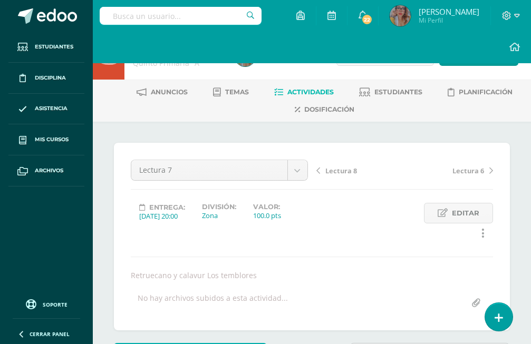
scroll to position [307, 0]
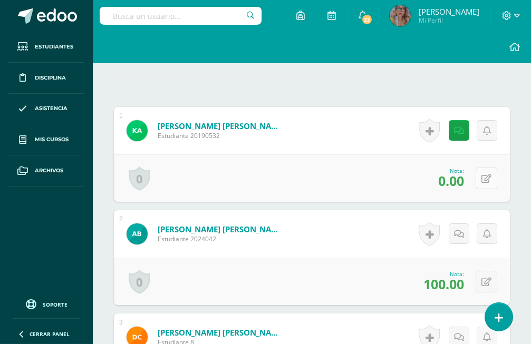
drag, startPoint x: 491, startPoint y: 135, endPoint x: 489, endPoint y: 146, distance: 10.8
click at [490, 154] on div "0 [GEOGRAPHIC_DATA] Logros obtenidos Aún no hay logros agregados Nota: 0.00" at bounding box center [312, 177] width 396 height 47
click at [488, 174] on icon at bounding box center [486, 178] width 10 height 9
type input "80"
click at [452, 172] on link at bounding box center [459, 182] width 21 height 21
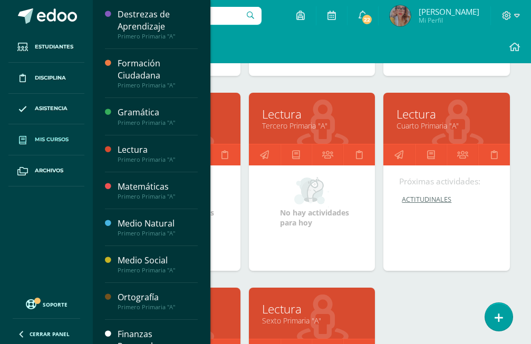
scroll to position [857, 0]
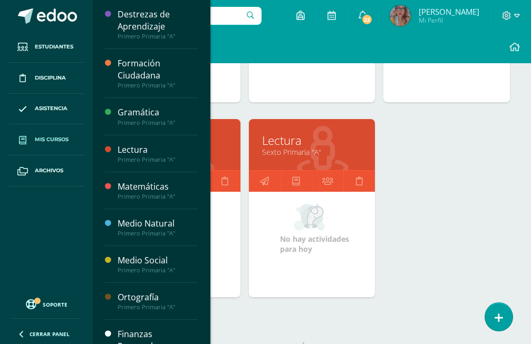
click at [276, 132] on link "Lectura" at bounding box center [312, 140] width 100 height 16
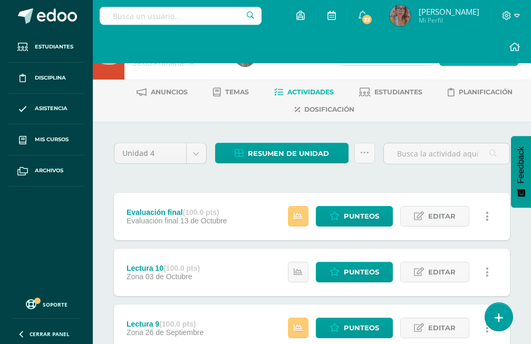
click at [474, 52] on span "Actividad" at bounding box center [484, 56] width 41 height 20
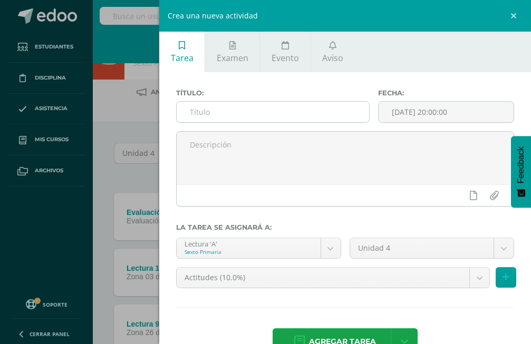
click at [276, 121] on input "text" at bounding box center [273, 112] width 192 height 21
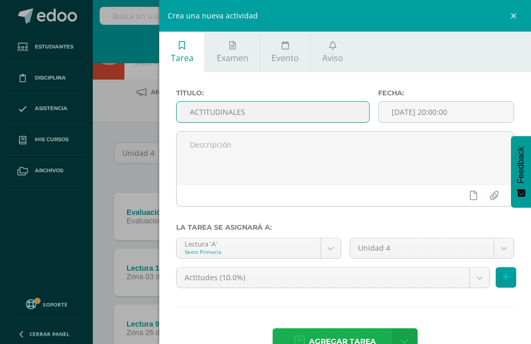
type input "ACTITUDINALES"
click at [309, 331] on span "Agregar tarea" at bounding box center [342, 342] width 67 height 26
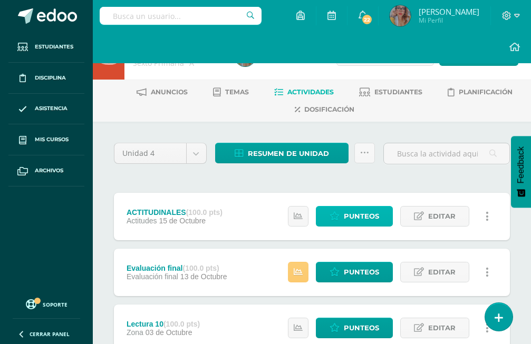
click at [364, 207] on span "Punteos" at bounding box center [361, 217] width 35 height 20
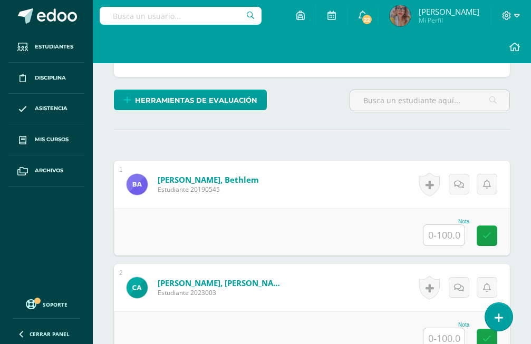
scroll to position [244, 0]
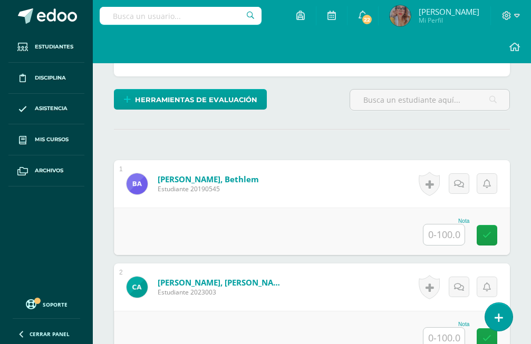
click at [438, 225] on input "text" at bounding box center [443, 235] width 41 height 21
type input "90"
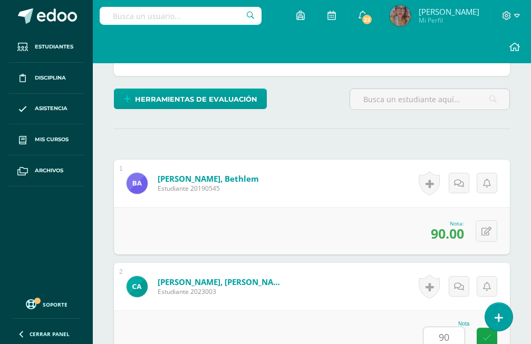
type input "90"
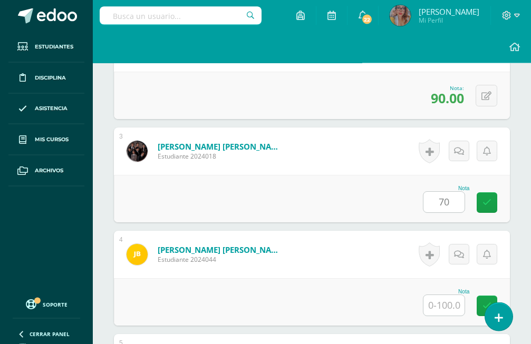
type input "70"
type input "60"
type input "78"
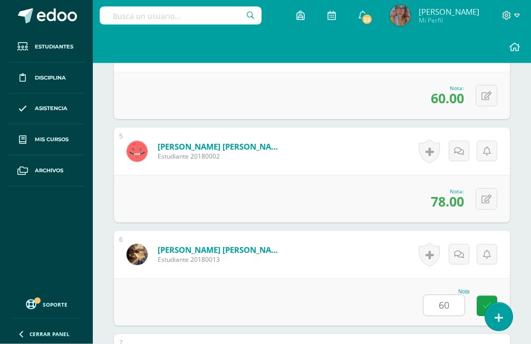
type input "60"
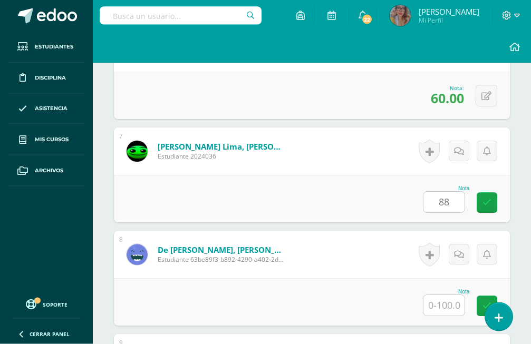
type input "88"
type input "100"
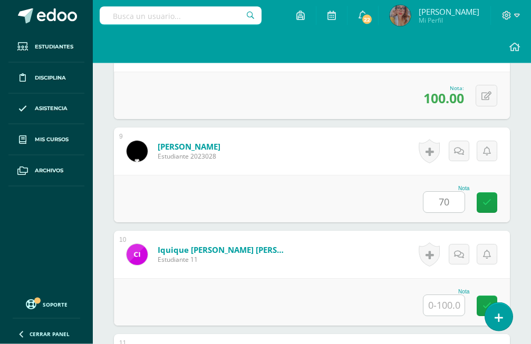
type input "70"
type input "90"
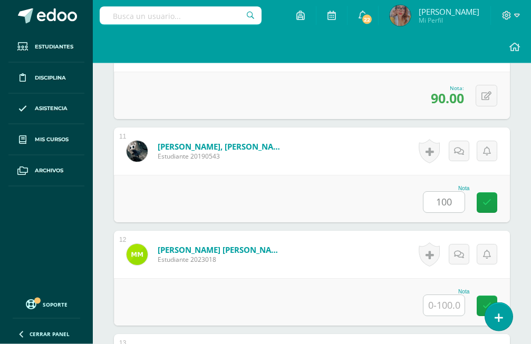
type input "100"
type input "60"
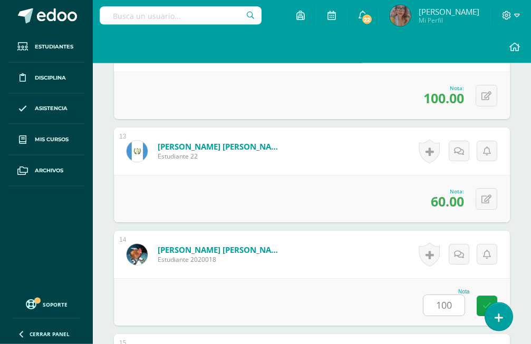
type input "100"
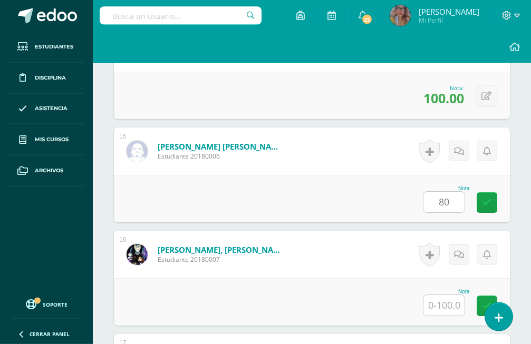
type input "80"
type input "88"
type input "90"
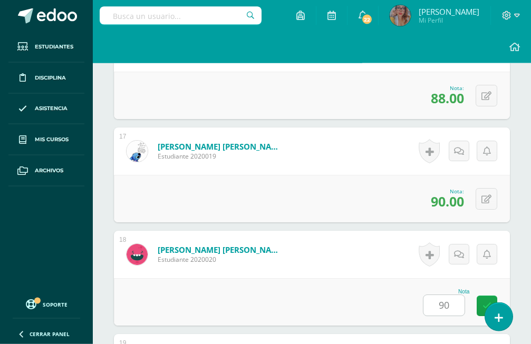
type input "90"
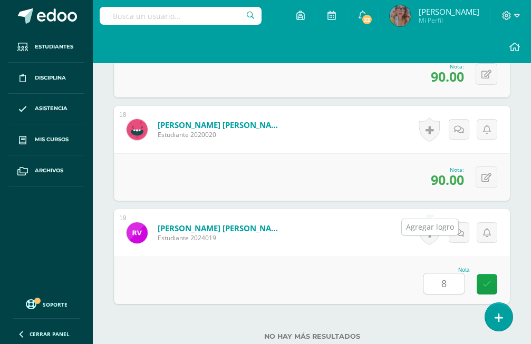
type input "80"
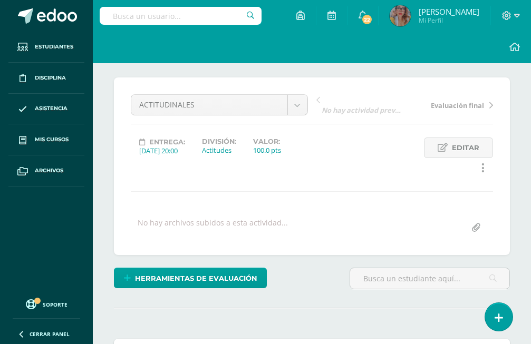
scroll to position [0, 0]
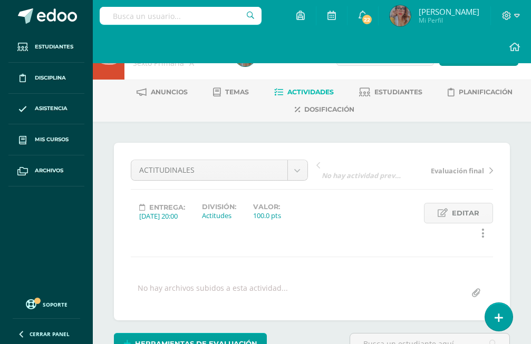
click at [281, 100] on link "Actividades" at bounding box center [304, 92] width 60 height 17
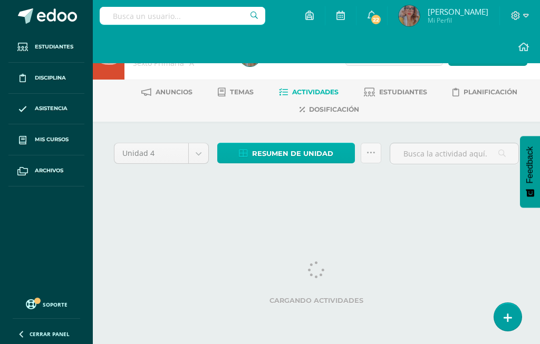
click at [289, 157] on span "Resumen de unidad" at bounding box center [292, 154] width 81 height 20
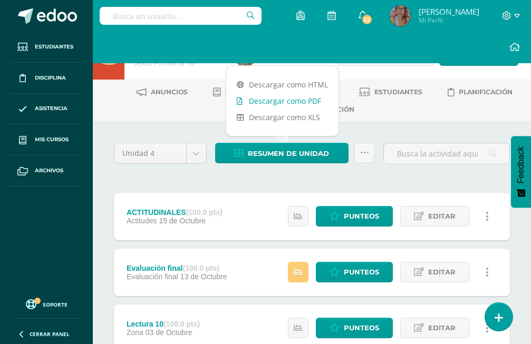
click at [304, 105] on link "Descargar como PDF" at bounding box center [282, 101] width 112 height 16
click at [265, 105] on link "Descargar como PDF" at bounding box center [282, 101] width 112 height 16
click at [268, 100] on link "Descargar como PDF" at bounding box center [282, 101] width 112 height 16
click at [260, 99] on link "Descargar como PDF" at bounding box center [282, 101] width 112 height 16
click at [272, 94] on link "Descargar como PDF" at bounding box center [282, 101] width 112 height 16
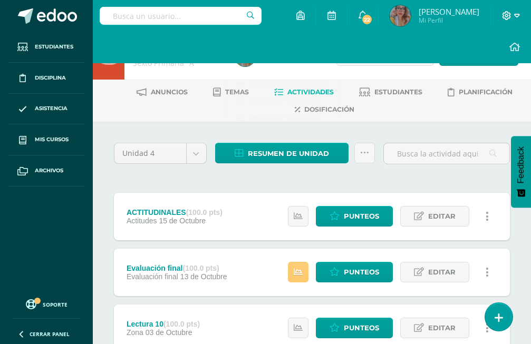
click at [513, 21] on span at bounding box center [511, 16] width 18 height 12
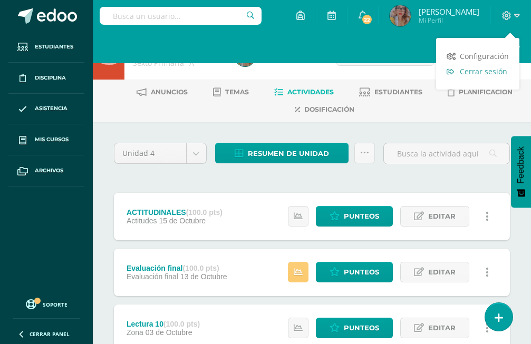
click at [482, 70] on span "Cerrar sesión" at bounding box center [483, 71] width 47 height 10
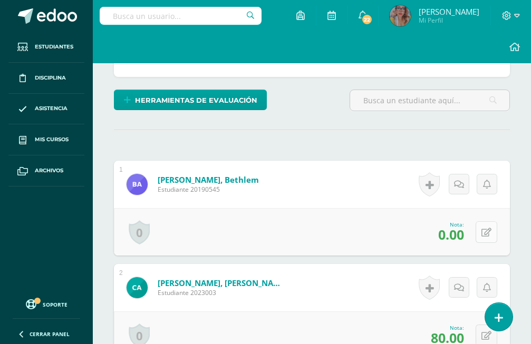
scroll to position [254, 0]
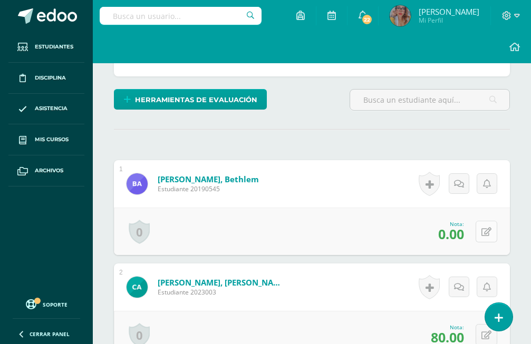
click at [492, 221] on button at bounding box center [486, 232] width 22 height 22
type input "60"
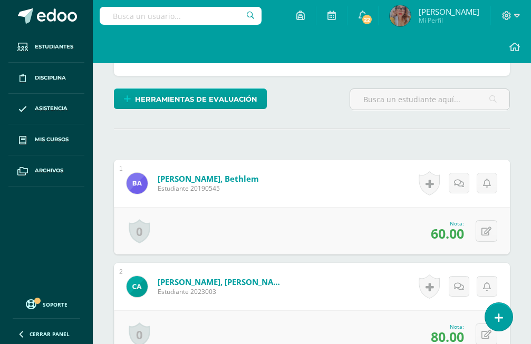
scroll to position [0, 0]
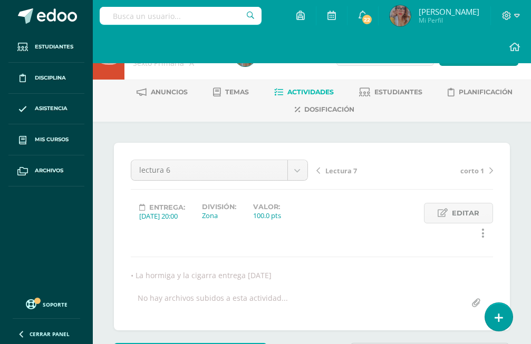
click at [339, 168] on span "Lectura 7" at bounding box center [341, 170] width 32 height 9
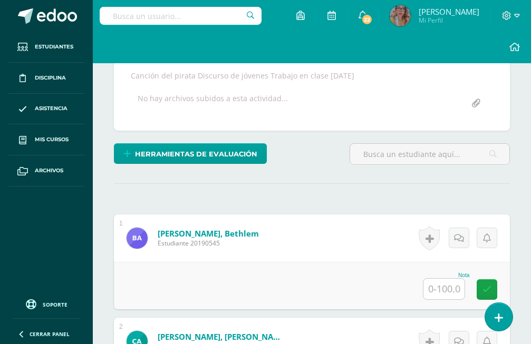
scroll to position [200, 0]
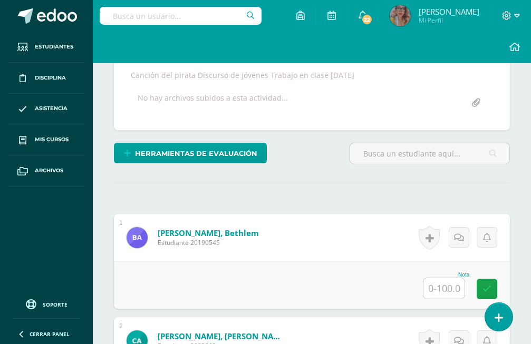
click at [446, 272] on div "Nota" at bounding box center [446, 275] width 46 height 6
click at [453, 278] on input "text" at bounding box center [443, 288] width 41 height 21
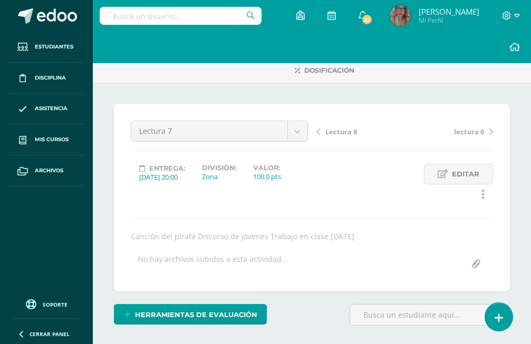
type input "60"
click at [344, 127] on span "Lectura 8" at bounding box center [341, 131] width 32 height 9
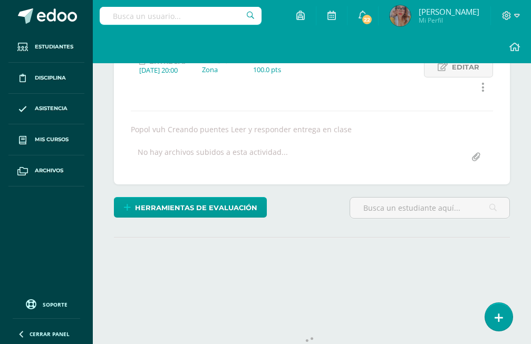
scroll to position [146, 0]
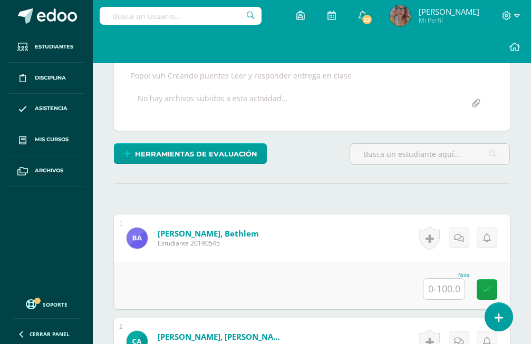
click at [450, 279] on input "text" at bounding box center [443, 289] width 41 height 21
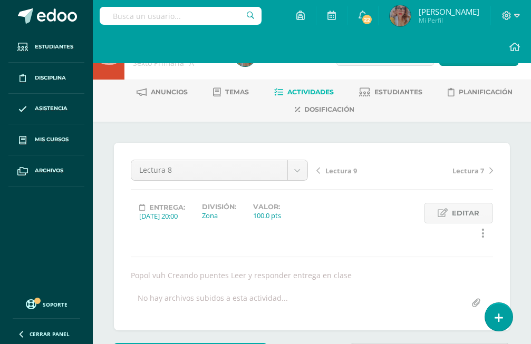
scroll to position [1, 0]
type input "60"
click at [337, 173] on span "Lectura 9" at bounding box center [341, 170] width 32 height 9
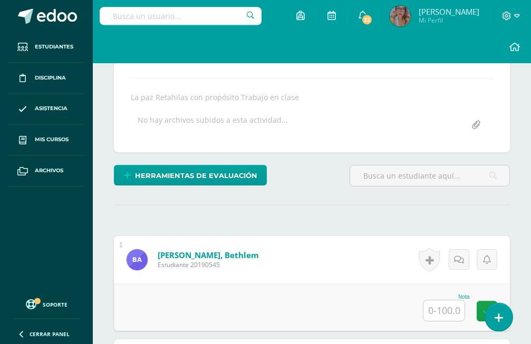
scroll to position [254, 0]
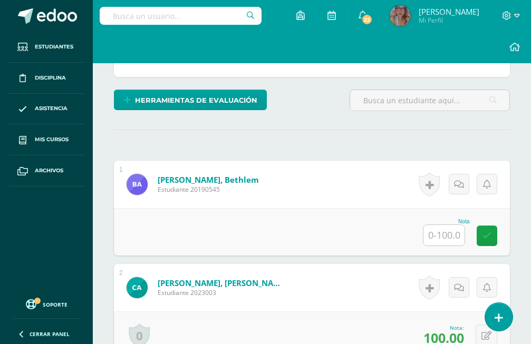
click at [456, 225] on input "text" at bounding box center [443, 235] width 41 height 21
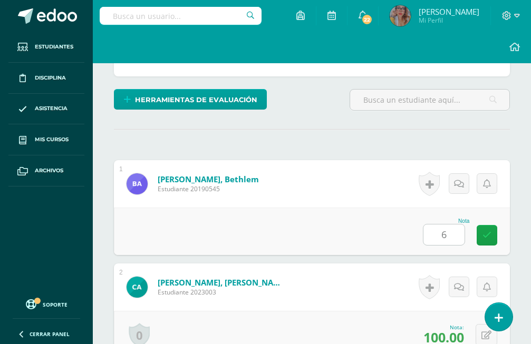
type input "60"
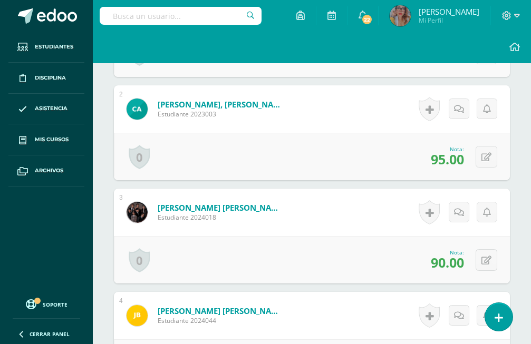
scroll to position [594, 0]
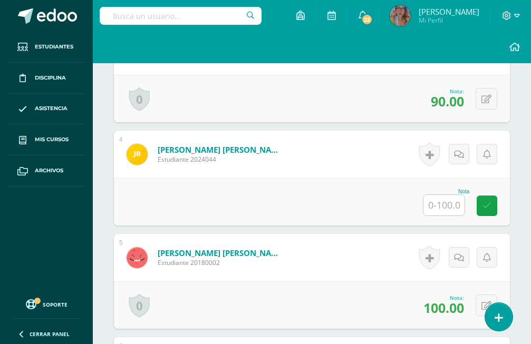
click at [441, 195] on input "text" at bounding box center [443, 205] width 41 height 21
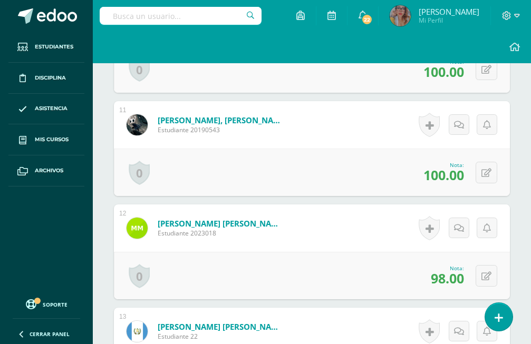
scroll to position [1508, 0]
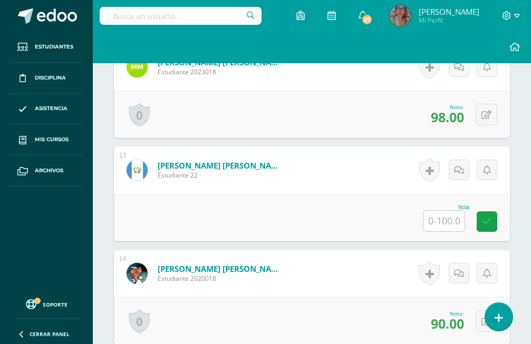
type input "100"
click at [435, 211] on input "text" at bounding box center [443, 221] width 41 height 21
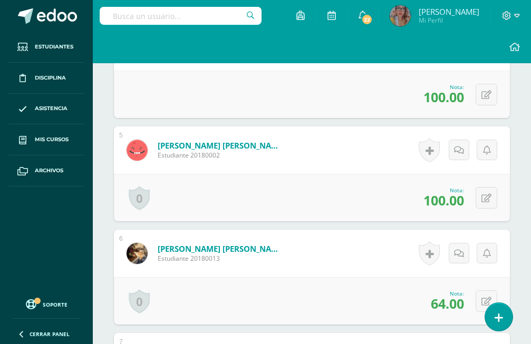
scroll to position [540, 0]
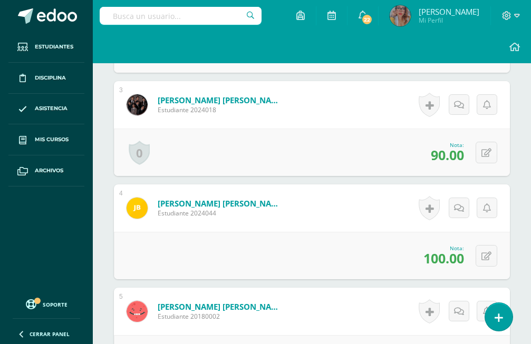
type input "100"
click at [258, 13] on input "text" at bounding box center [181, 16] width 162 height 18
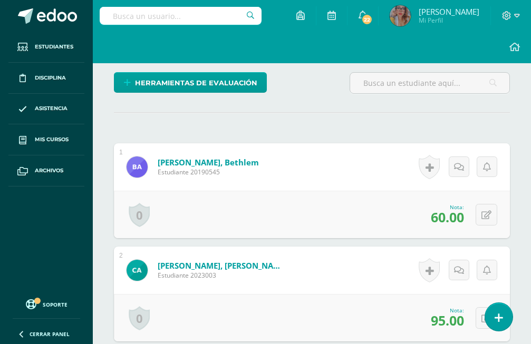
scroll to position [110, 0]
